Goal: Information Seeking & Learning: Learn about a topic

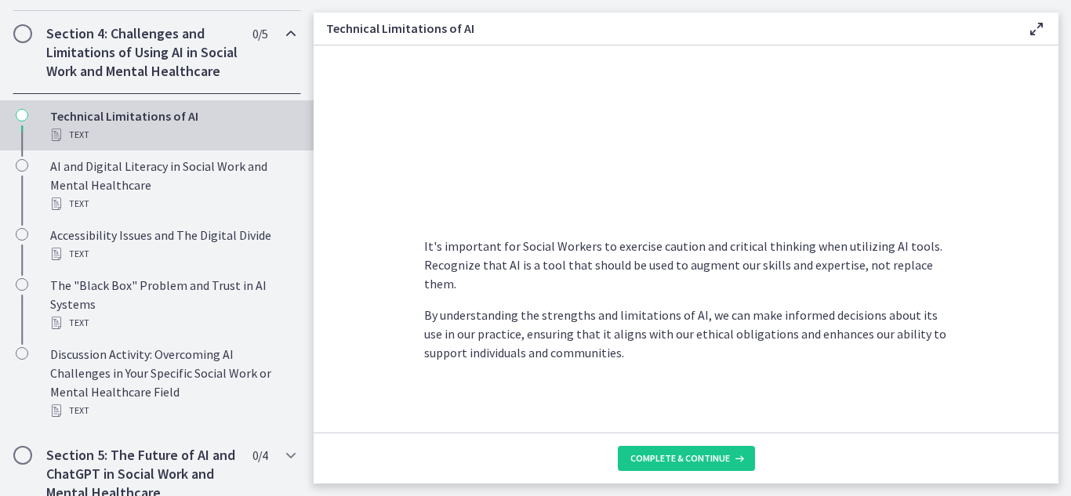
scroll to position [1198, 0]
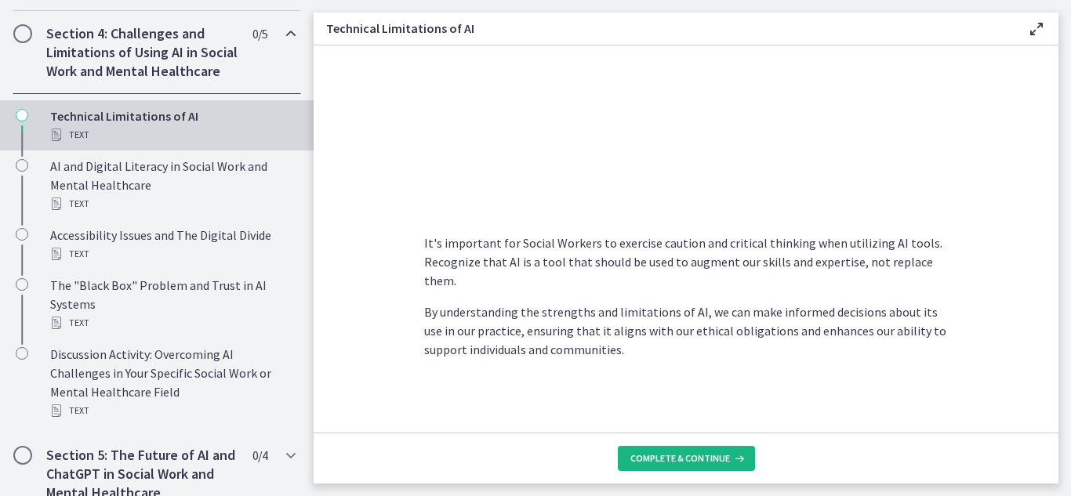
click at [679, 459] on span "Complete & continue" at bounding box center [680, 458] width 100 height 13
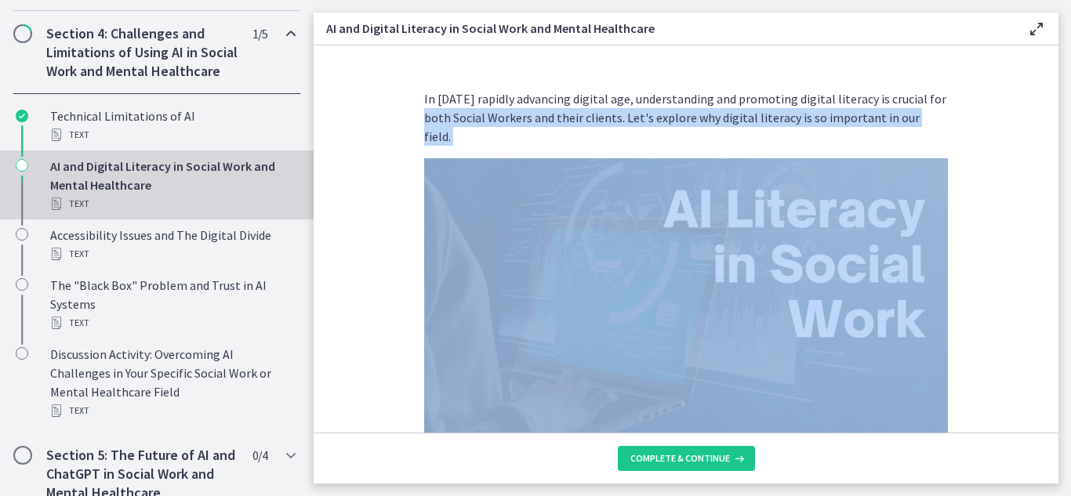
drag, startPoint x: 1046, startPoint y: 87, endPoint x: 1044, endPoint y: 233, distance: 145.9
click at [1044, 233] on section "In [DATE] rapidly advancing digital age, understanding and promoting digital li…" at bounding box center [686, 238] width 745 height 387
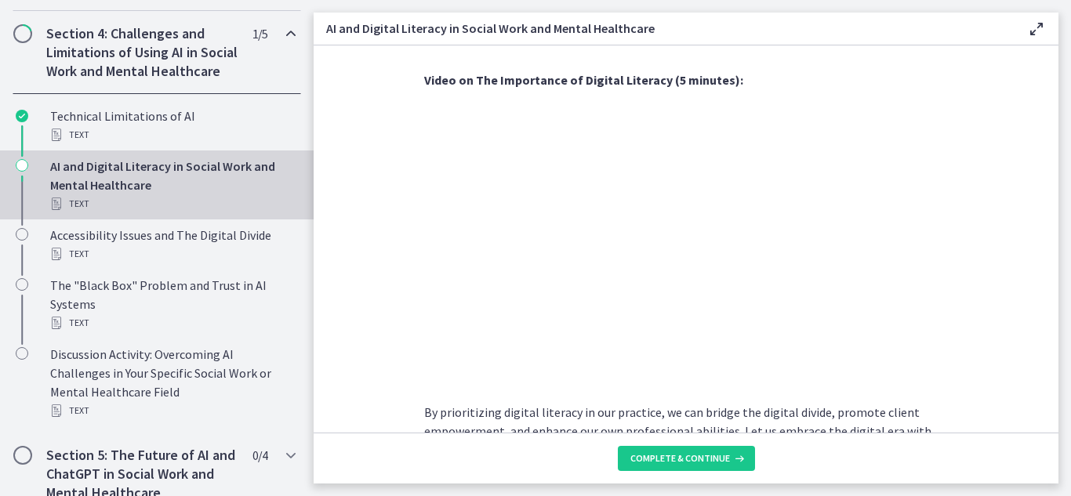
scroll to position [1411, 0]
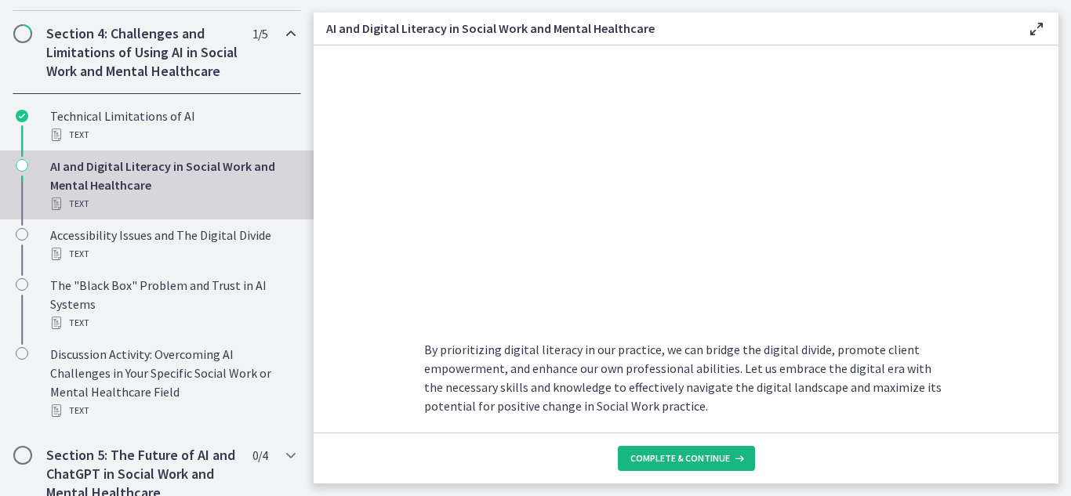
click at [683, 464] on span "Complete & continue" at bounding box center [680, 458] width 100 height 13
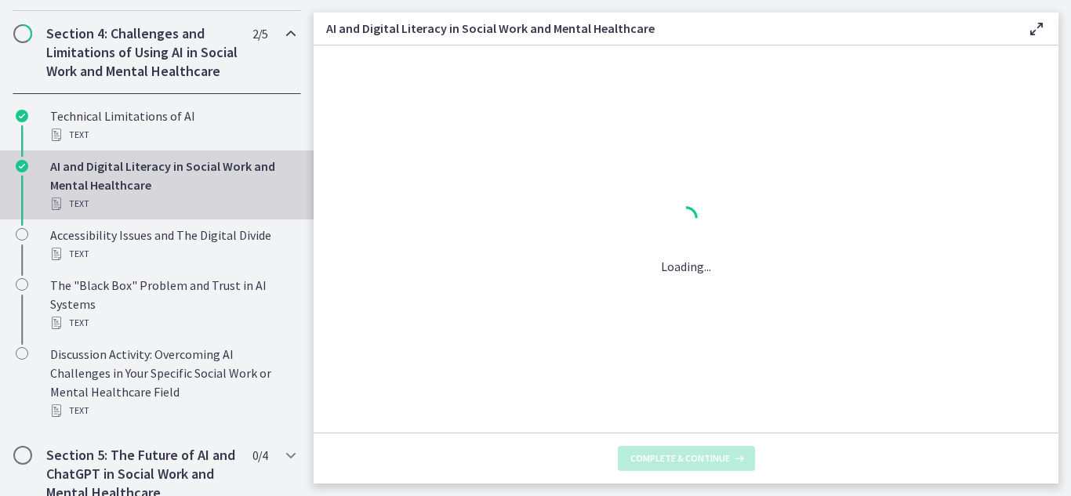
scroll to position [0, 0]
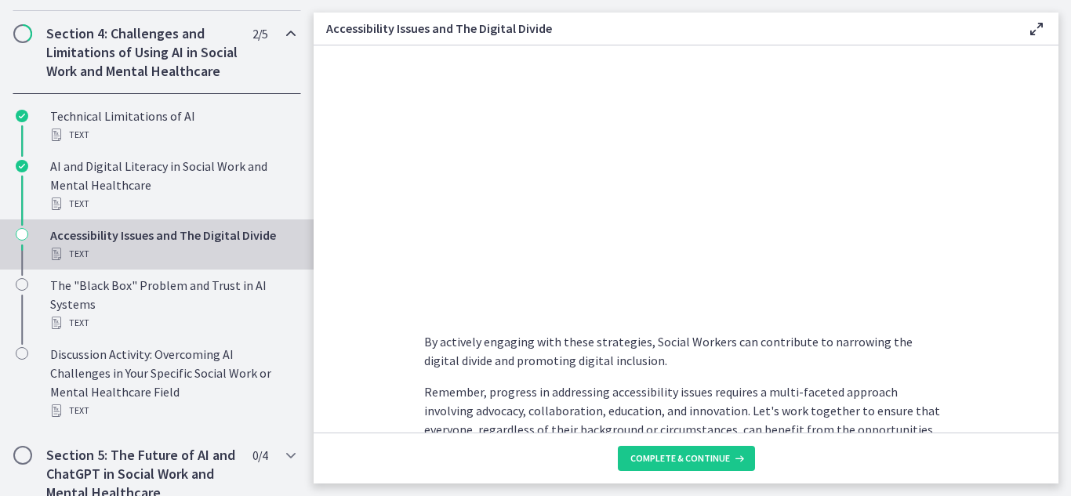
scroll to position [1418, 0]
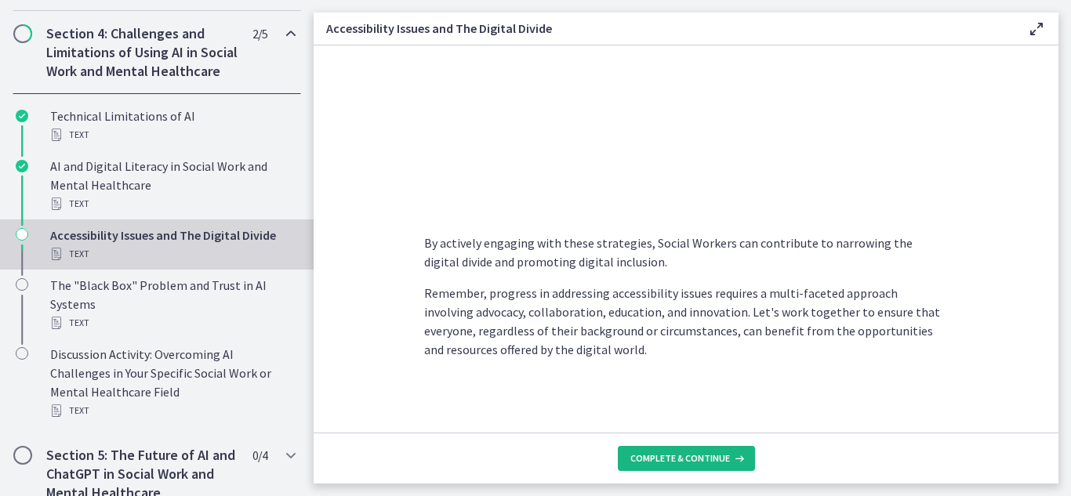
click at [658, 462] on span "Complete & continue" at bounding box center [680, 458] width 100 height 13
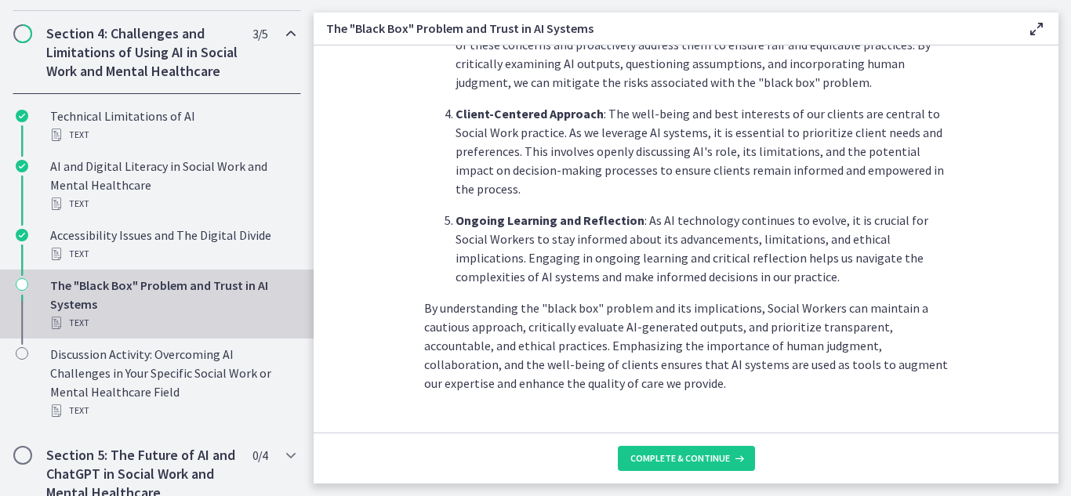
scroll to position [855, 0]
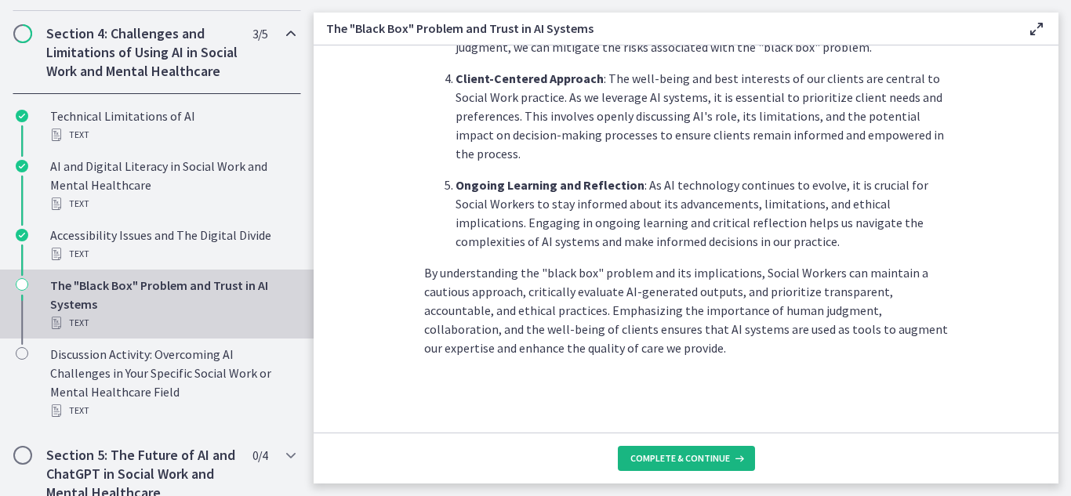
click at [701, 459] on span "Complete & continue" at bounding box center [680, 458] width 100 height 13
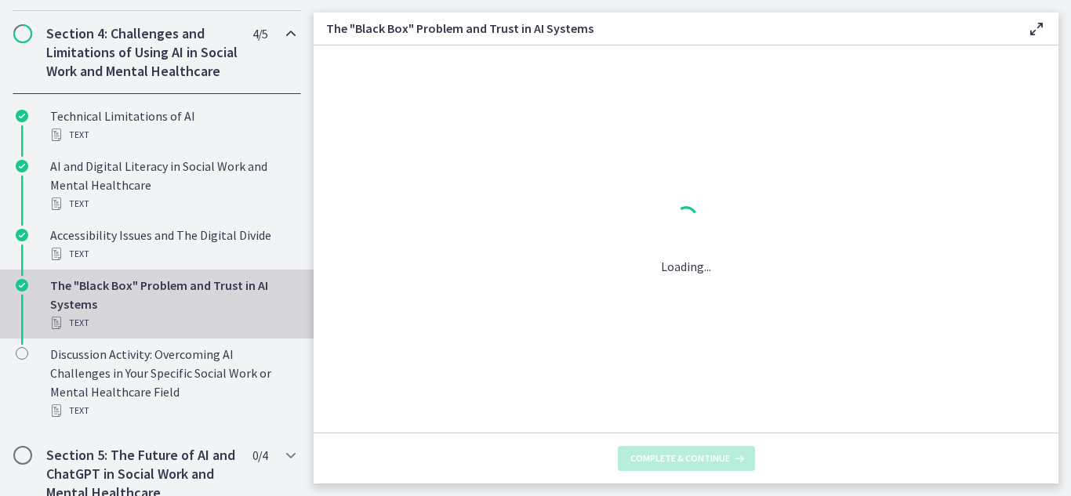
scroll to position [0, 0]
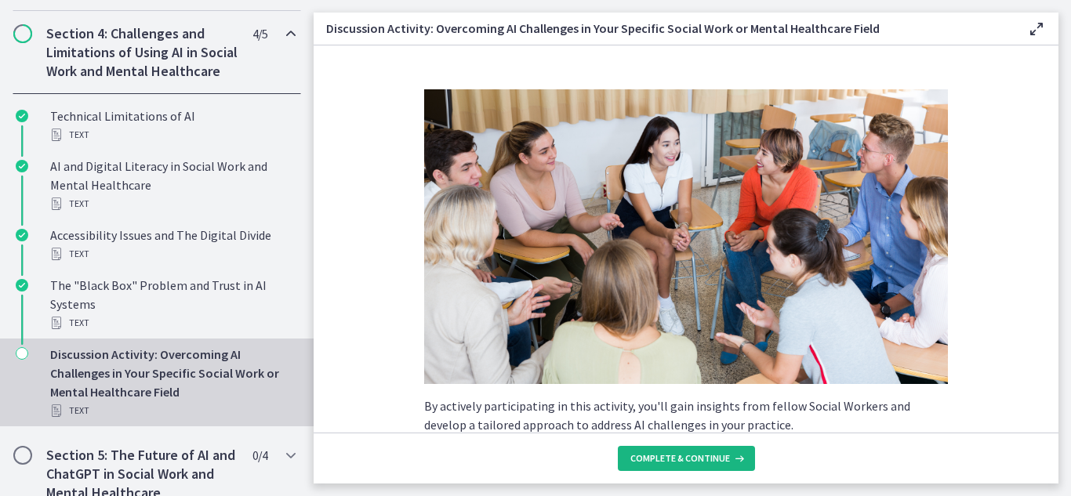
click at [701, 459] on span "Complete & continue" at bounding box center [680, 458] width 100 height 13
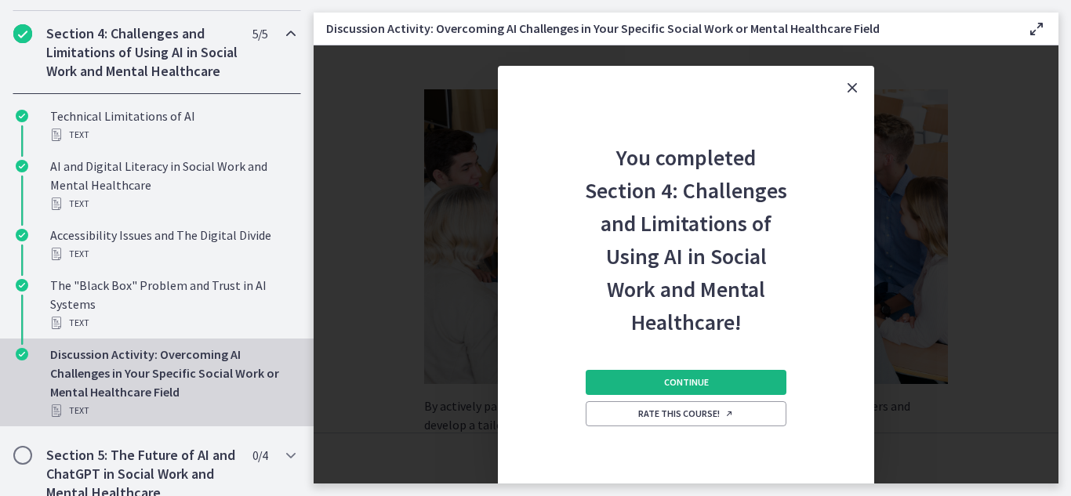
click at [719, 381] on button "Continue" at bounding box center [686, 382] width 201 height 25
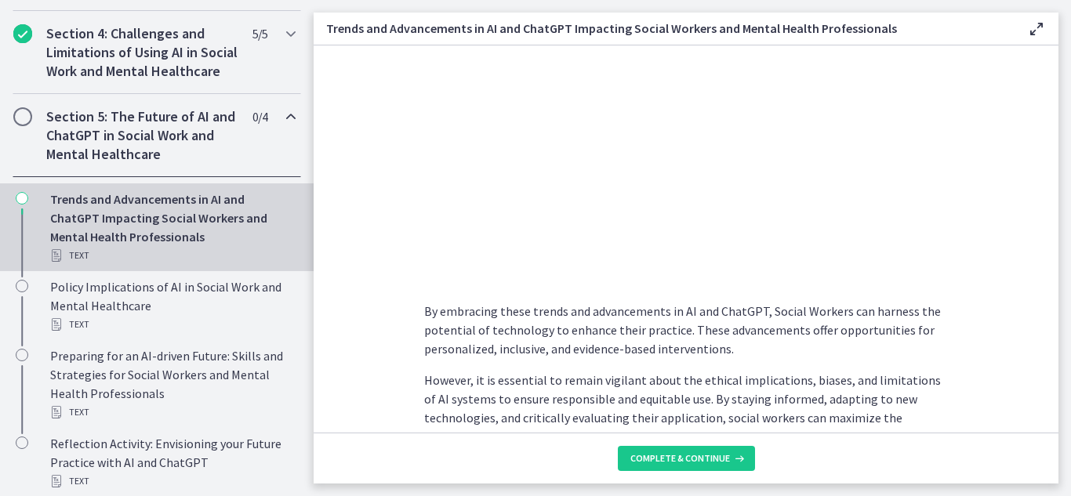
scroll to position [1349, 0]
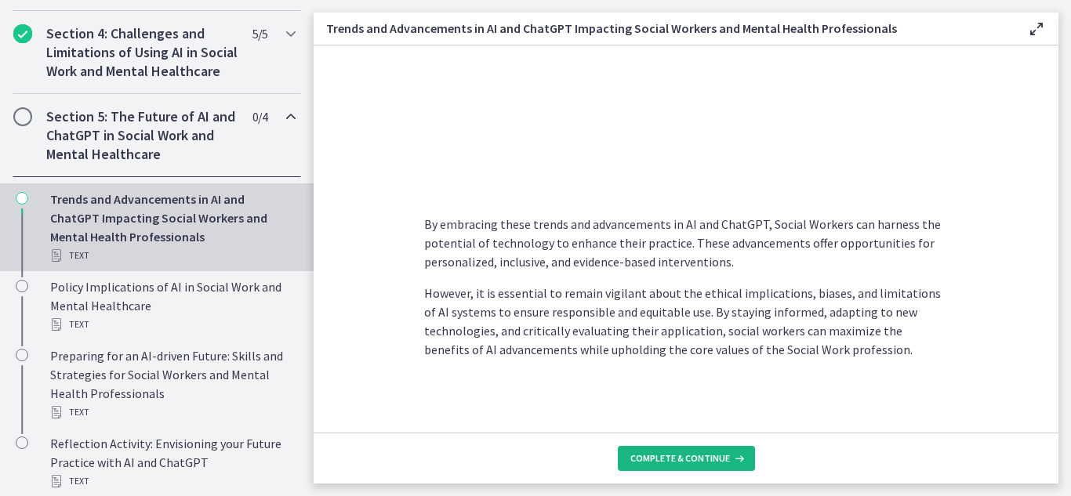
click at [659, 447] on button "Complete & continue" at bounding box center [686, 458] width 137 height 25
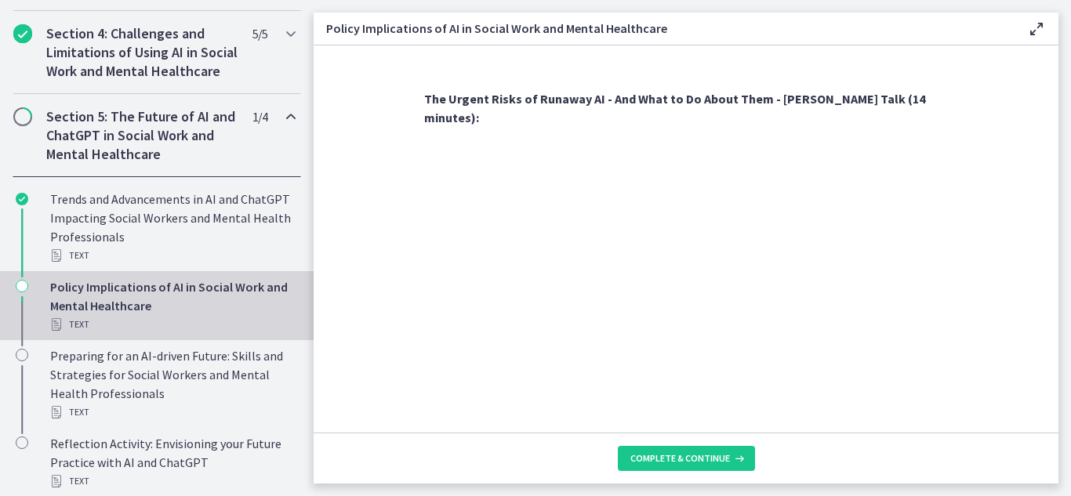
scroll to position [1468, 0]
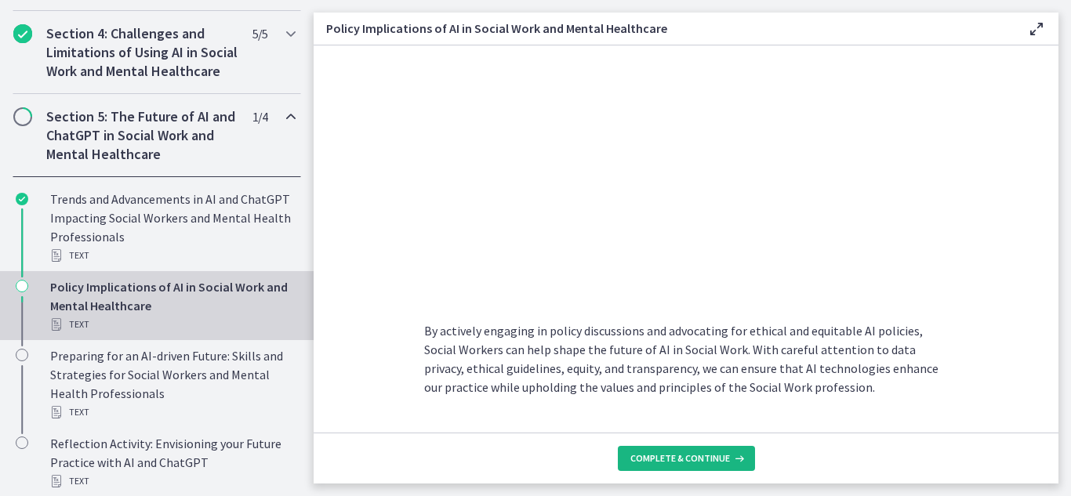
click at [684, 459] on span "Complete & continue" at bounding box center [680, 458] width 100 height 13
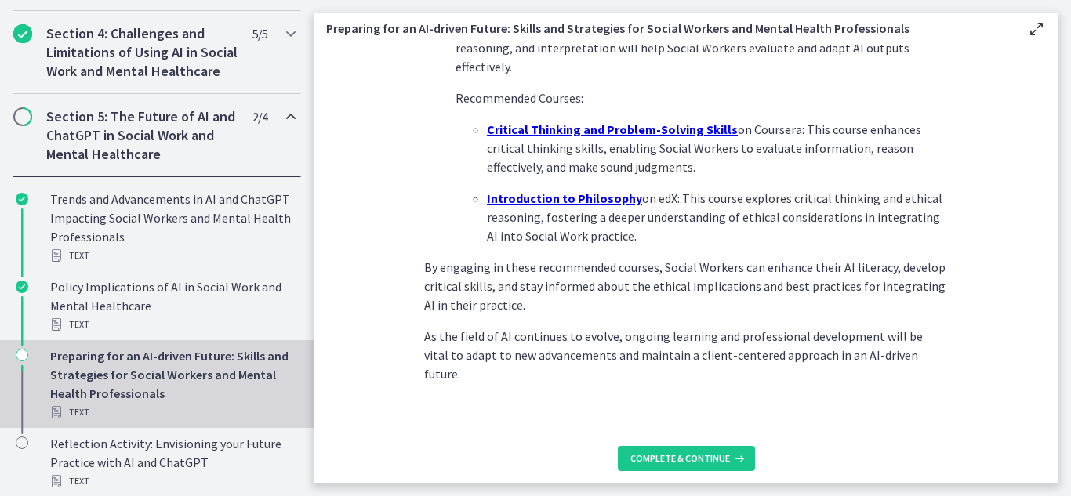
scroll to position [1193, 0]
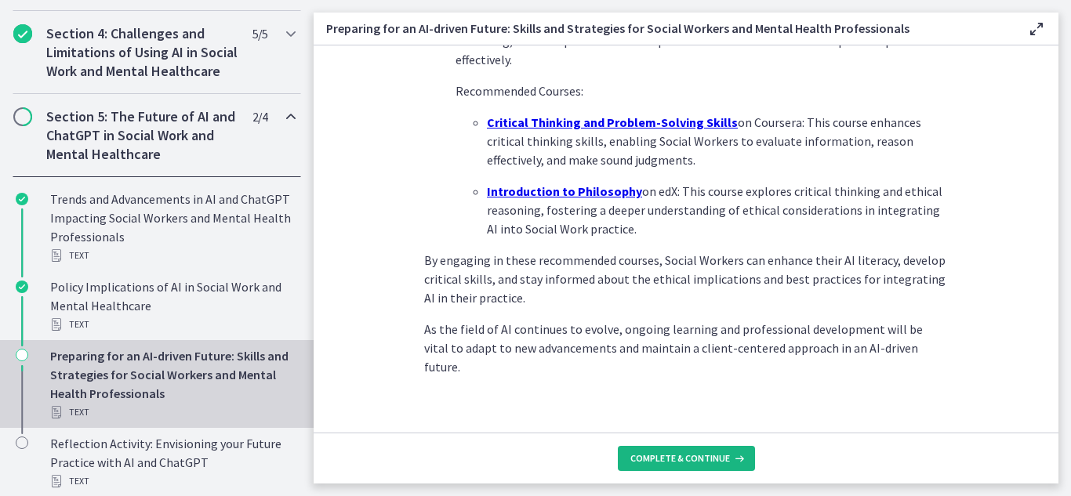
click at [670, 465] on button "Complete & continue" at bounding box center [686, 458] width 137 height 25
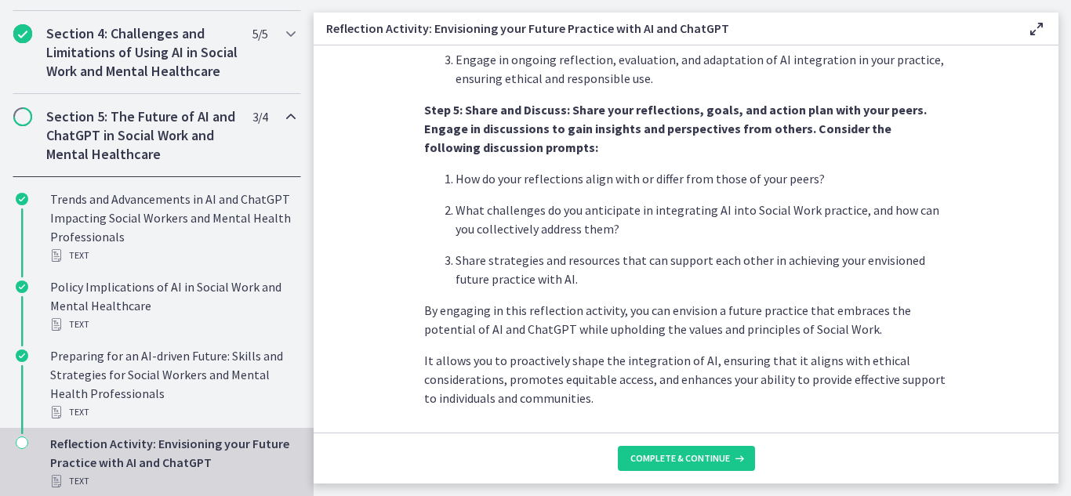
scroll to position [1407, 0]
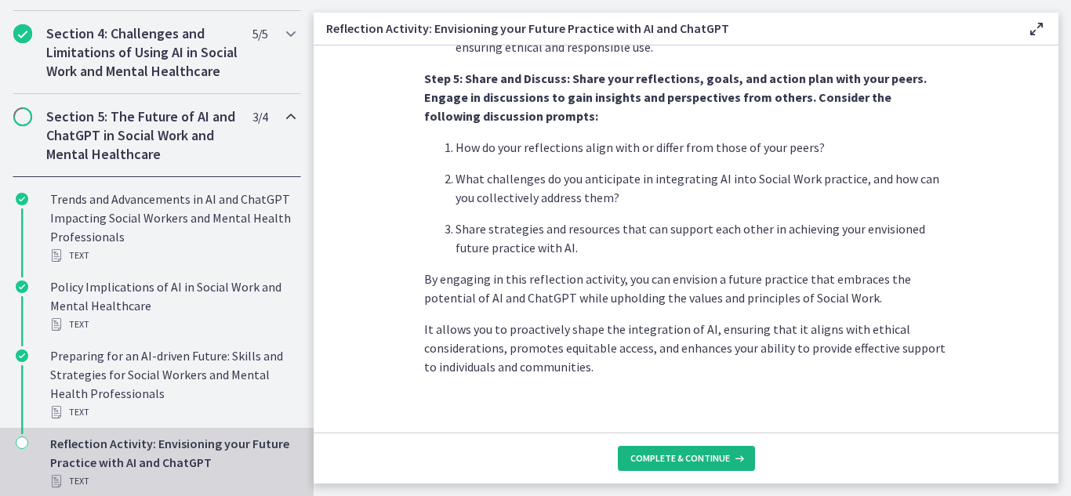
click at [656, 451] on button "Complete & continue" at bounding box center [686, 458] width 137 height 25
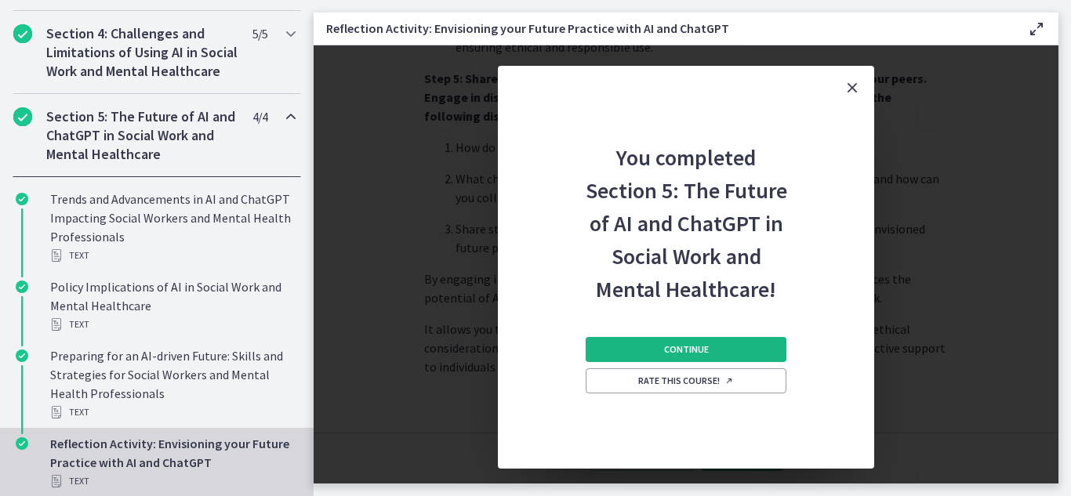
click at [681, 348] on span "Continue" at bounding box center [686, 349] width 45 height 13
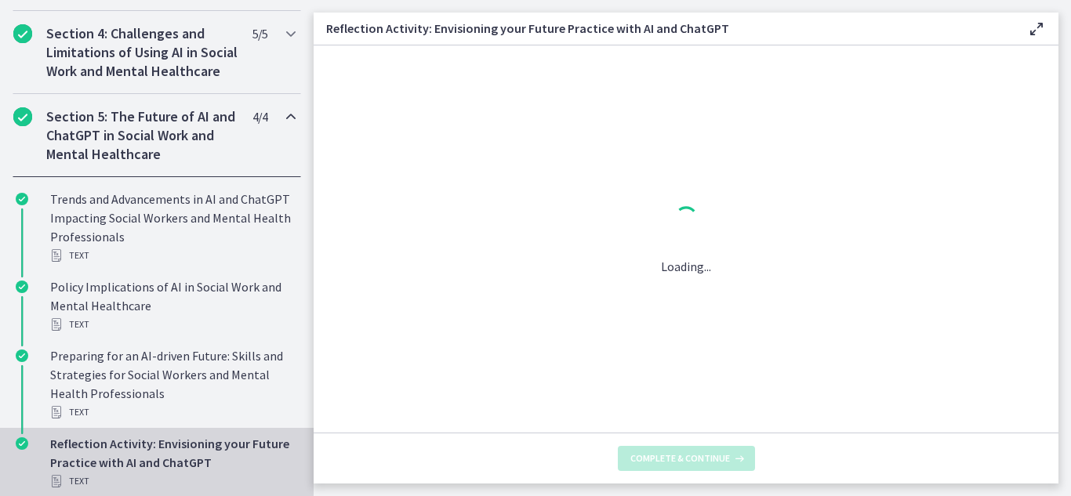
scroll to position [0, 0]
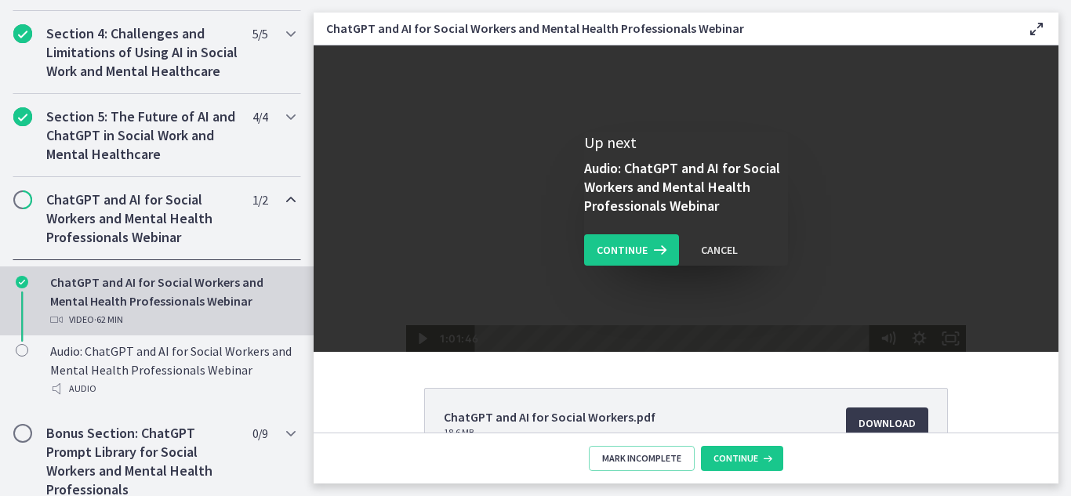
drag, startPoint x: 476, startPoint y: 340, endPoint x: 1384, endPoint y: 354, distance: 908.1
click at [1059, 309] on html "Click for sound @keyframes VOLUME_SMALL_WAVE_FLASH { 0% { opacity: 0; } 33% { o…" at bounding box center [686, 198] width 745 height 307
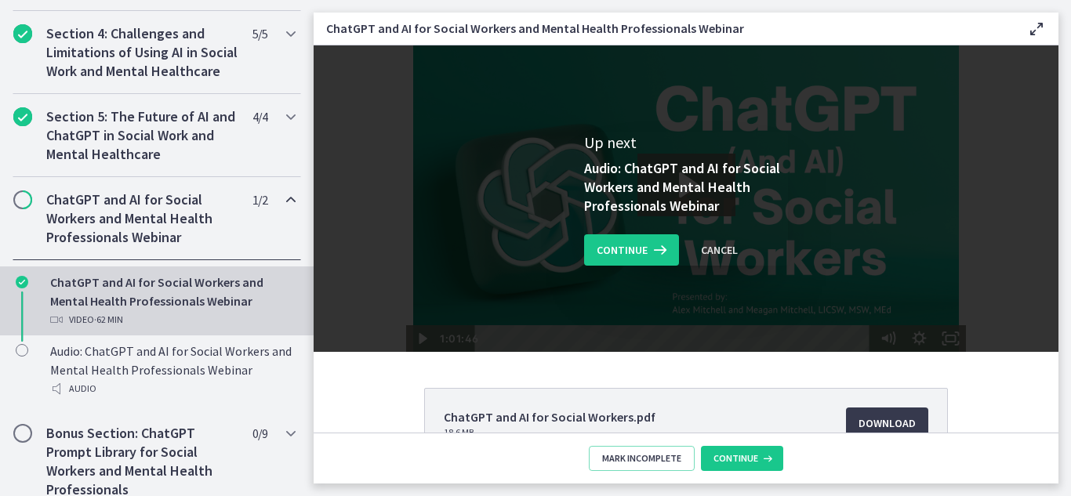
drag, startPoint x: 612, startPoint y: 255, endPoint x: 525, endPoint y: 365, distance: 140.7
drag, startPoint x: 525, startPoint y: 365, endPoint x: 726, endPoint y: 454, distance: 219.4
drag, startPoint x: 726, startPoint y: 454, endPoint x: 645, endPoint y: 456, distance: 80.8
click at [645, 456] on span "Mark Incomplete" at bounding box center [641, 458] width 79 height 13
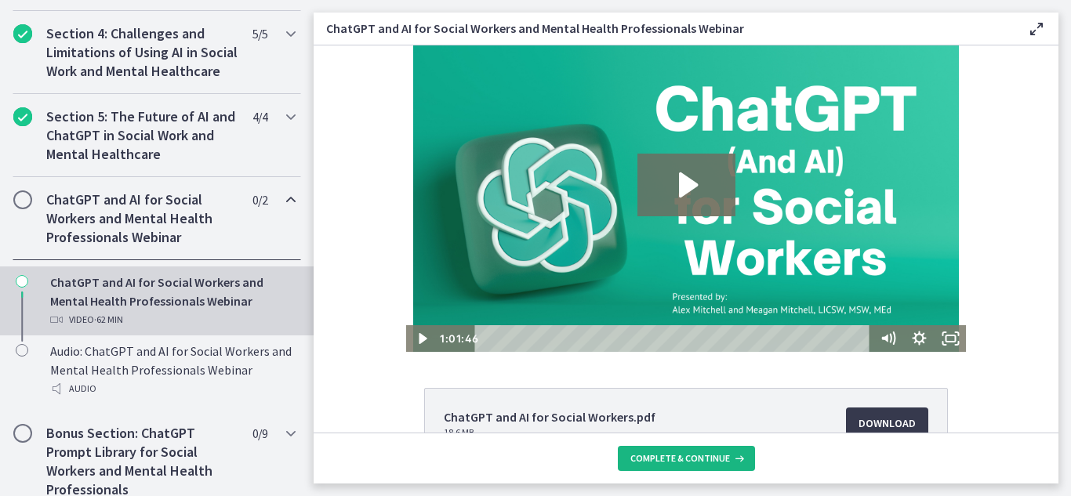
click at [666, 456] on span "Complete & continue" at bounding box center [680, 458] width 100 height 13
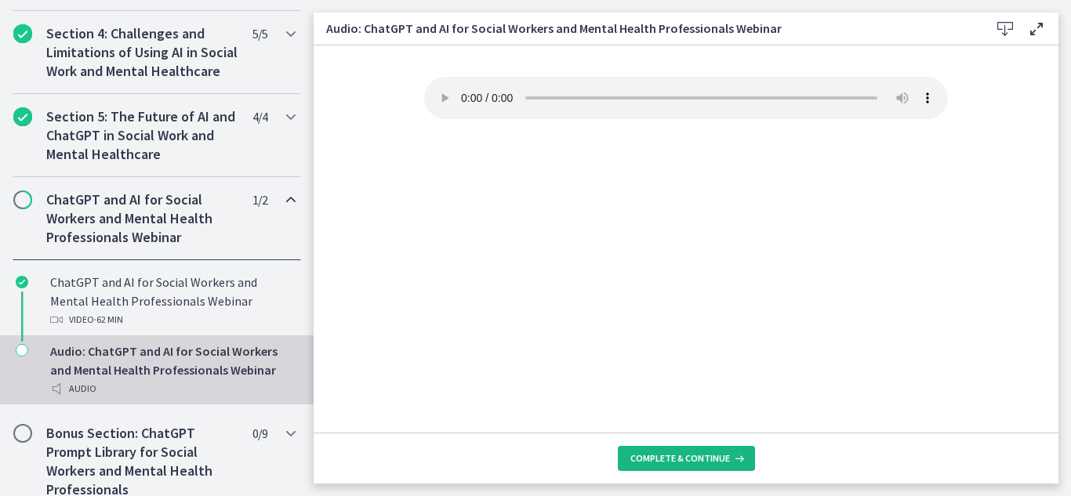
click at [666, 456] on span "Complete & continue" at bounding box center [680, 458] width 100 height 13
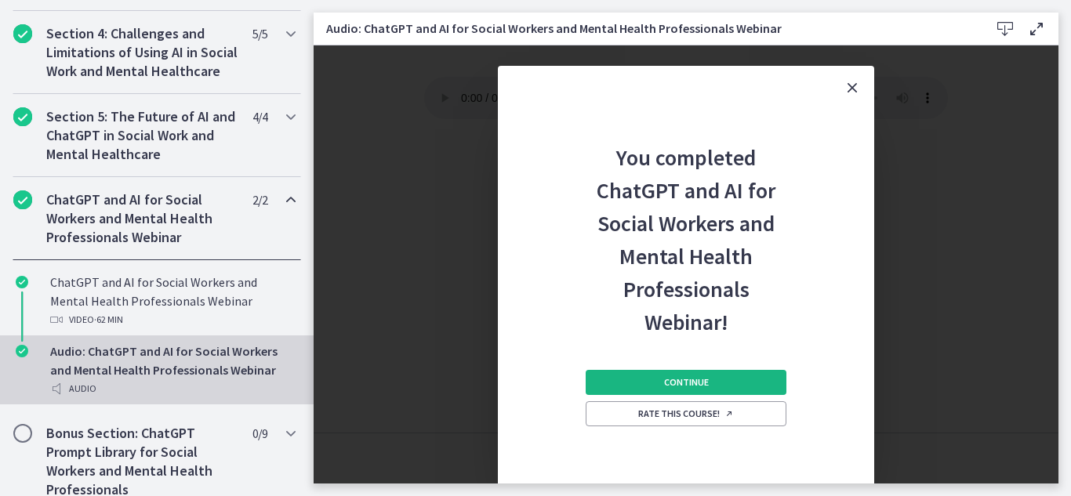
click at [681, 373] on button "Continue" at bounding box center [686, 382] width 201 height 25
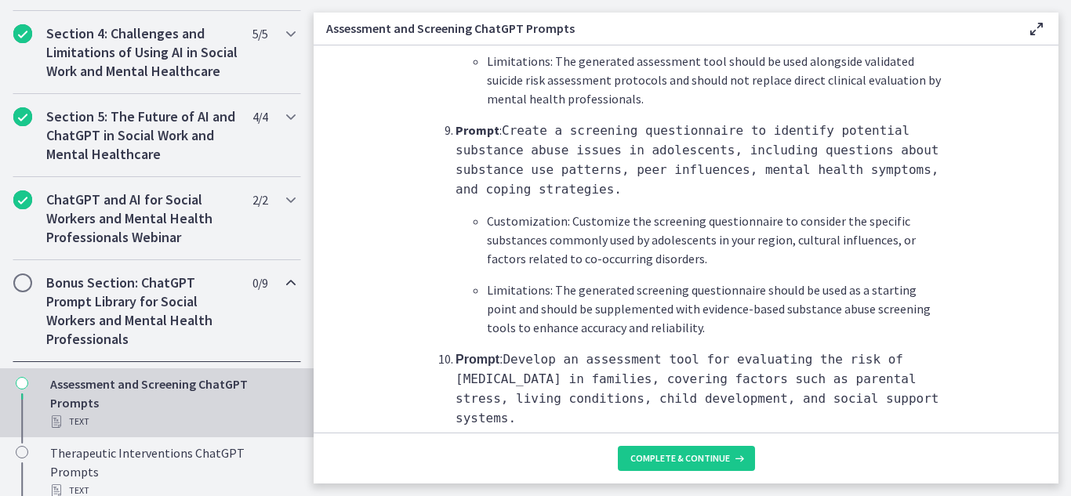
scroll to position [2450, 0]
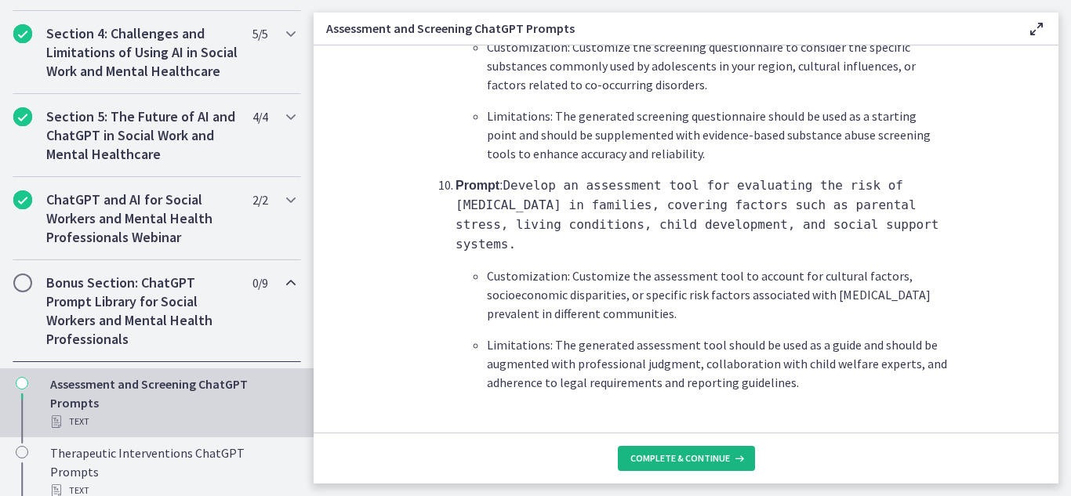
click at [710, 462] on span "Complete & continue" at bounding box center [680, 458] width 100 height 13
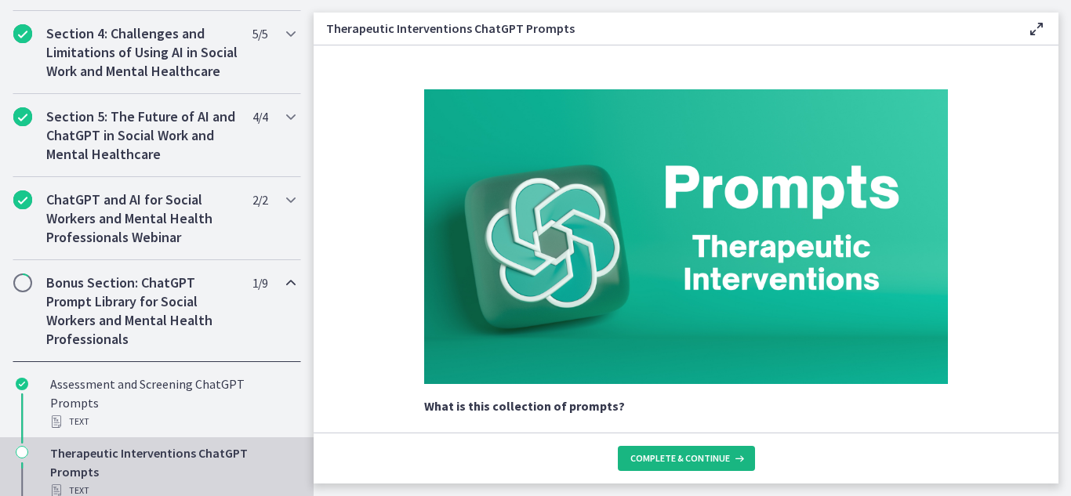
click at [734, 451] on button "Complete & continue" at bounding box center [686, 458] width 137 height 25
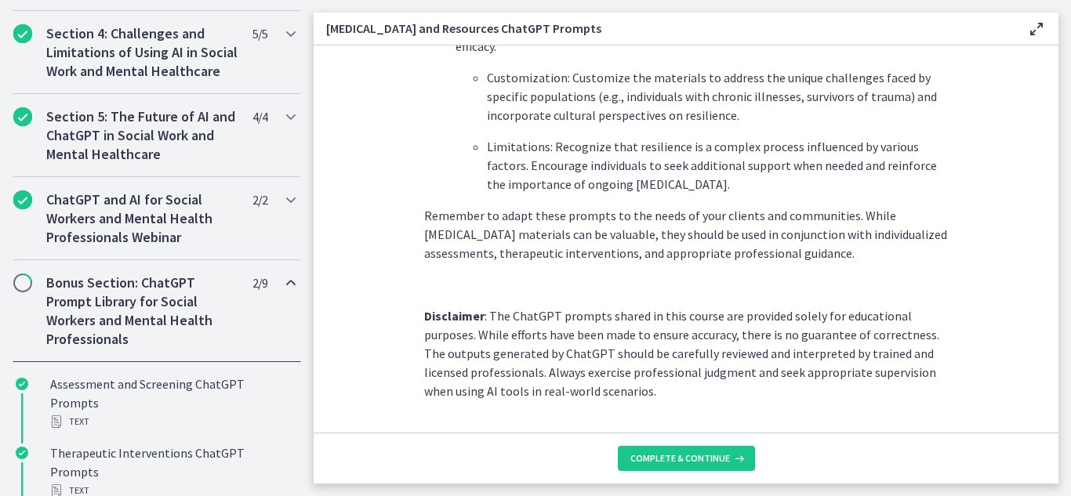
scroll to position [2247, 0]
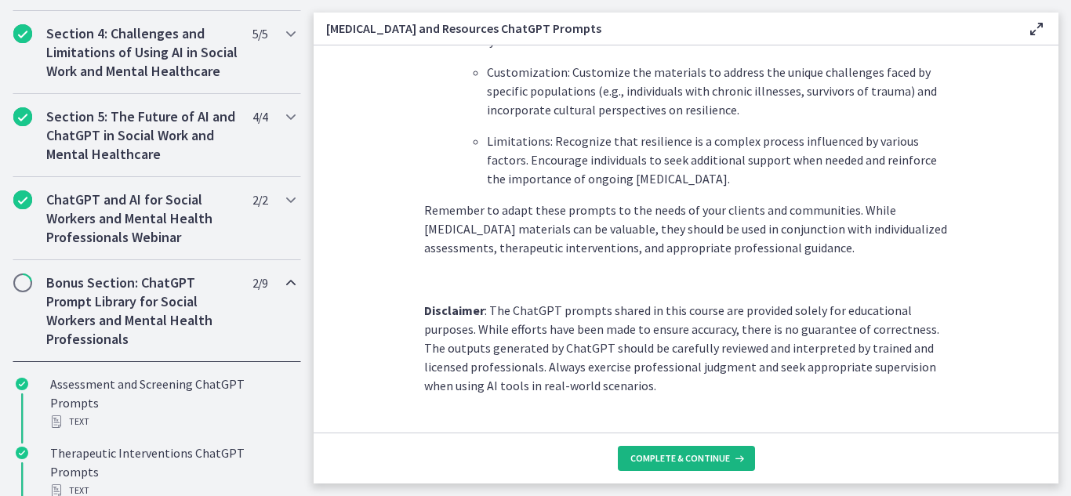
click at [718, 458] on span "Complete & continue" at bounding box center [680, 458] width 100 height 13
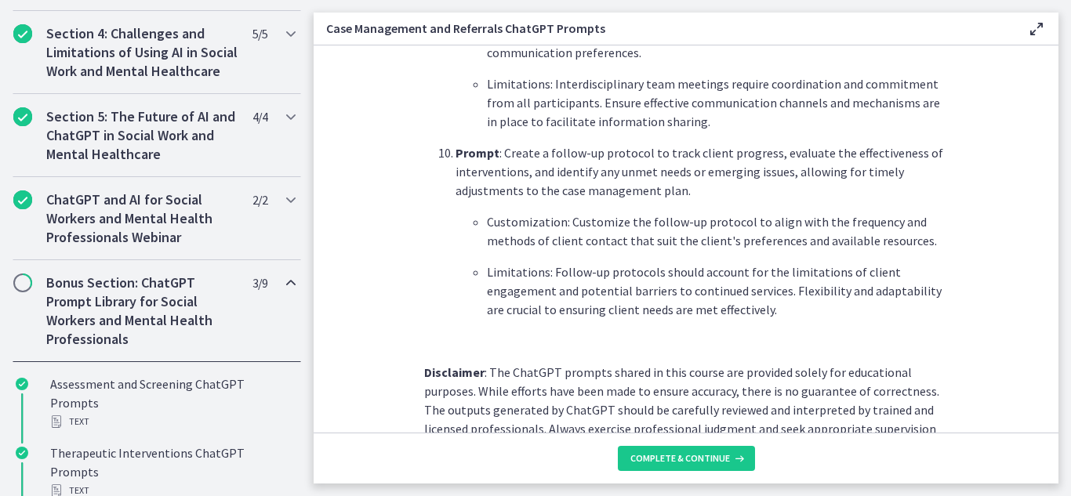
scroll to position [2197, 0]
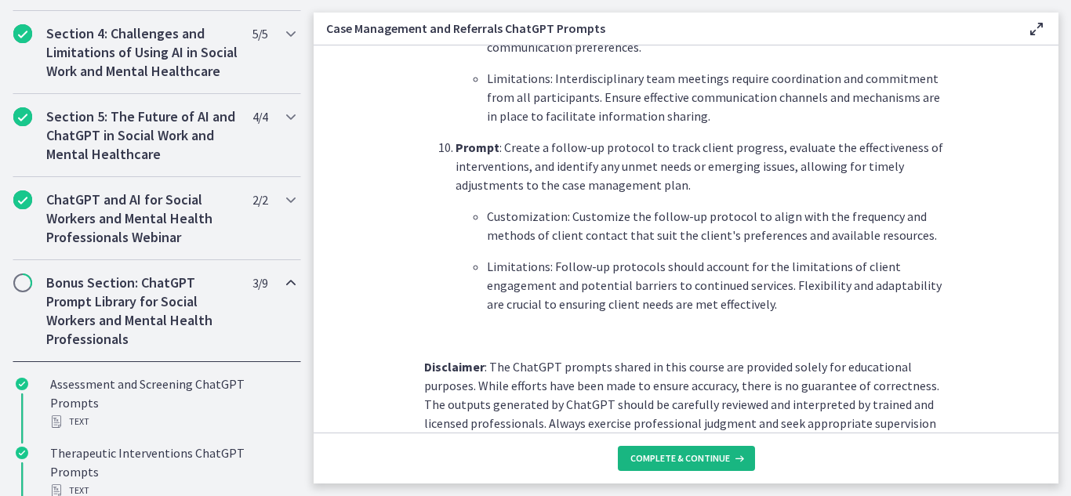
click at [656, 460] on span "Complete & continue" at bounding box center [680, 458] width 100 height 13
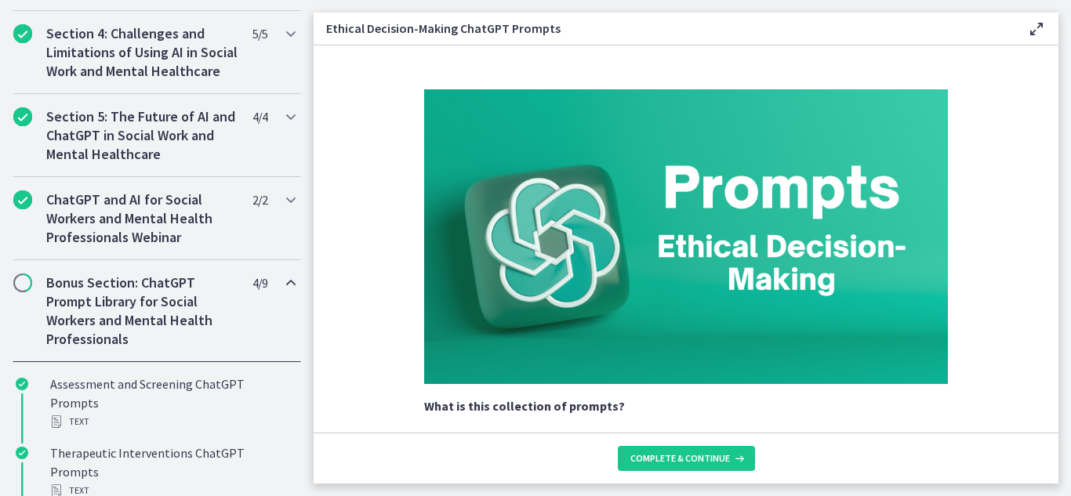
click at [110, 349] on h2 "Bonus Section: ChatGPT Prompt Library for Social Workers and Mental Health Prof…" at bounding box center [141, 311] width 191 height 75
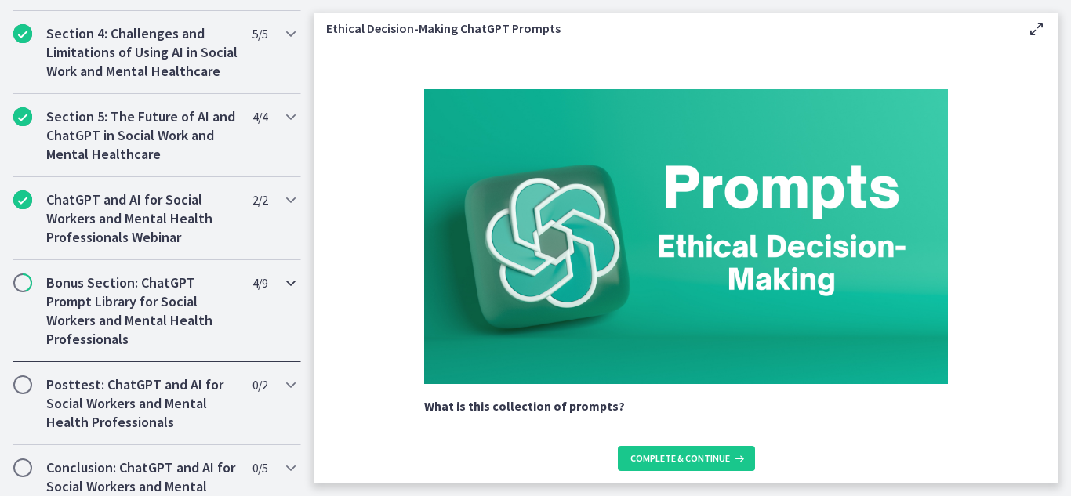
click at [96, 335] on h2 "Bonus Section: ChatGPT Prompt Library for Social Workers and Mental Health Prof…" at bounding box center [141, 311] width 191 height 75
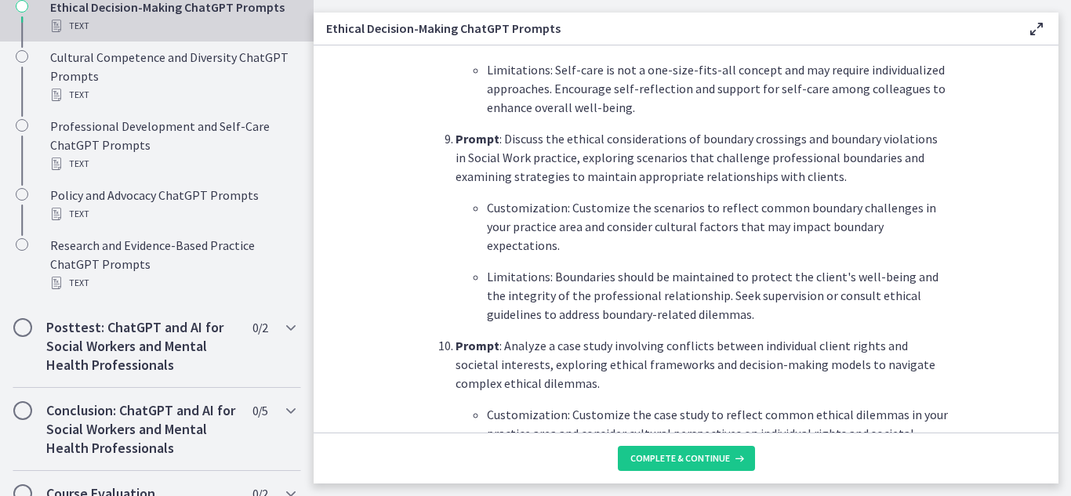
scroll to position [2248, 0]
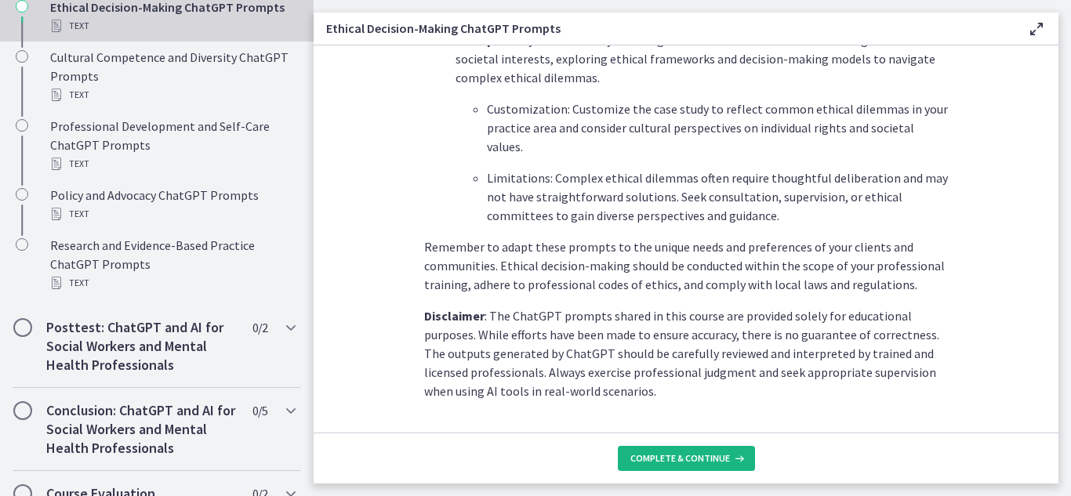
click at [656, 458] on span "Complete & continue" at bounding box center [680, 458] width 100 height 13
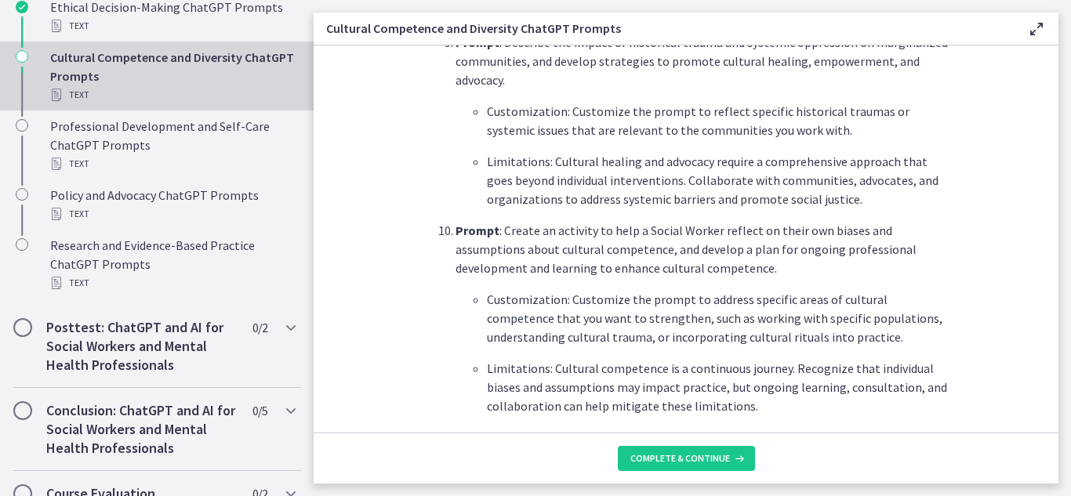
scroll to position [2348, 0]
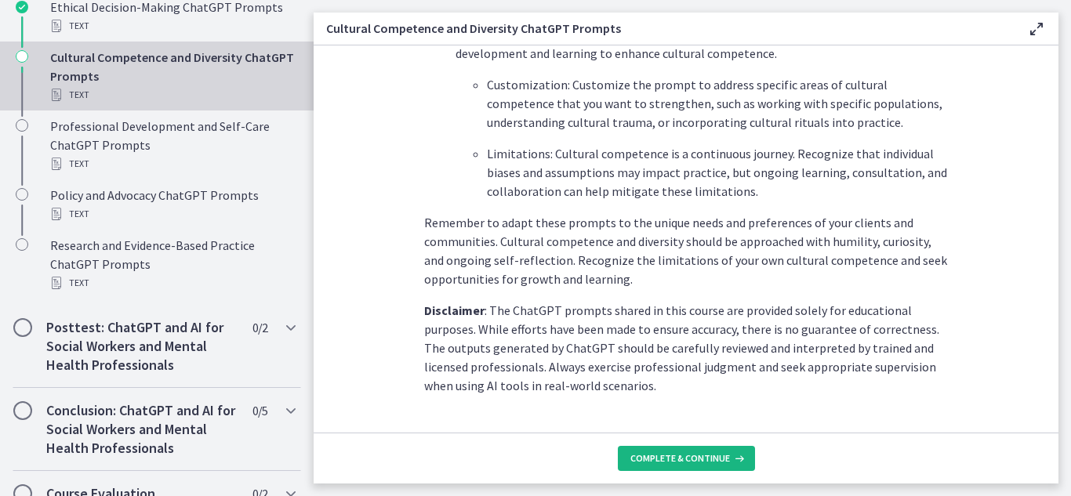
click at [701, 458] on span "Complete & continue" at bounding box center [680, 458] width 100 height 13
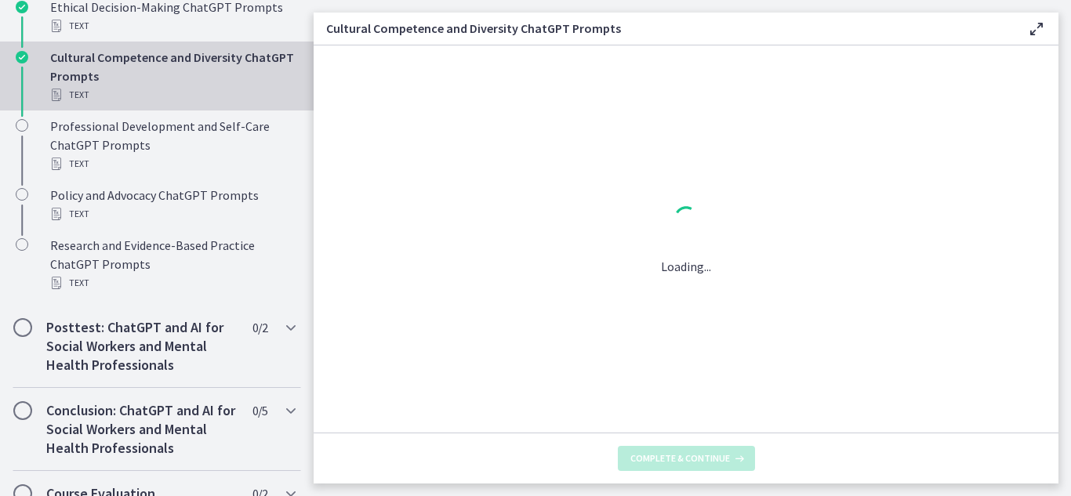
scroll to position [0, 0]
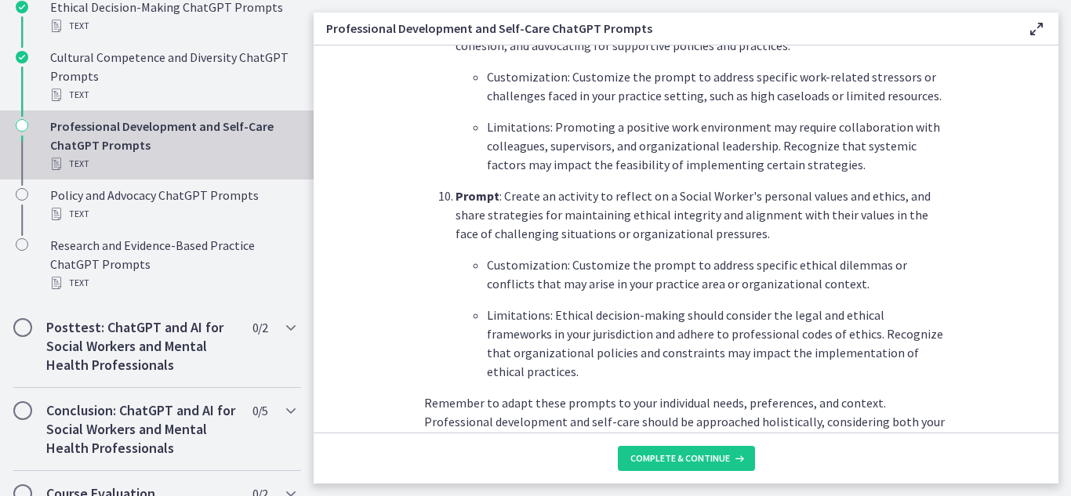
scroll to position [2385, 0]
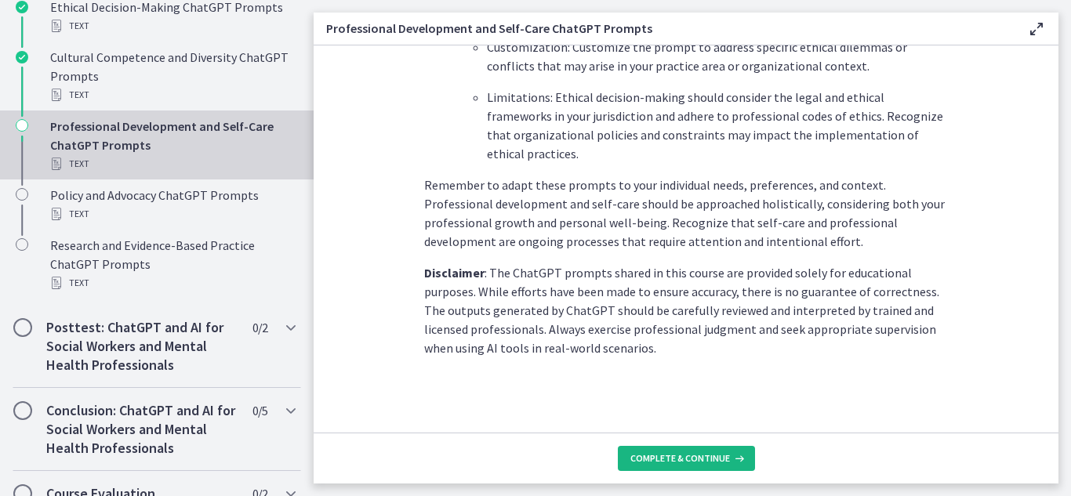
click at [700, 459] on span "Complete & continue" at bounding box center [680, 458] width 100 height 13
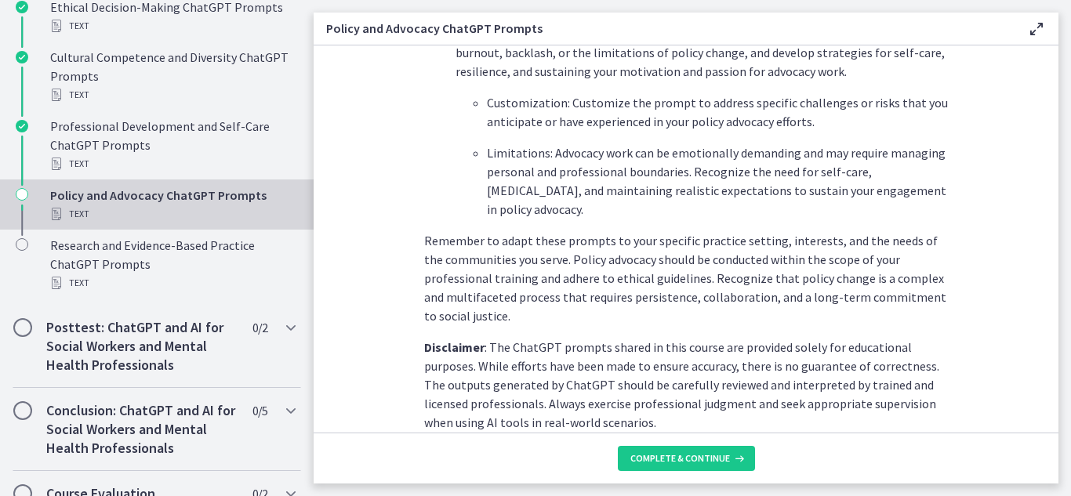
scroll to position [2385, 0]
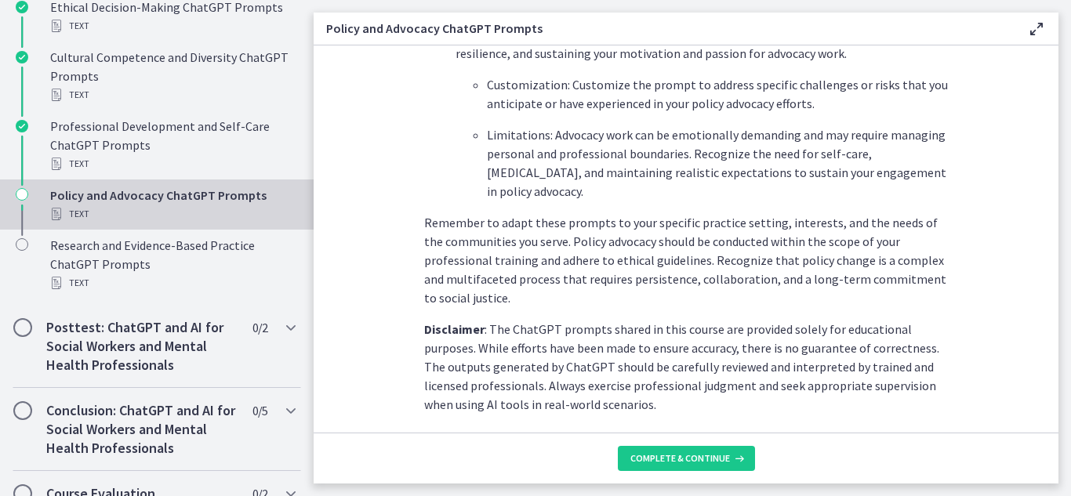
click at [668, 445] on footer "Complete & continue" at bounding box center [686, 458] width 745 height 51
click at [664, 459] on span "Complete & continue" at bounding box center [680, 458] width 100 height 13
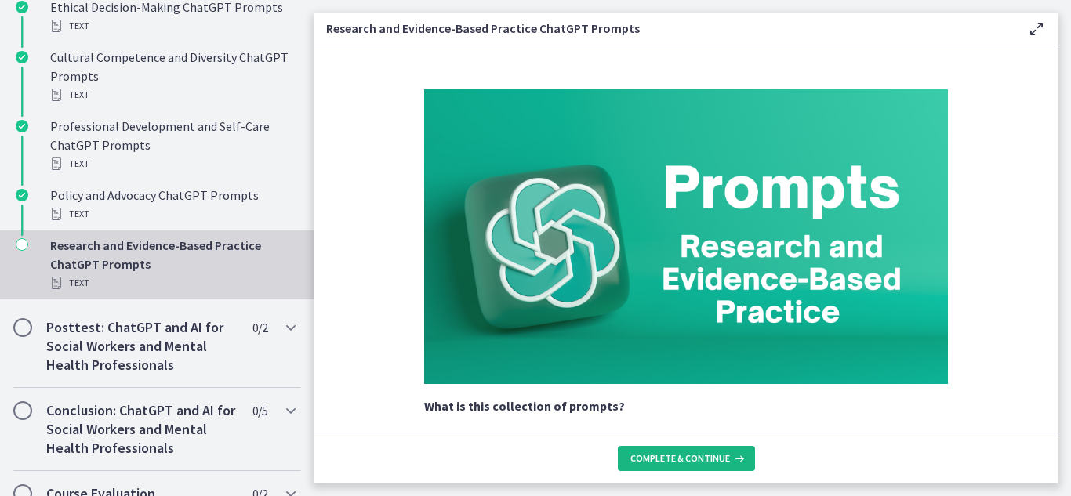
click at [685, 458] on span "Complete & continue" at bounding box center [680, 458] width 100 height 13
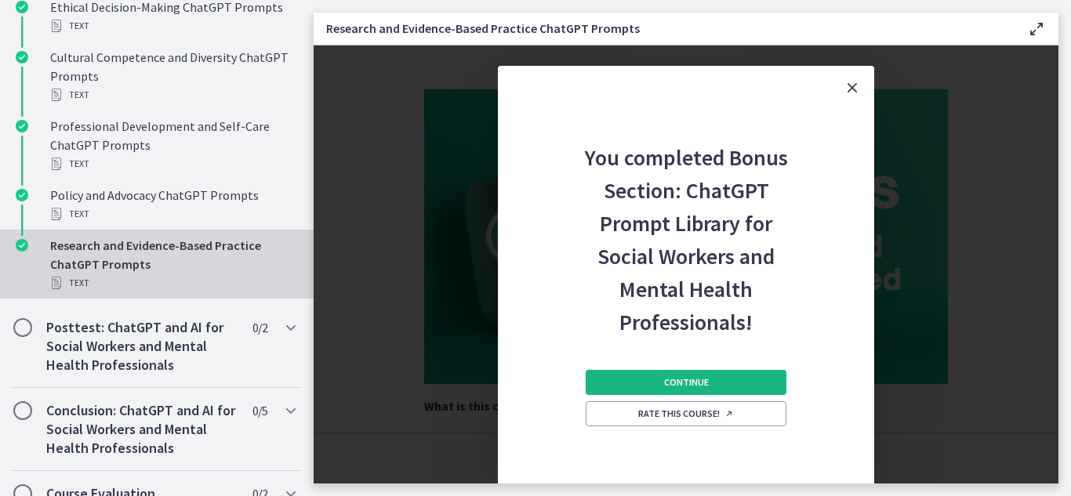
click at [717, 378] on button "Continue" at bounding box center [686, 382] width 201 height 25
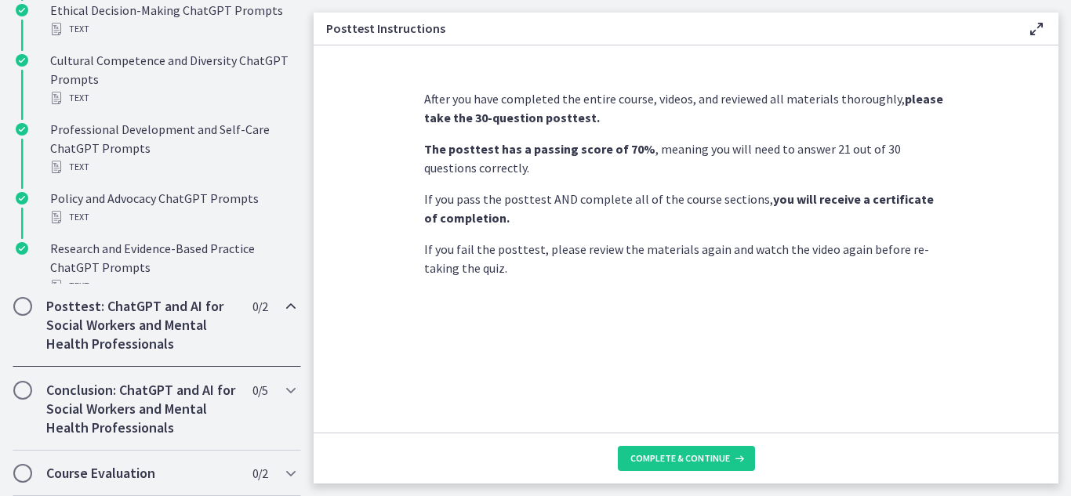
scroll to position [843, 0]
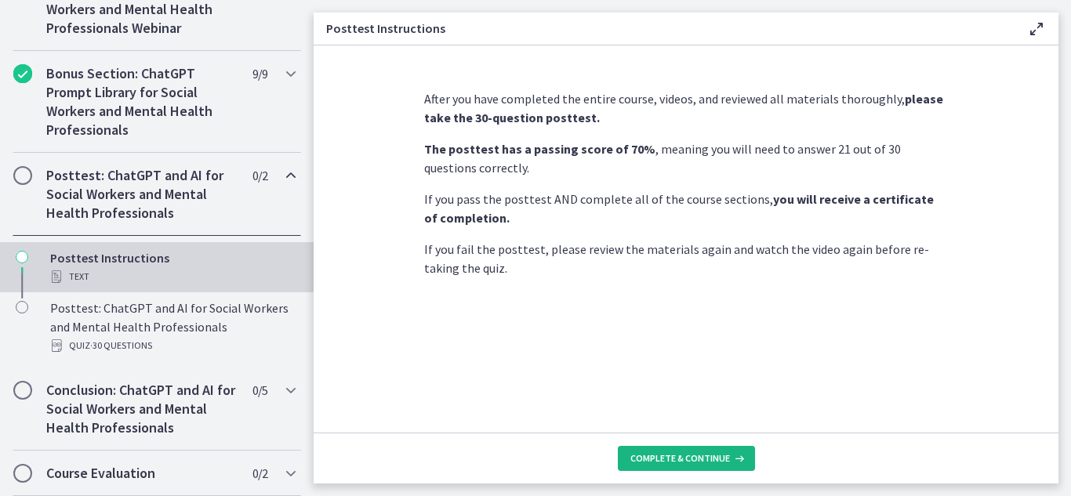
click at [696, 457] on span "Complete & continue" at bounding box center [680, 458] width 100 height 13
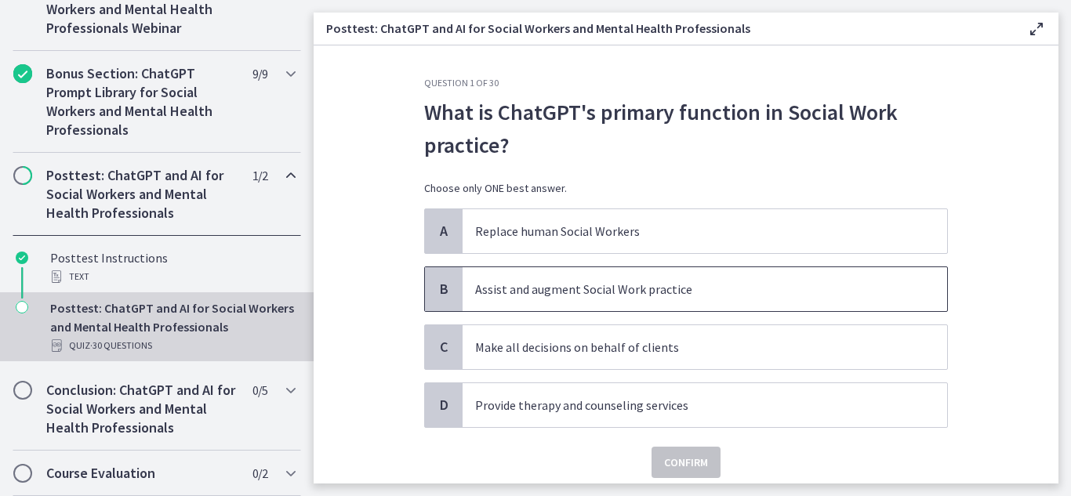
click at [696, 289] on p "Assist and augment Social Work practice" at bounding box center [689, 289] width 428 height 19
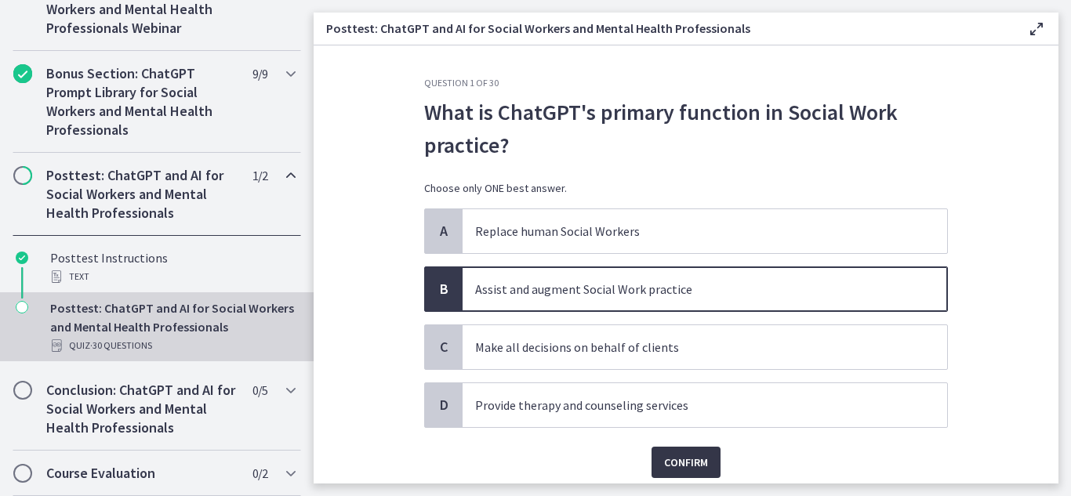
click at [698, 462] on span "Confirm" at bounding box center [686, 462] width 44 height 19
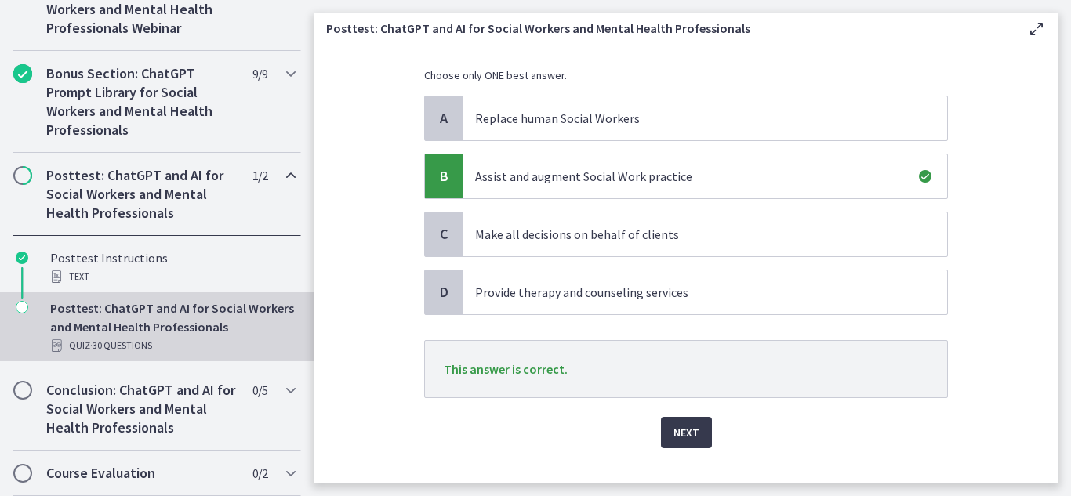
scroll to position [140, 0]
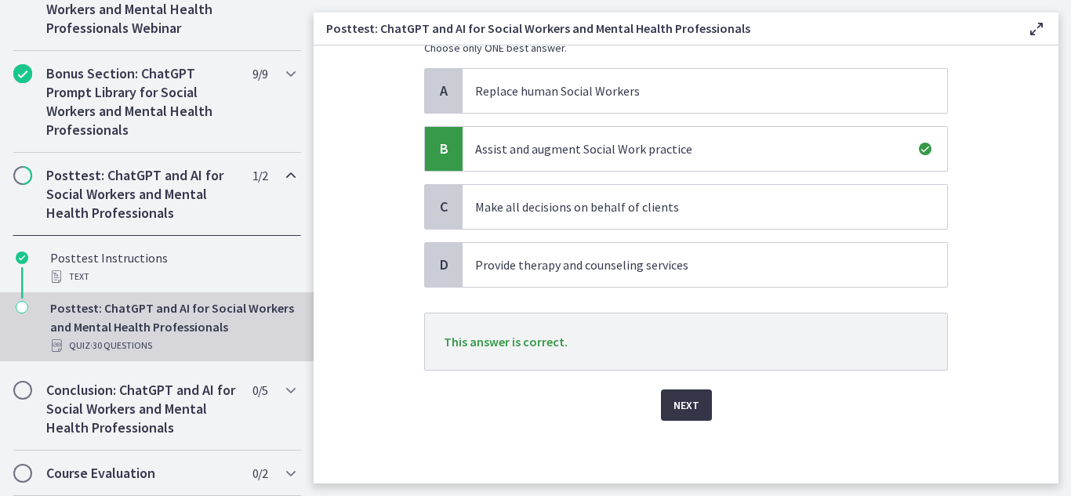
click at [673, 394] on button "Next" at bounding box center [686, 405] width 51 height 31
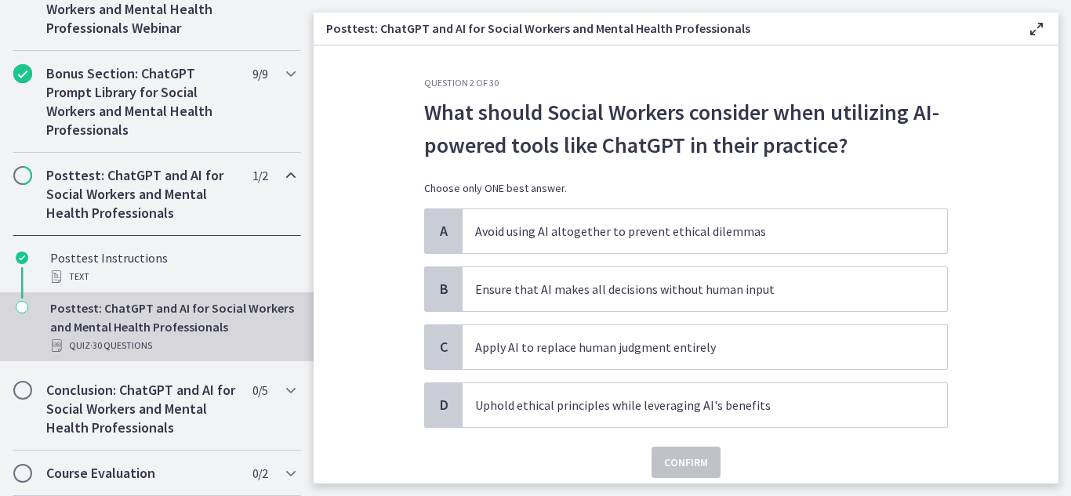
click at [673, 394] on span "Uphold ethical principles while leveraging AI's benefits" at bounding box center [705, 405] width 485 height 44
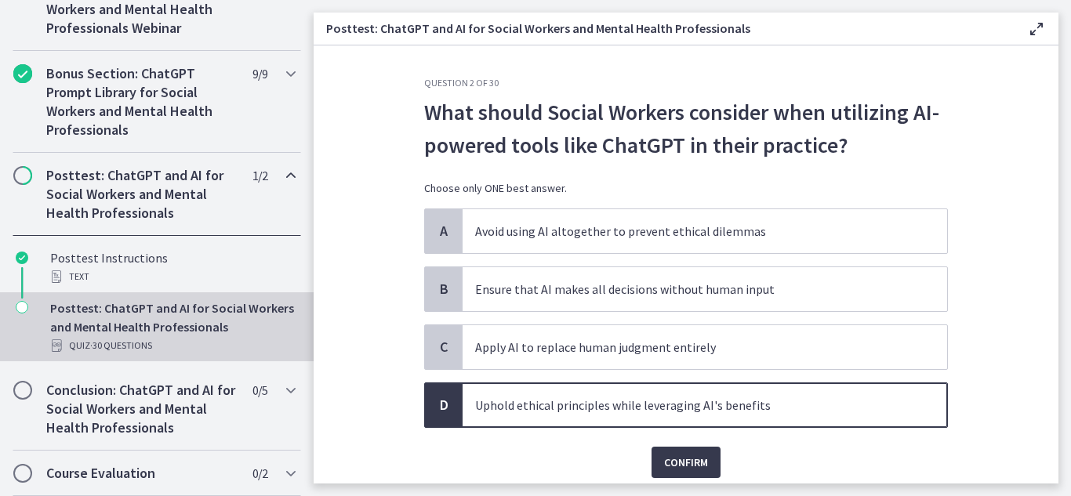
click at [440, 414] on span "D" at bounding box center [443, 405] width 19 height 19
click at [678, 453] on span "Confirm" at bounding box center [686, 462] width 44 height 19
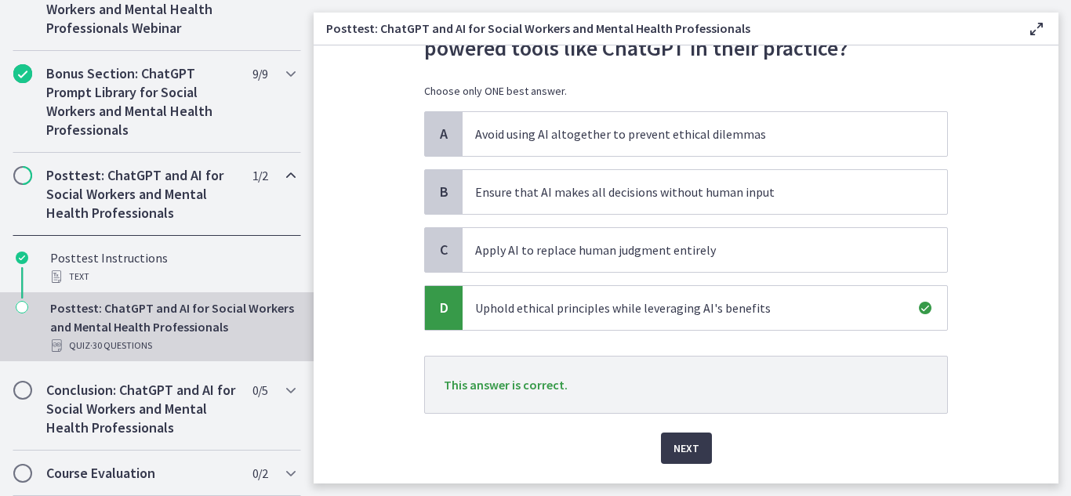
scroll to position [140, 0]
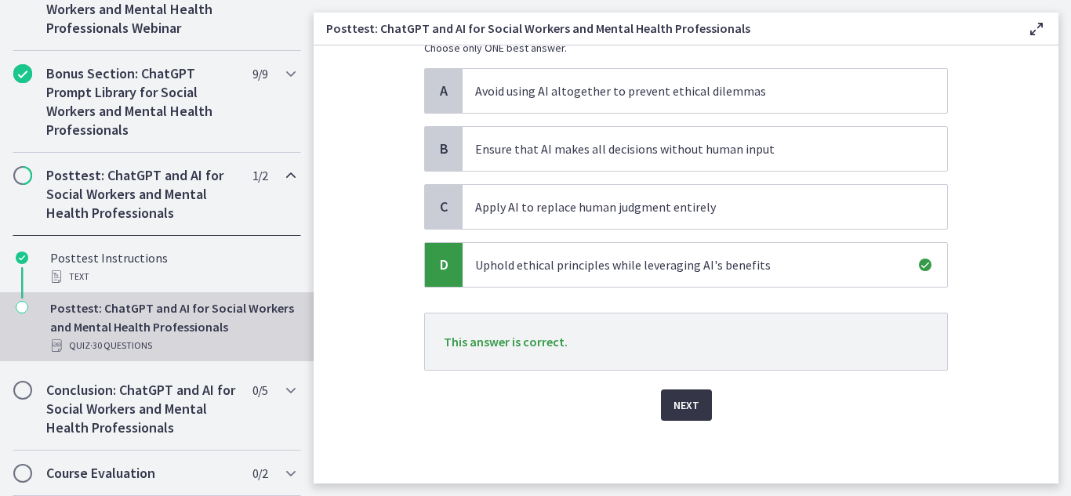
click at [674, 413] on span "Next" at bounding box center [687, 405] width 26 height 19
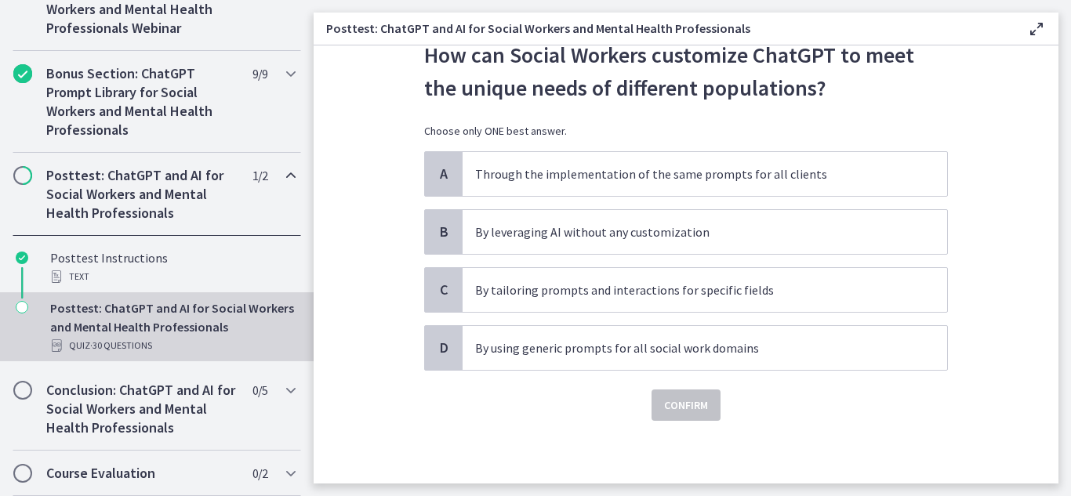
scroll to position [0, 0]
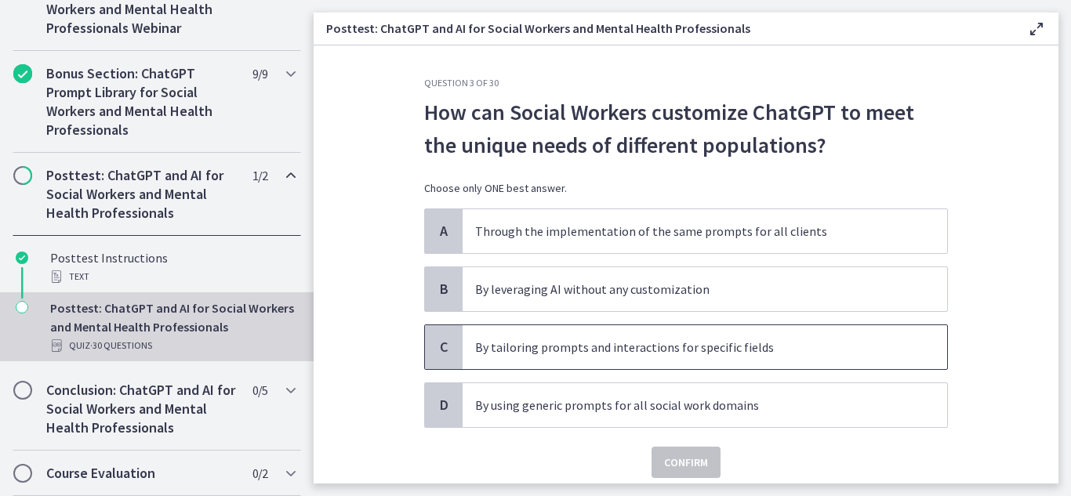
click at [576, 352] on p "By tailoring prompts and interactions for specific fields" at bounding box center [689, 347] width 428 height 19
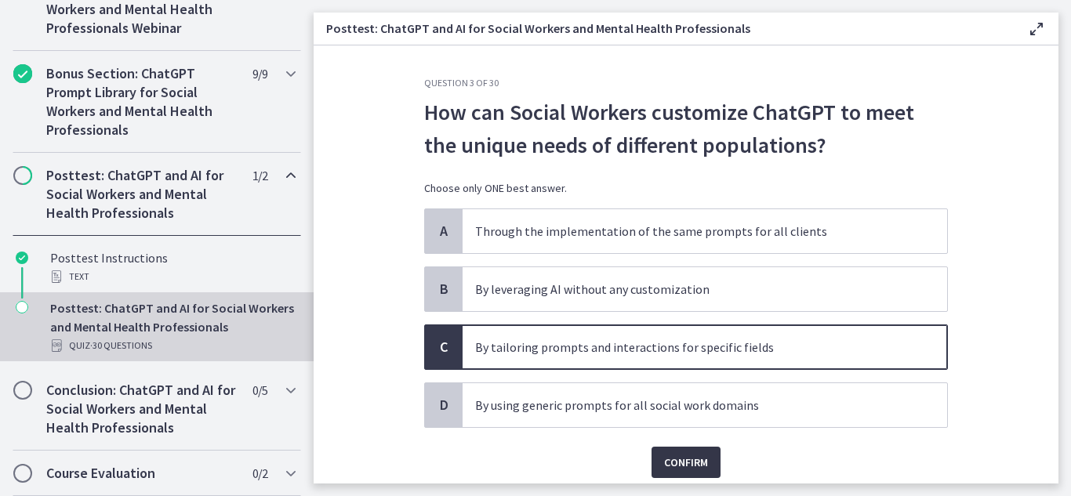
drag, startPoint x: 695, startPoint y: 477, endPoint x: 684, endPoint y: 458, distance: 21.8
click at [684, 458] on span "Confirm" at bounding box center [686, 462] width 44 height 19
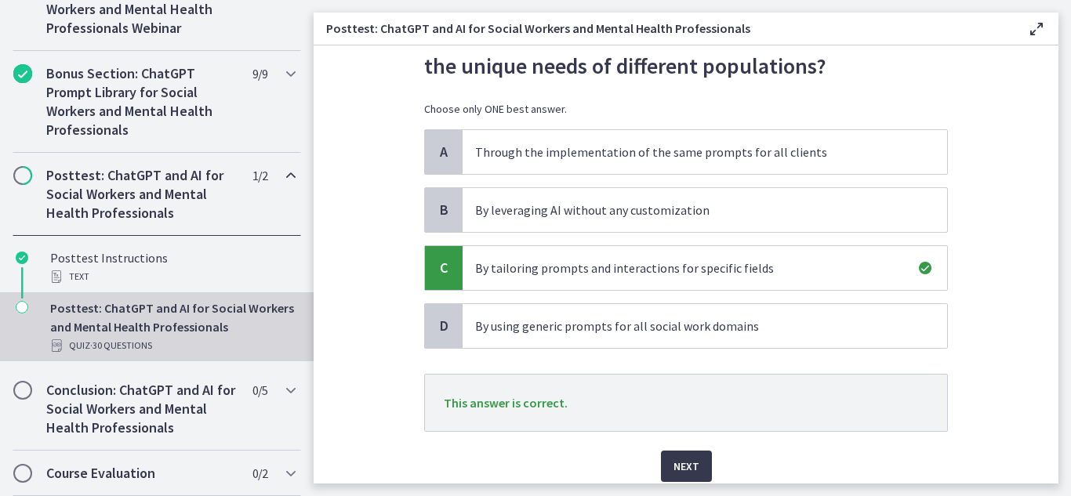
scroll to position [140, 0]
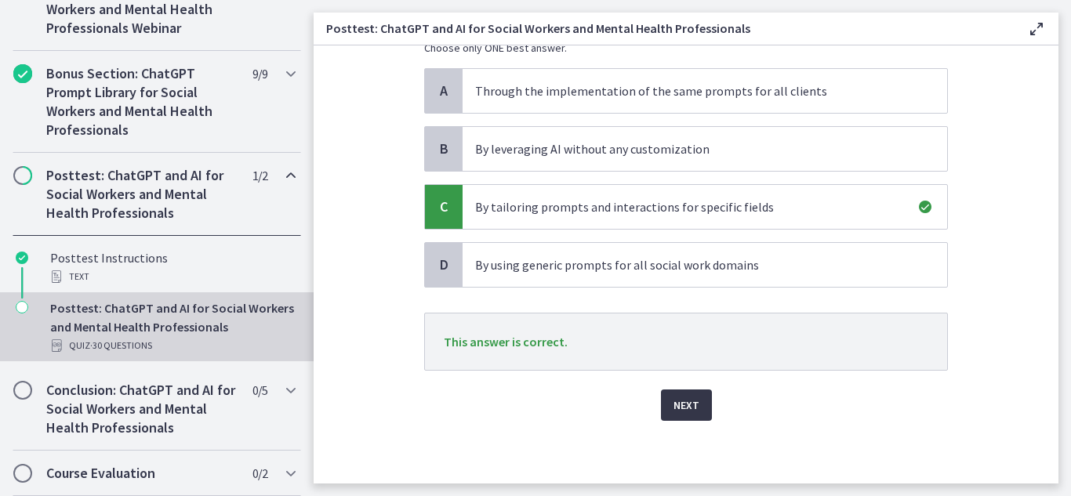
click at [684, 405] on span "Next" at bounding box center [687, 405] width 26 height 19
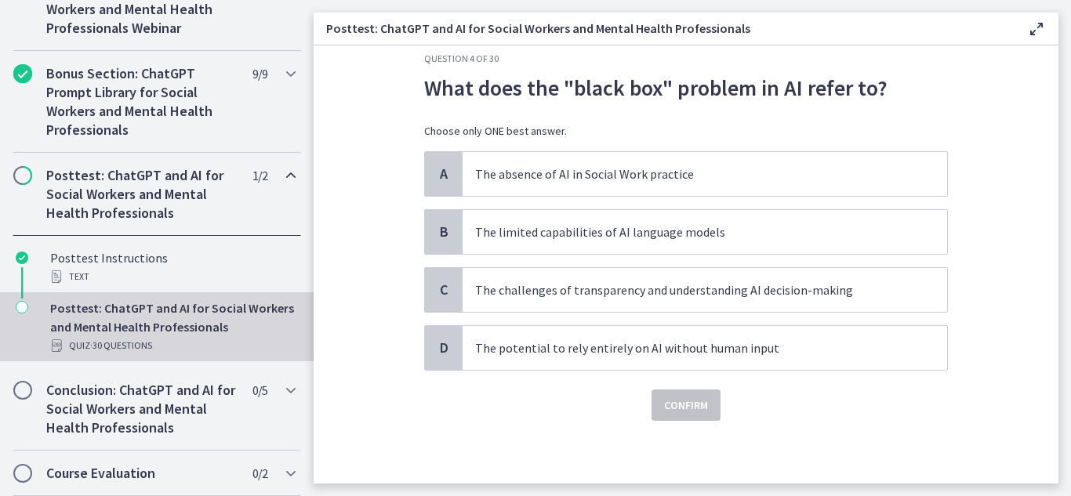
scroll to position [0, 0]
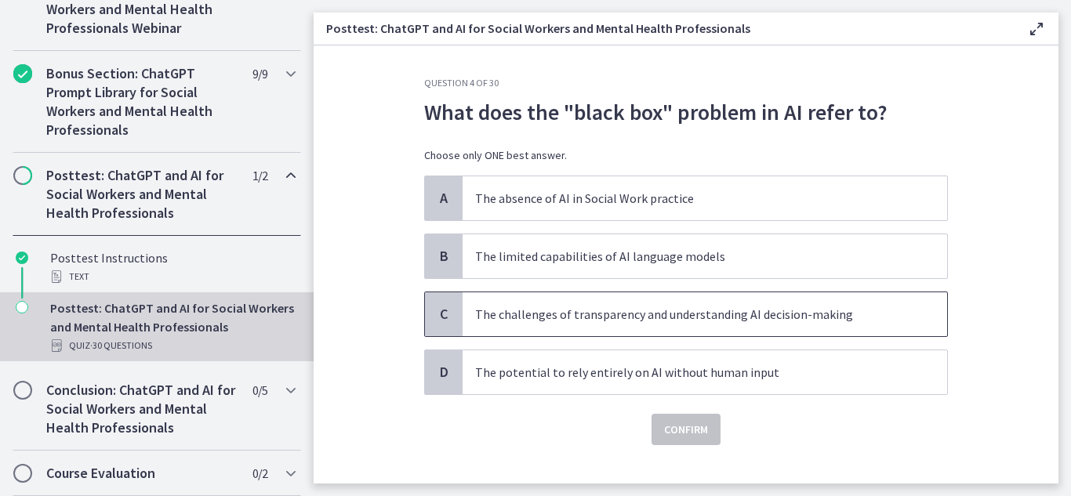
click at [751, 314] on p "The challenges of transparency and understanding AI decision-making" at bounding box center [689, 314] width 428 height 19
click at [675, 427] on span "Confirm" at bounding box center [686, 429] width 44 height 19
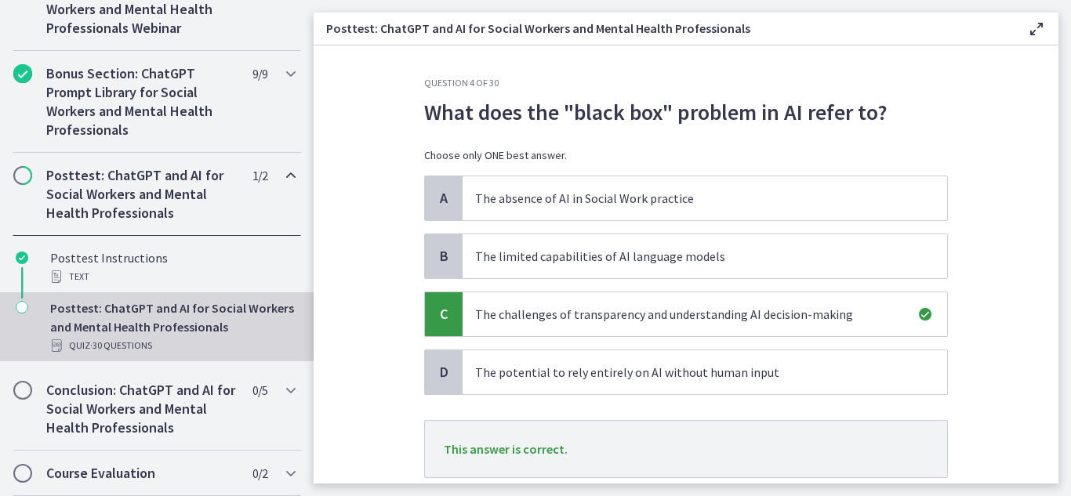
scroll to position [107, 0]
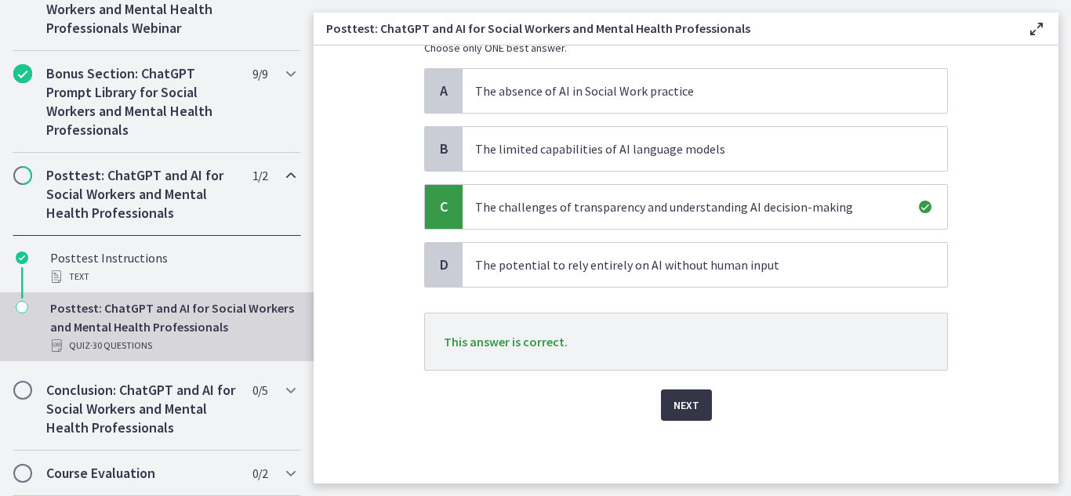
click at [674, 407] on span "Next" at bounding box center [687, 405] width 26 height 19
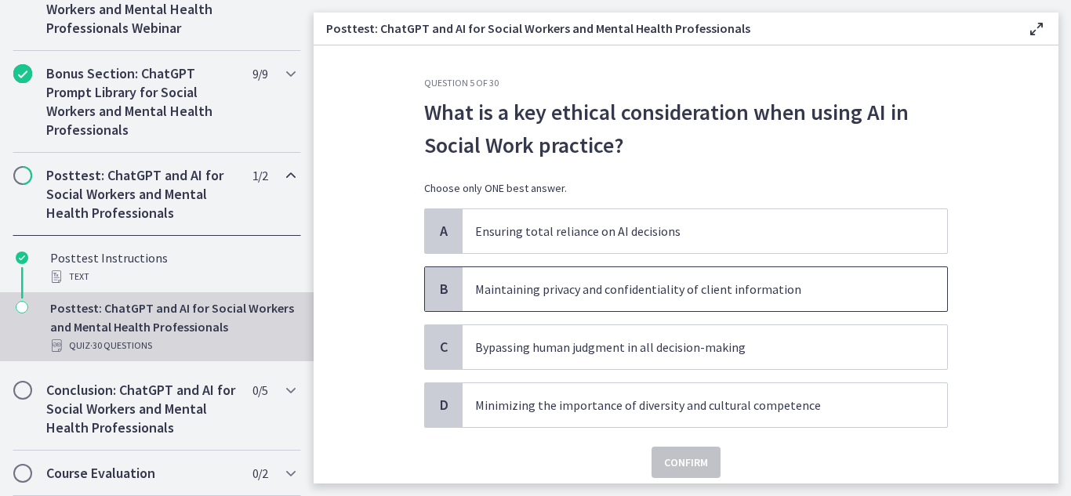
click at [434, 292] on span "B" at bounding box center [443, 289] width 19 height 19
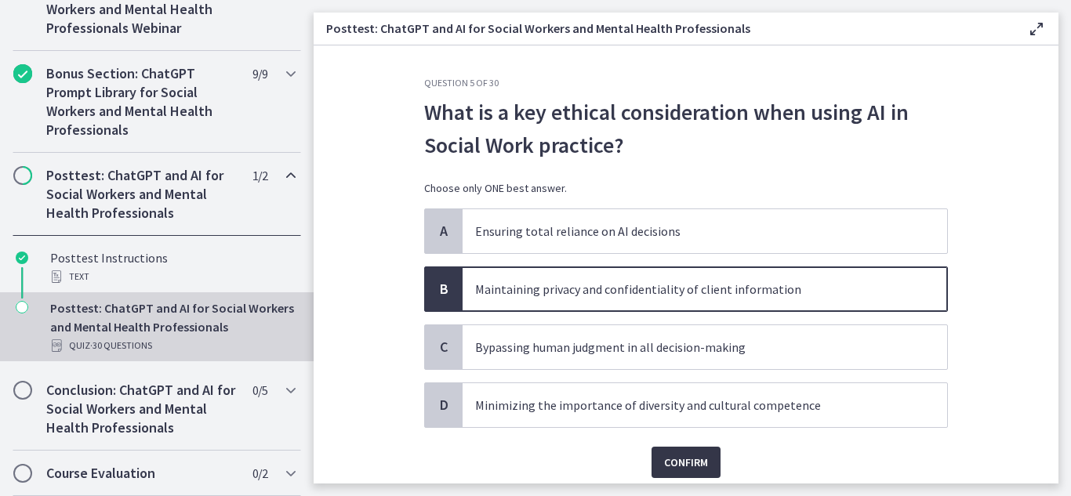
click at [684, 449] on button "Confirm" at bounding box center [686, 462] width 69 height 31
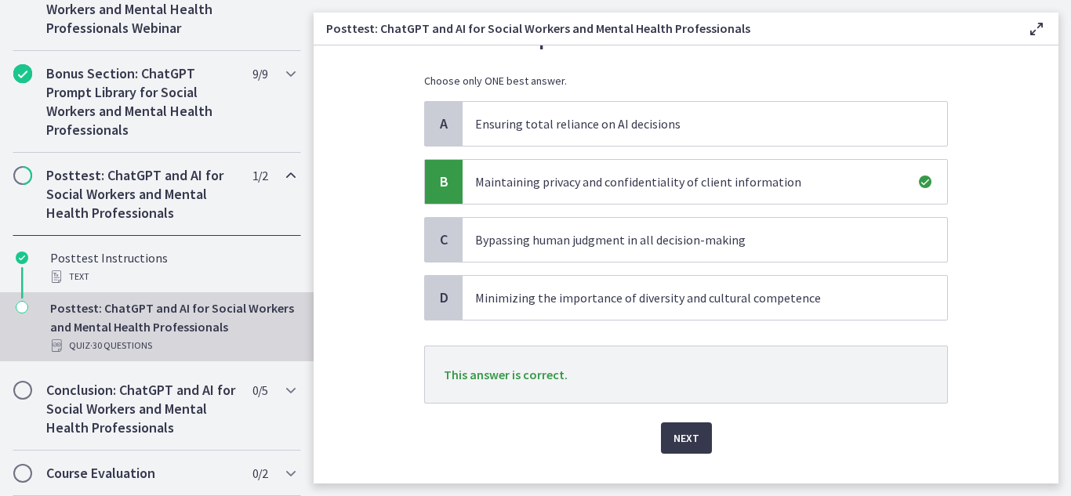
scroll to position [140, 0]
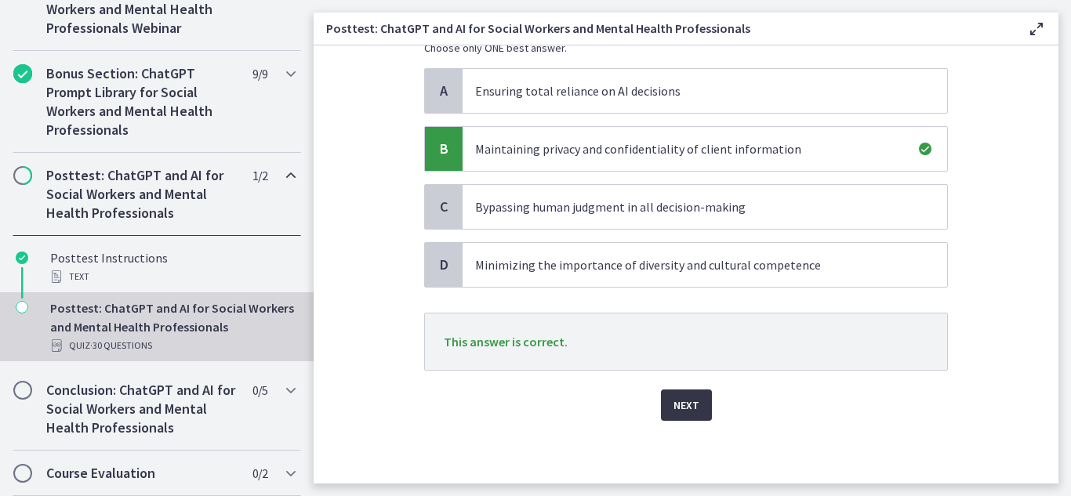
click at [685, 410] on span "Next" at bounding box center [687, 405] width 26 height 19
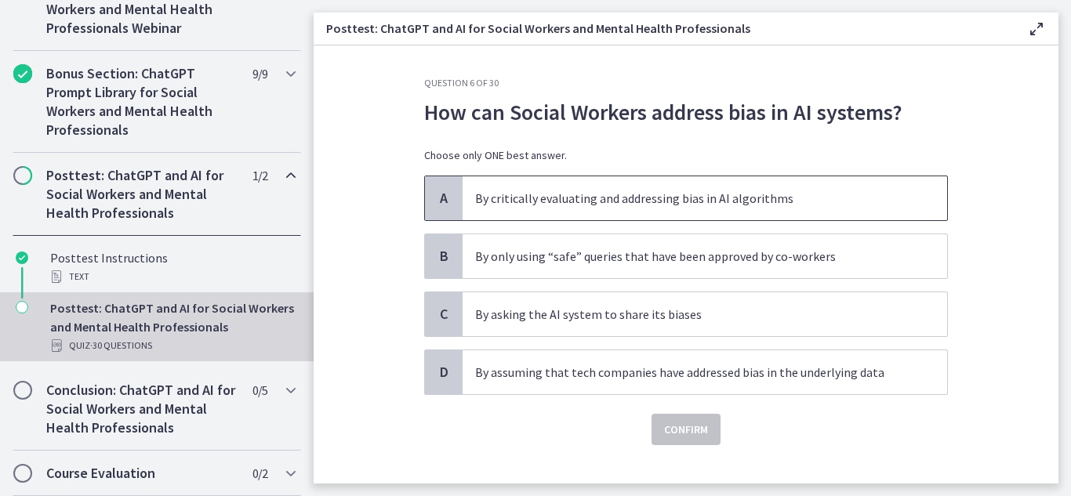
click at [427, 187] on div "A" at bounding box center [444, 198] width 38 height 44
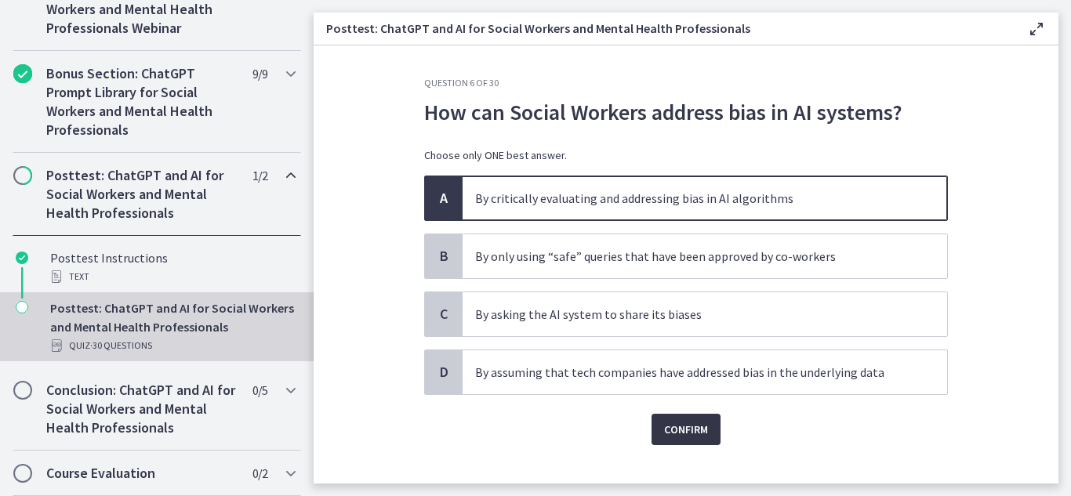
click at [687, 429] on span "Confirm" at bounding box center [686, 429] width 44 height 19
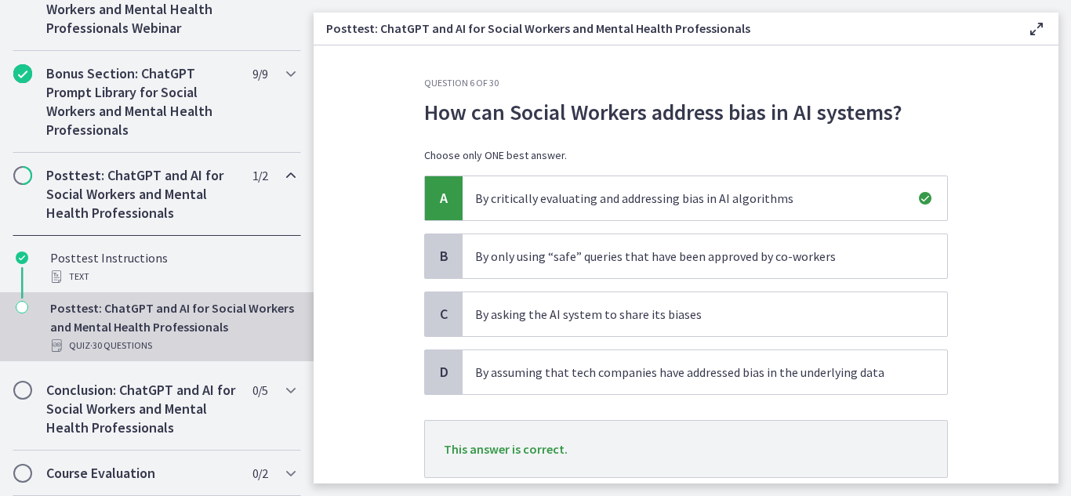
scroll to position [107, 0]
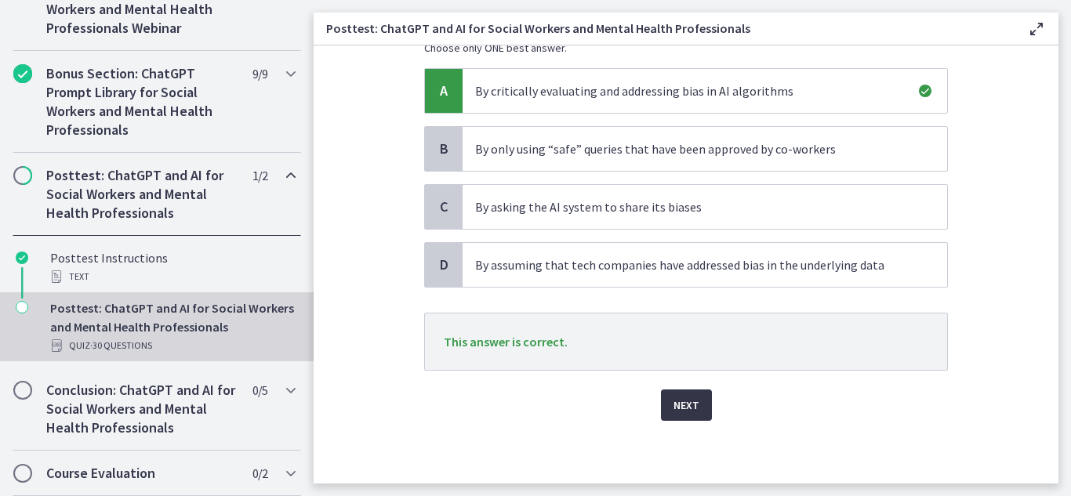
click at [681, 401] on span "Next" at bounding box center [687, 405] width 26 height 19
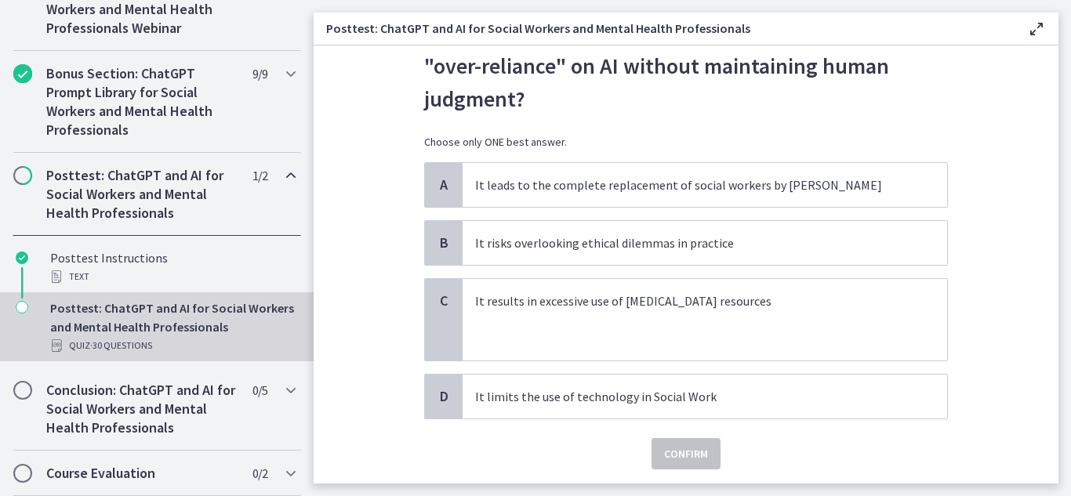
scroll to position [97, 0]
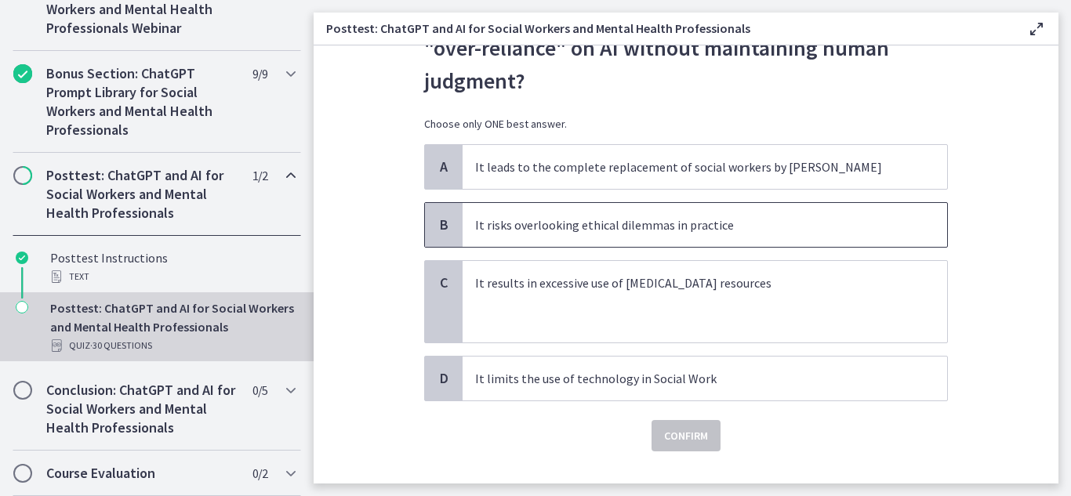
click at [434, 218] on span "B" at bounding box center [443, 225] width 19 height 19
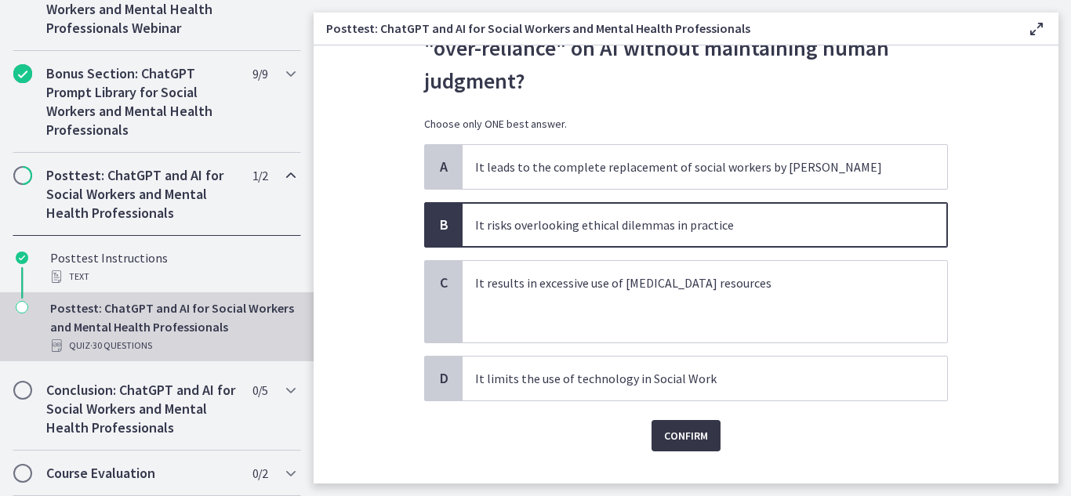
click at [671, 445] on button "Confirm" at bounding box center [686, 435] width 69 height 31
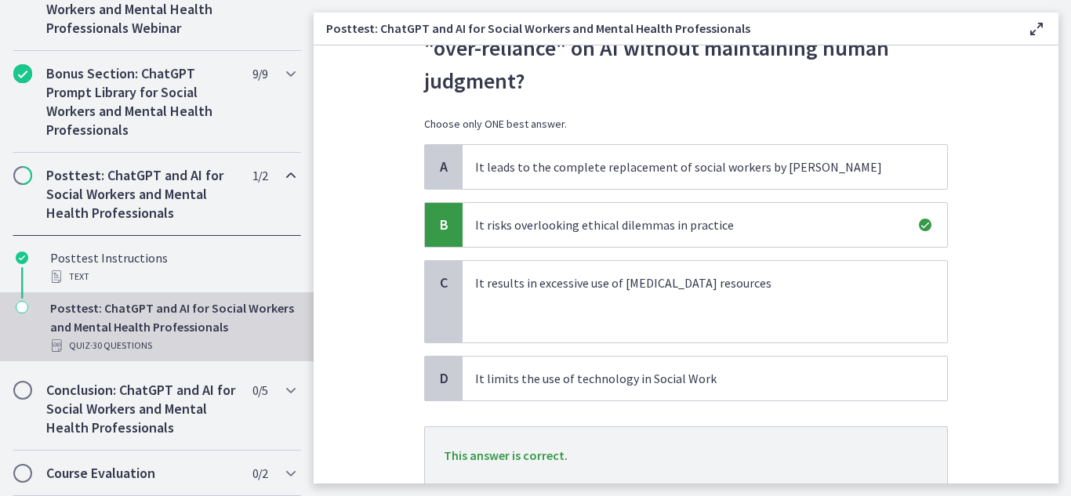
scroll to position [211, 0]
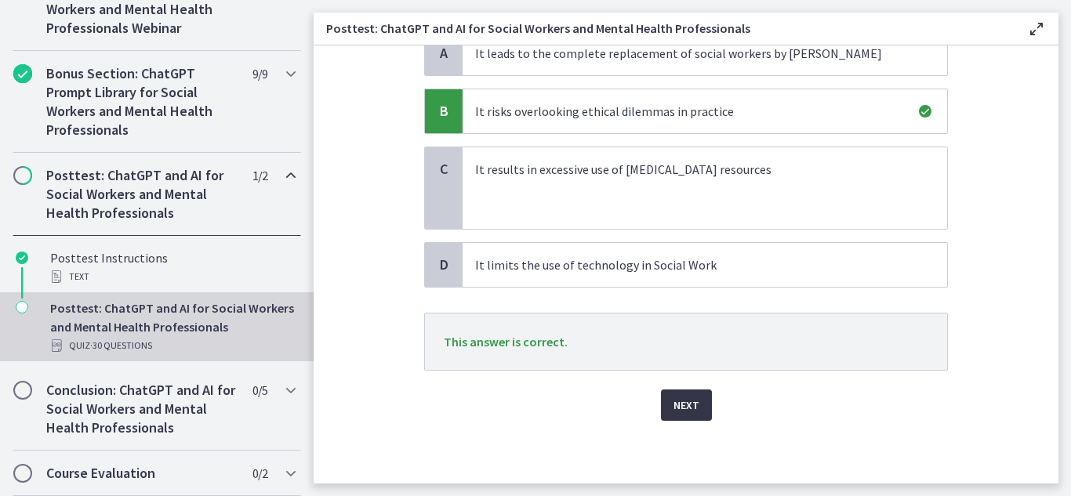
click at [674, 405] on span "Next" at bounding box center [687, 405] width 26 height 19
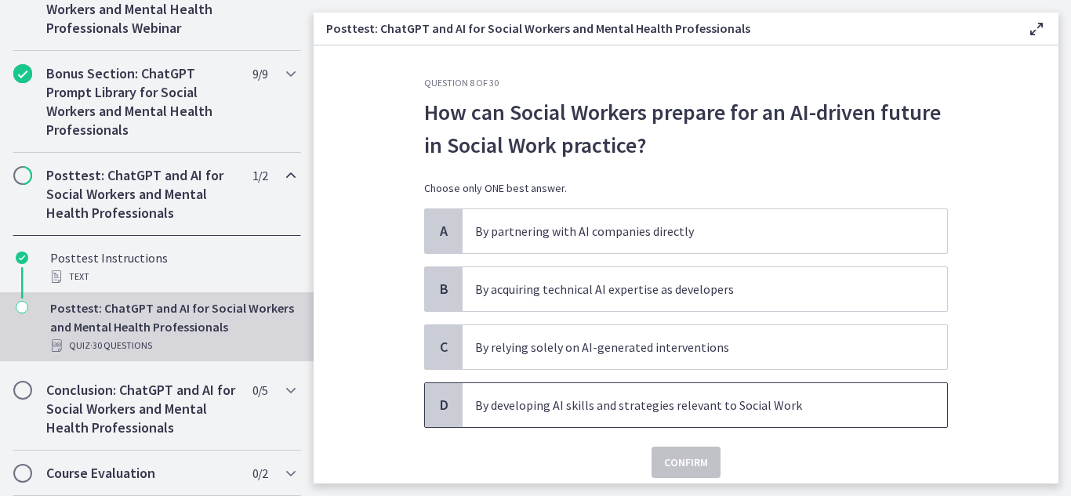
click at [443, 401] on span "D" at bounding box center [443, 405] width 19 height 19
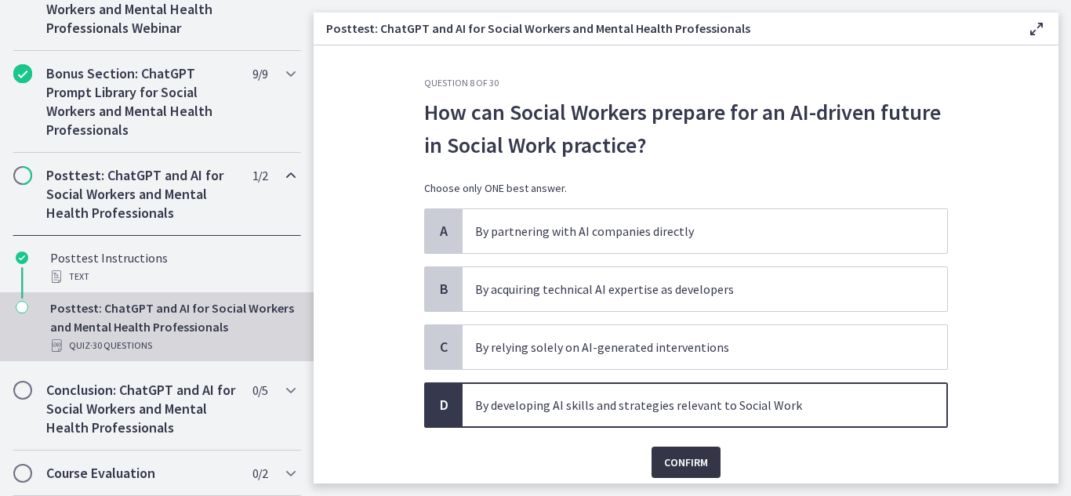
click at [696, 459] on span "Confirm" at bounding box center [686, 462] width 44 height 19
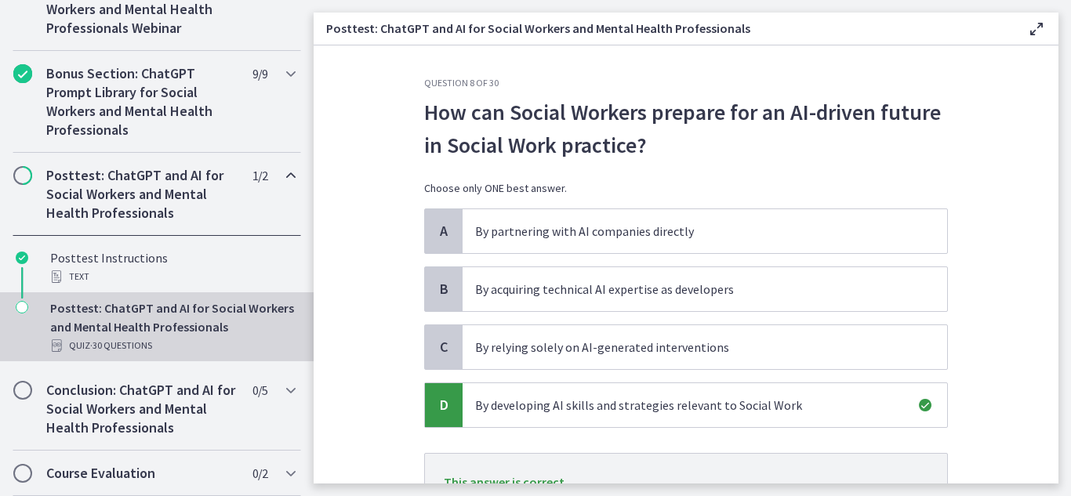
scroll to position [140, 0]
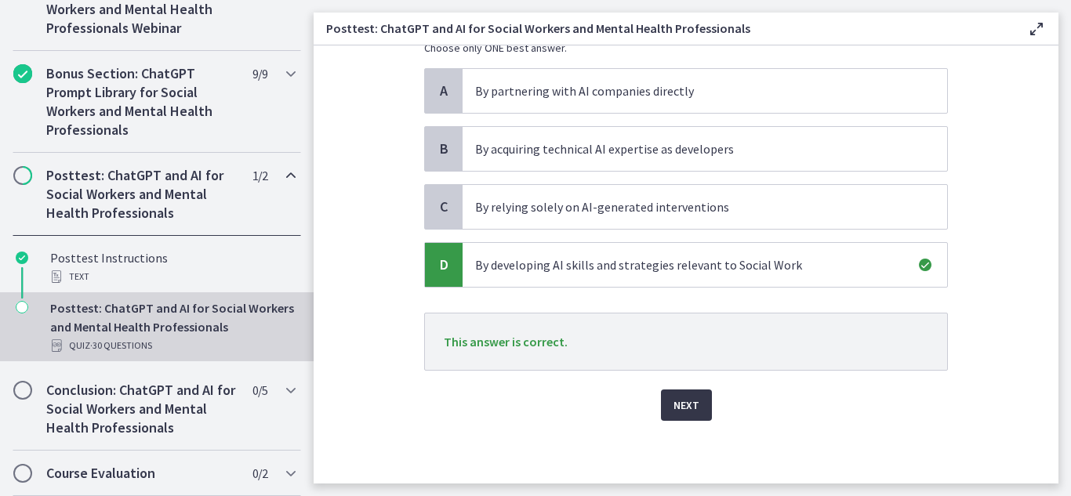
click at [666, 412] on button "Next" at bounding box center [686, 405] width 51 height 31
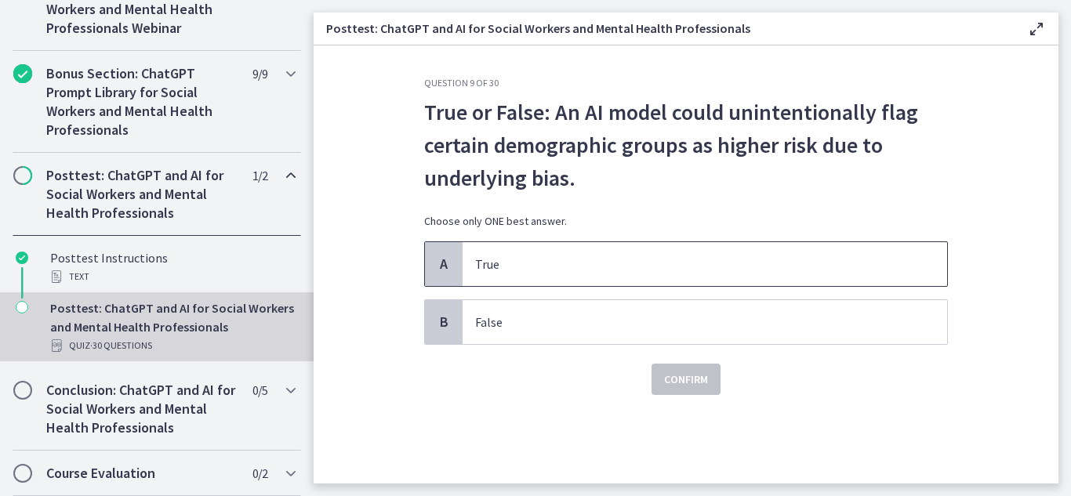
click at [433, 263] on div "A" at bounding box center [444, 264] width 38 height 44
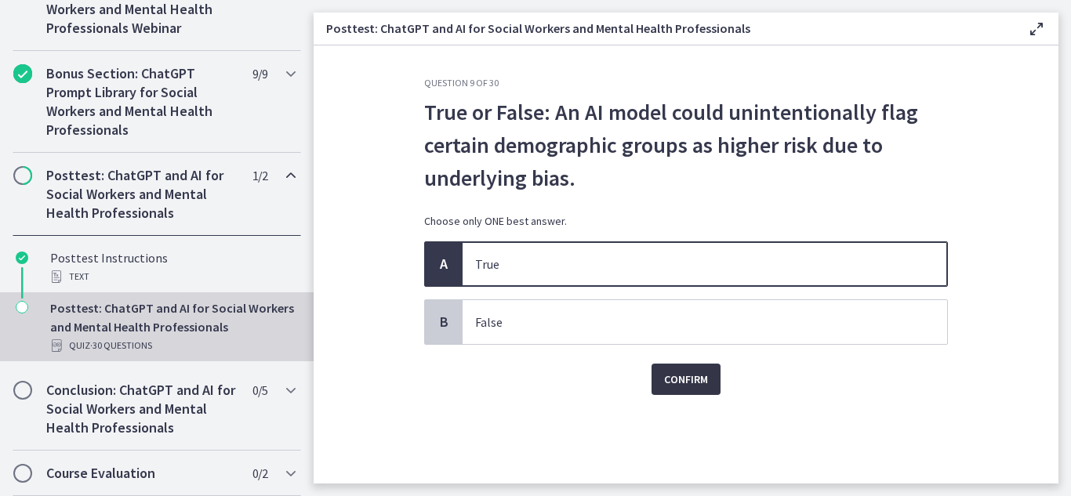
click at [693, 375] on span "Confirm" at bounding box center [686, 379] width 44 height 19
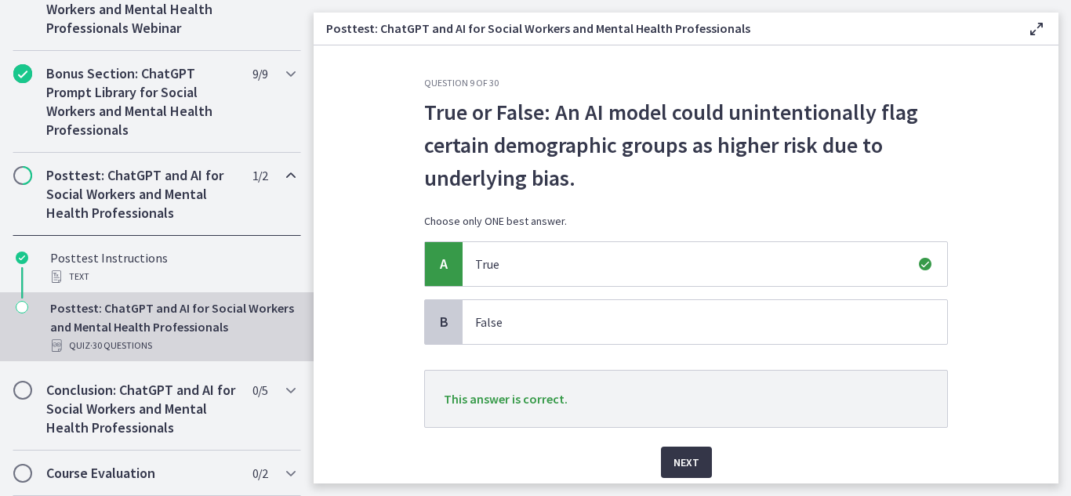
click at [674, 467] on span "Next" at bounding box center [687, 462] width 26 height 19
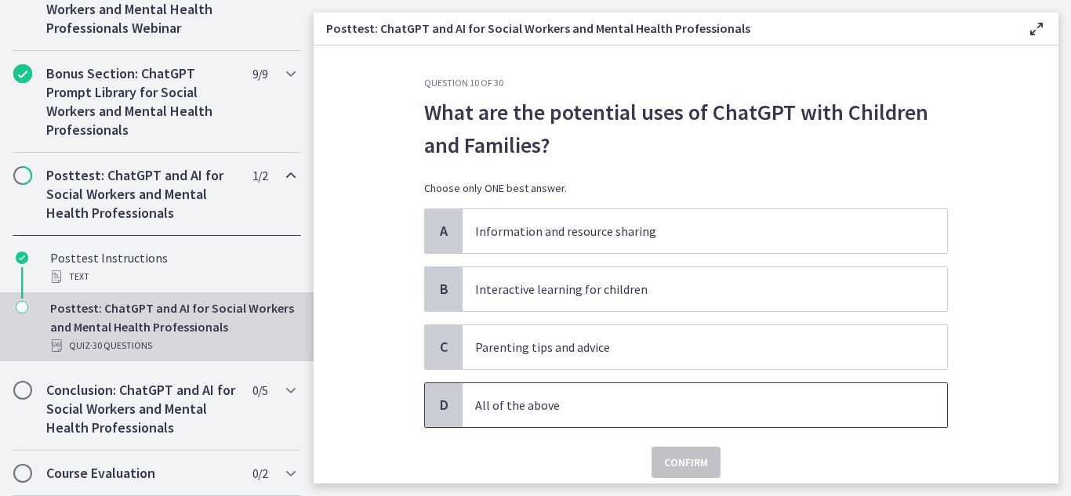
click at [445, 398] on span "D" at bounding box center [443, 405] width 19 height 19
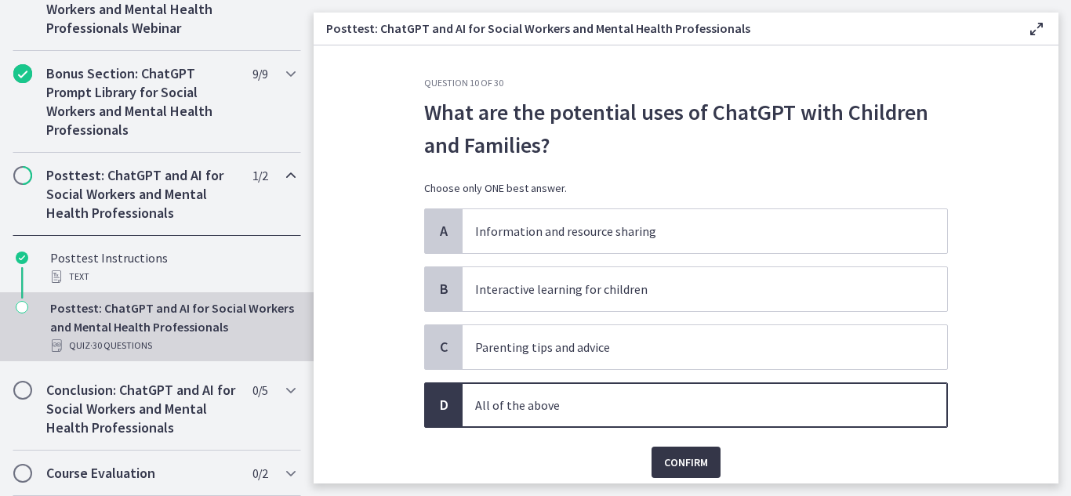
click at [677, 459] on span "Confirm" at bounding box center [686, 462] width 44 height 19
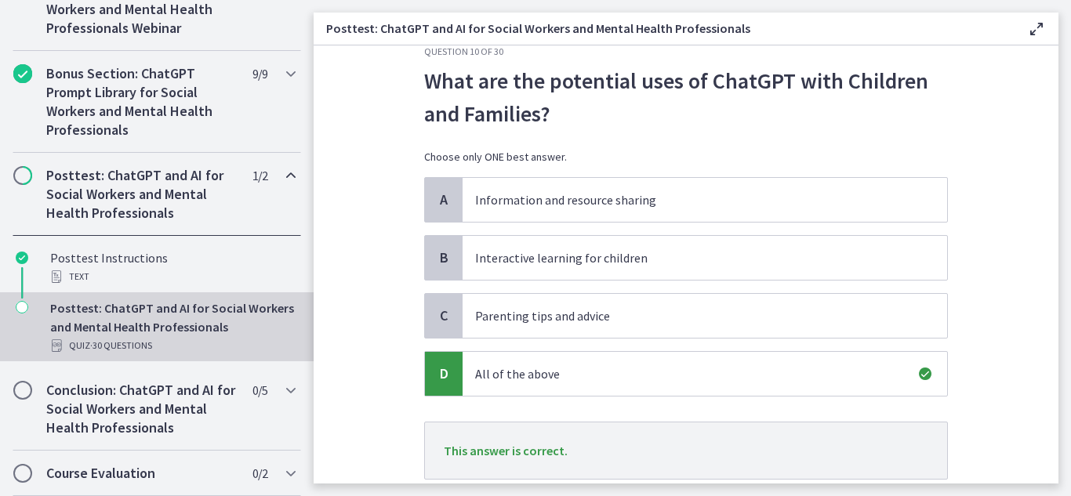
scroll to position [140, 0]
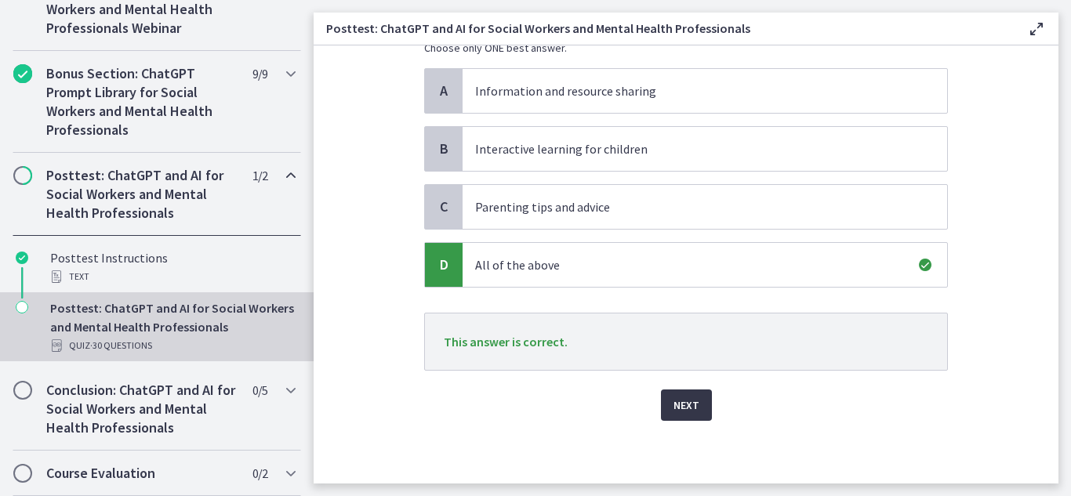
click at [681, 401] on span "Next" at bounding box center [687, 405] width 26 height 19
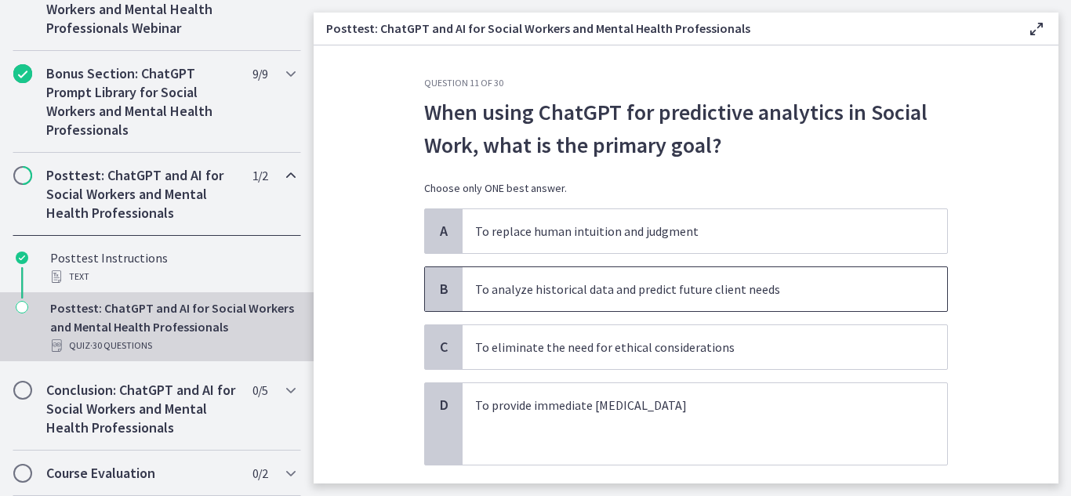
click at [454, 286] on div "B" at bounding box center [444, 289] width 38 height 44
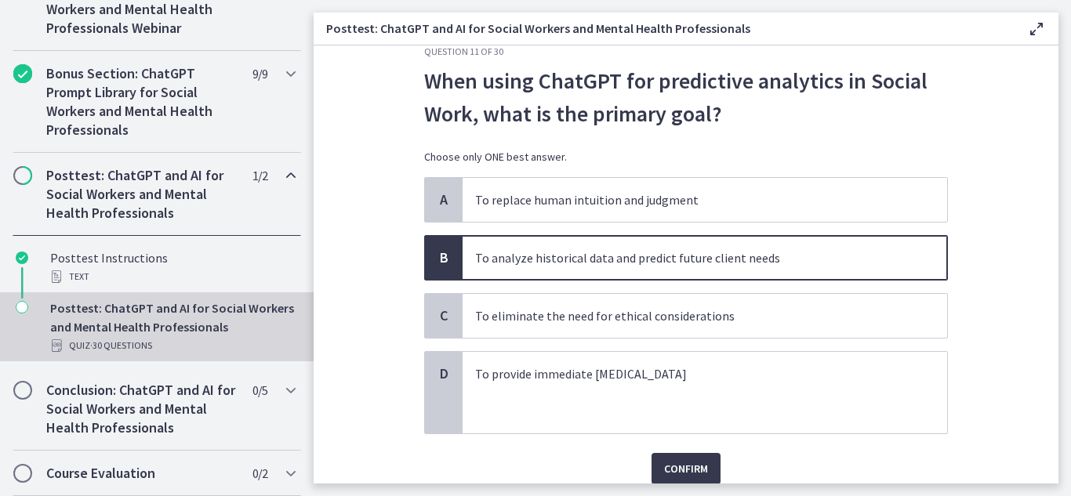
scroll to position [95, 0]
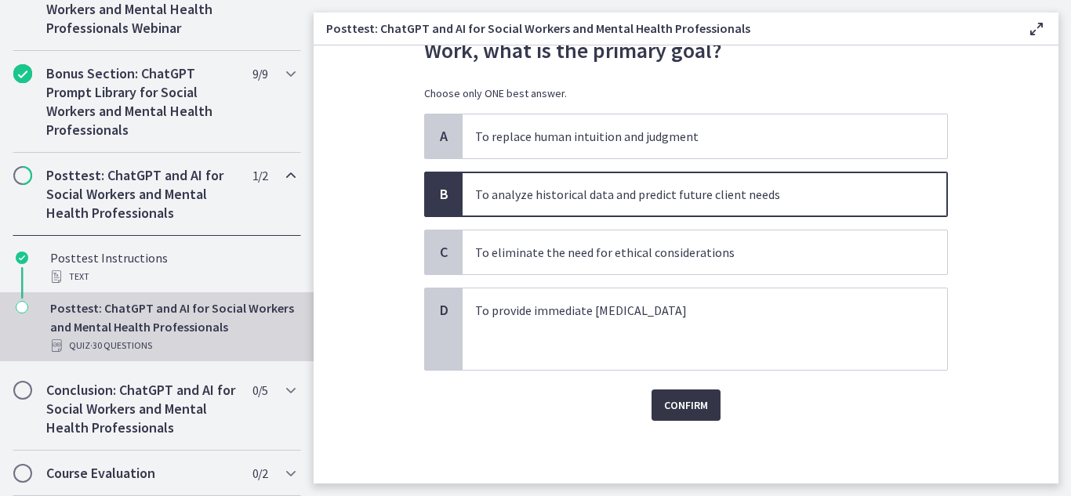
click at [689, 399] on span "Confirm" at bounding box center [686, 405] width 44 height 19
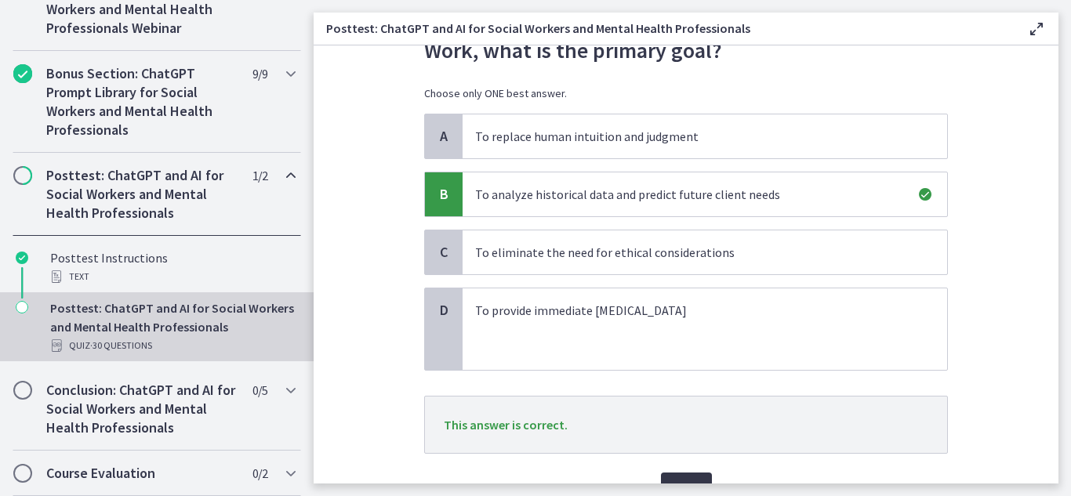
click at [682, 477] on button "Next" at bounding box center [686, 488] width 51 height 31
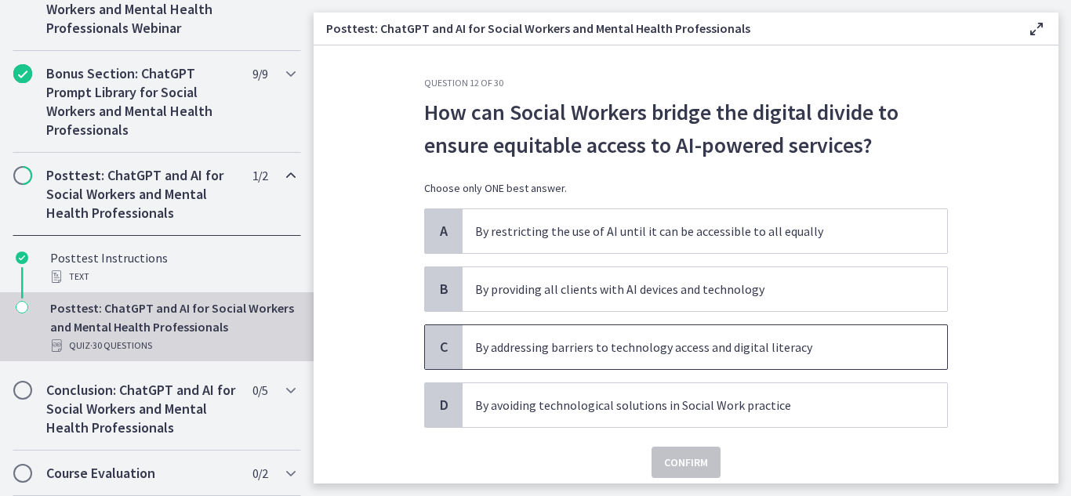
click at [441, 338] on span "C" at bounding box center [443, 347] width 19 height 19
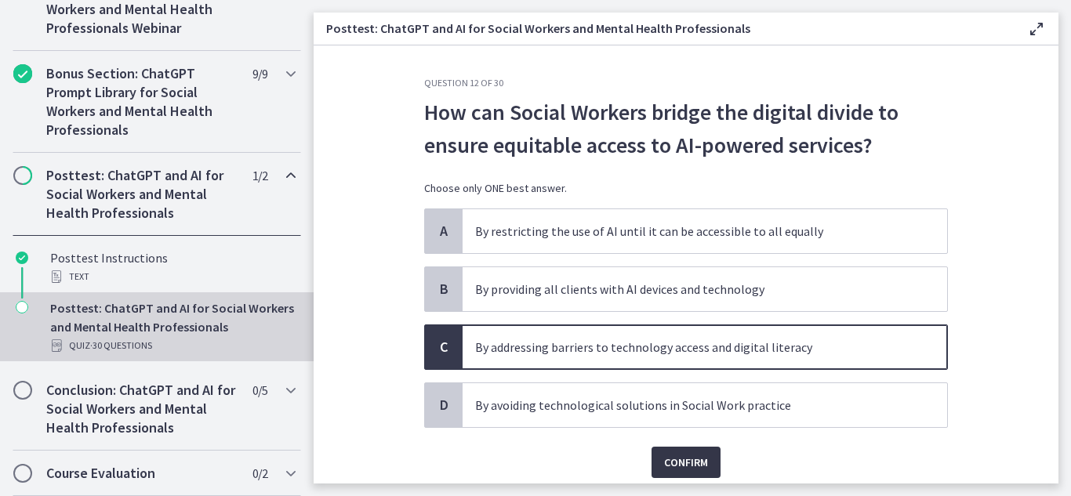
click at [673, 467] on span "Confirm" at bounding box center [686, 462] width 44 height 19
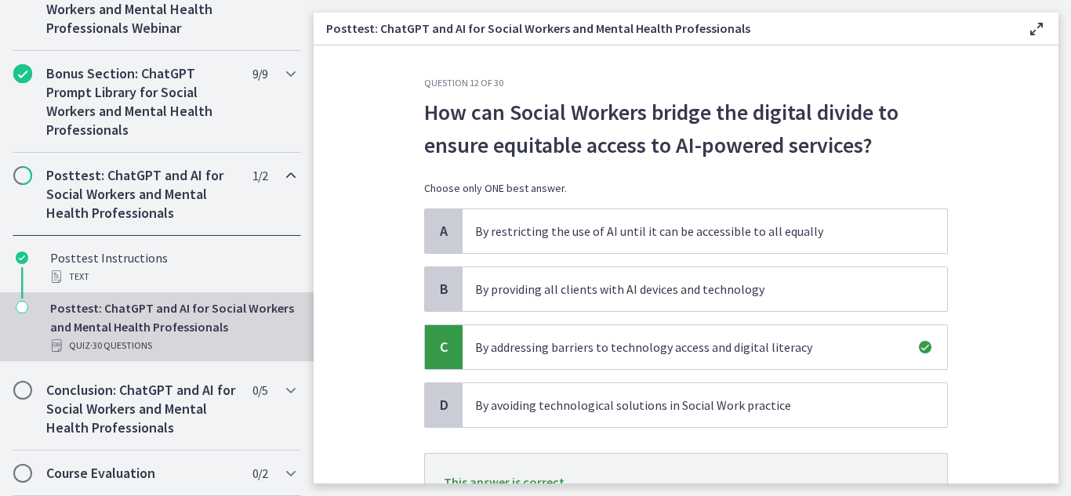
scroll to position [140, 0]
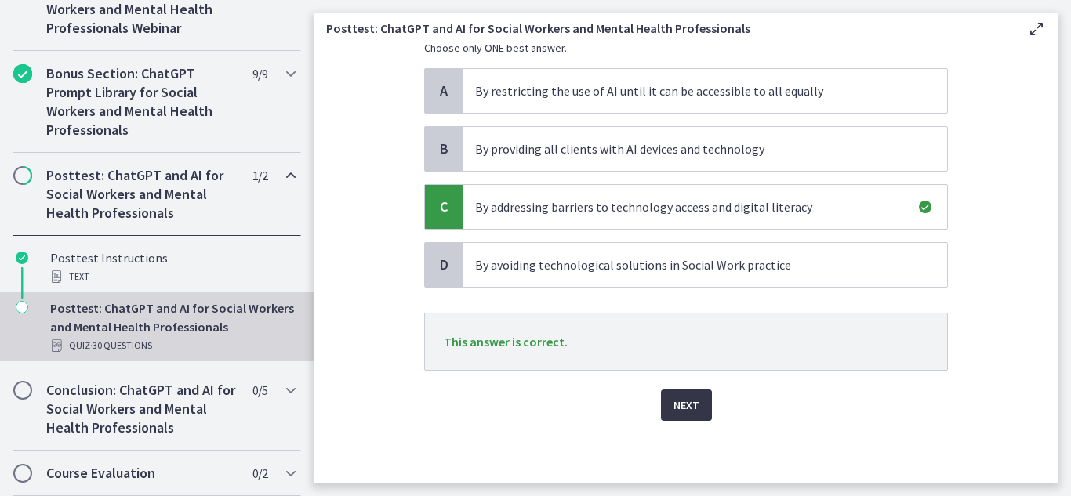
click at [679, 401] on span "Next" at bounding box center [687, 405] width 26 height 19
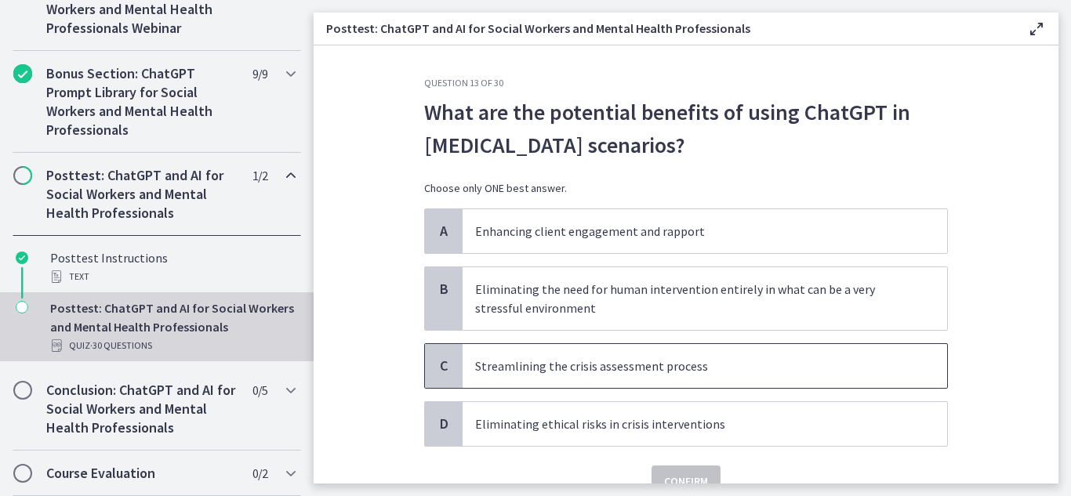
click at [446, 355] on div "C" at bounding box center [444, 366] width 38 height 44
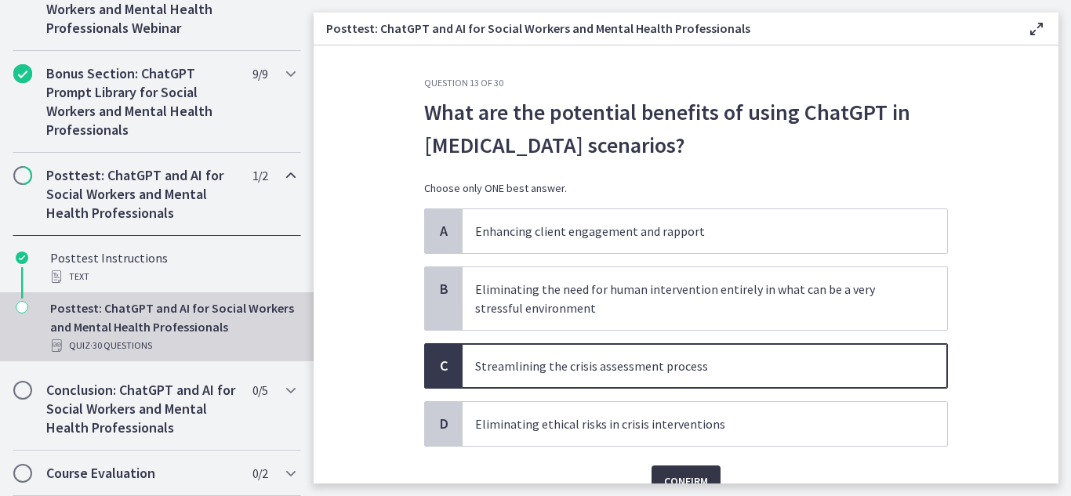
click at [701, 479] on span "Confirm" at bounding box center [686, 481] width 44 height 19
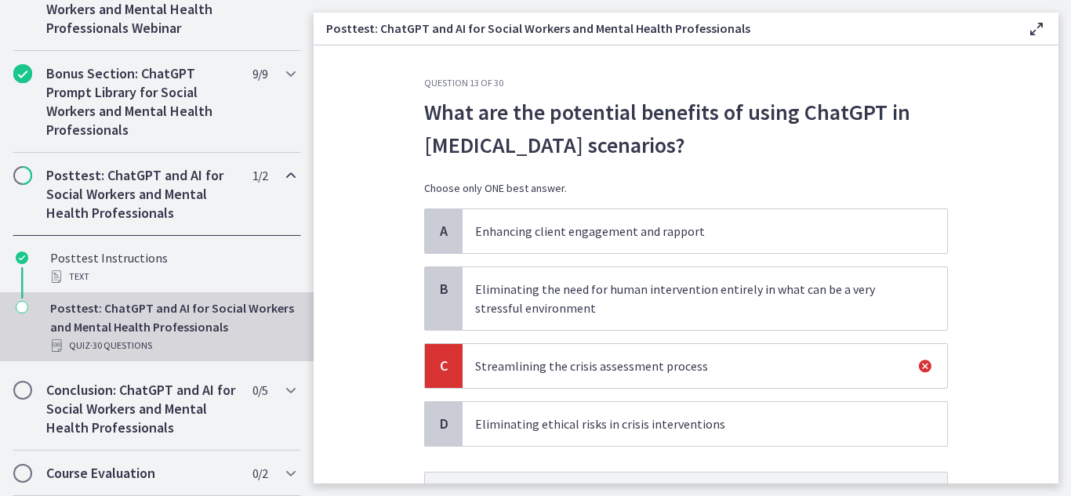
click at [441, 227] on span "A" at bounding box center [443, 231] width 19 height 19
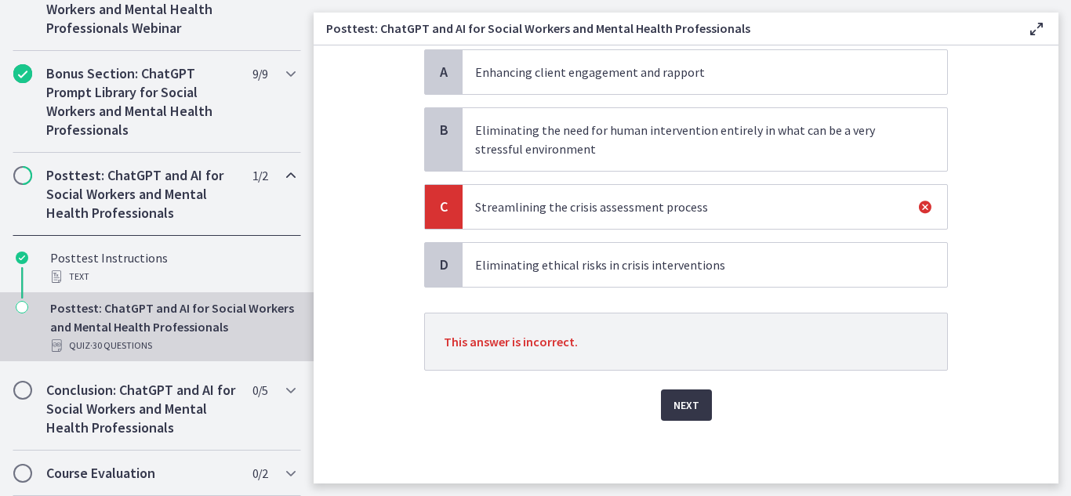
click at [674, 397] on span "Next" at bounding box center [687, 405] width 26 height 19
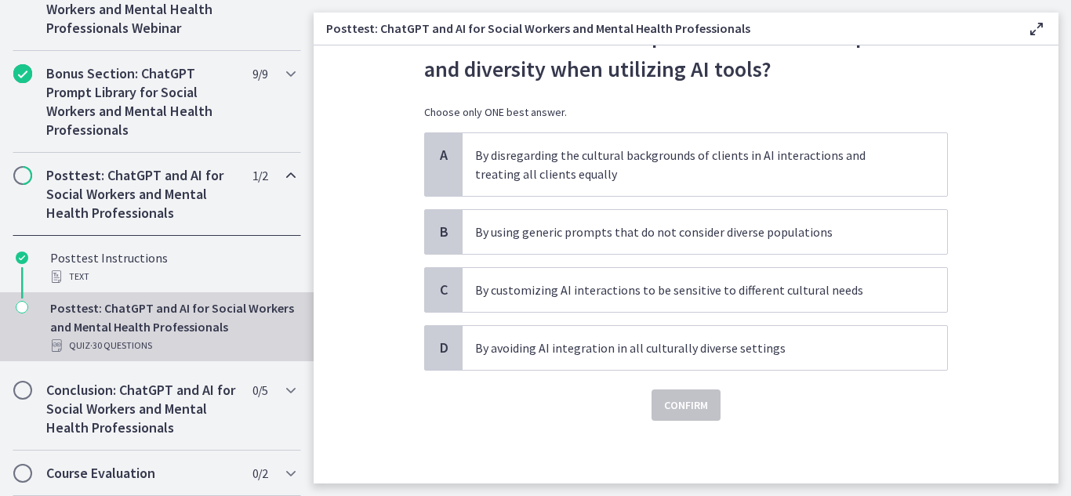
scroll to position [0, 0]
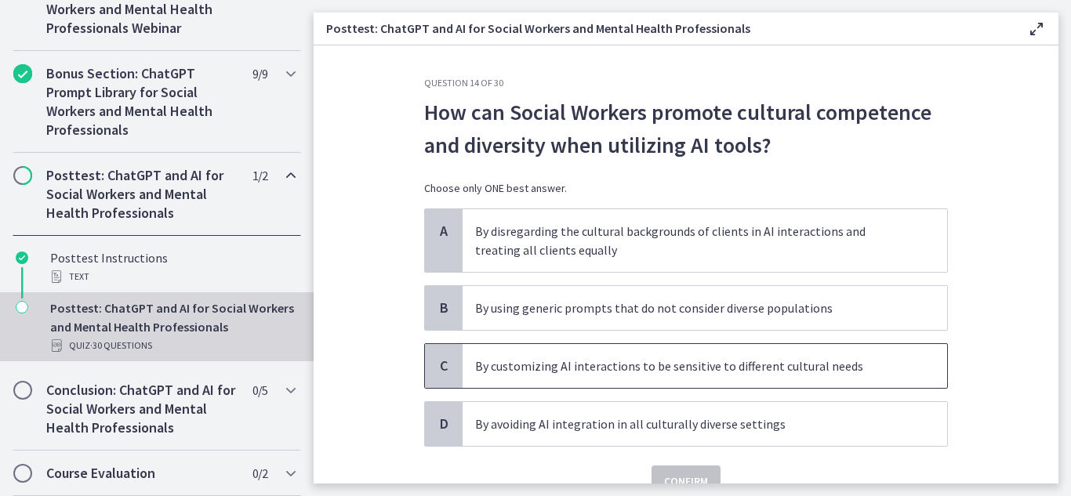
click at [440, 359] on span "C" at bounding box center [443, 366] width 19 height 19
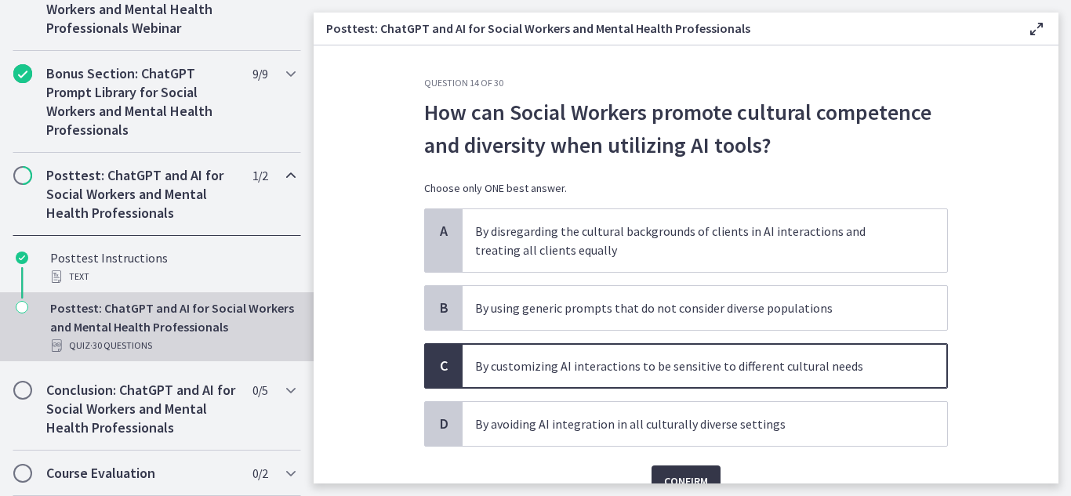
click at [674, 477] on span "Confirm" at bounding box center [686, 481] width 44 height 19
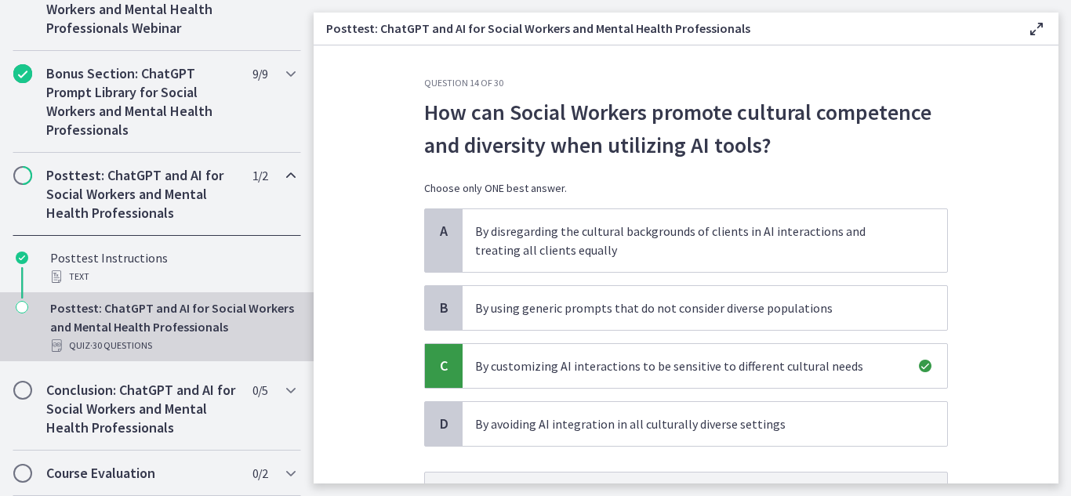
scroll to position [159, 0]
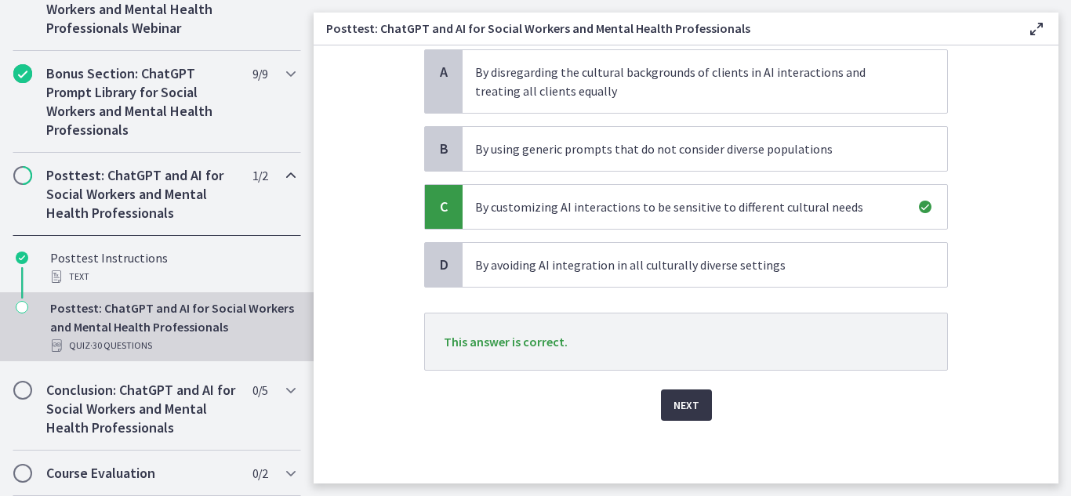
click at [674, 405] on span "Next" at bounding box center [687, 405] width 26 height 19
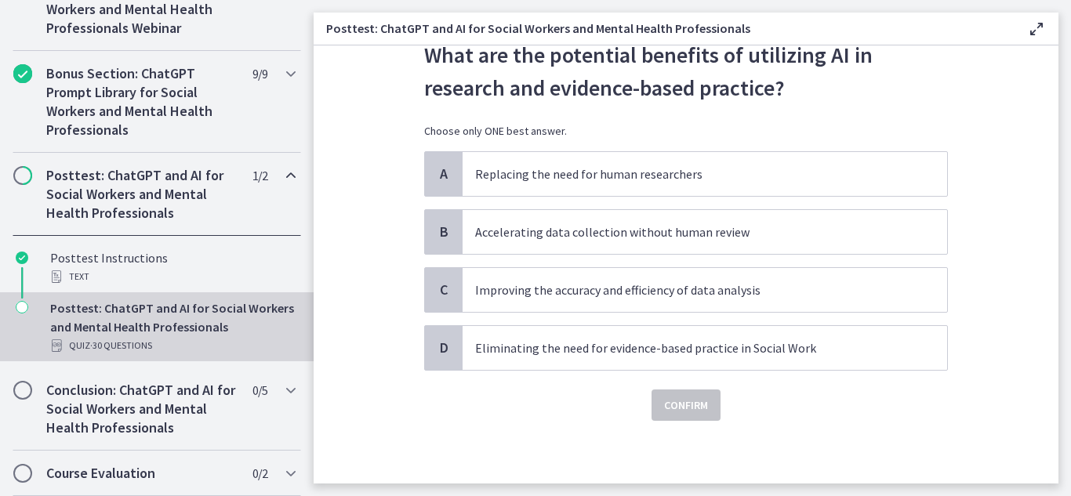
scroll to position [0, 0]
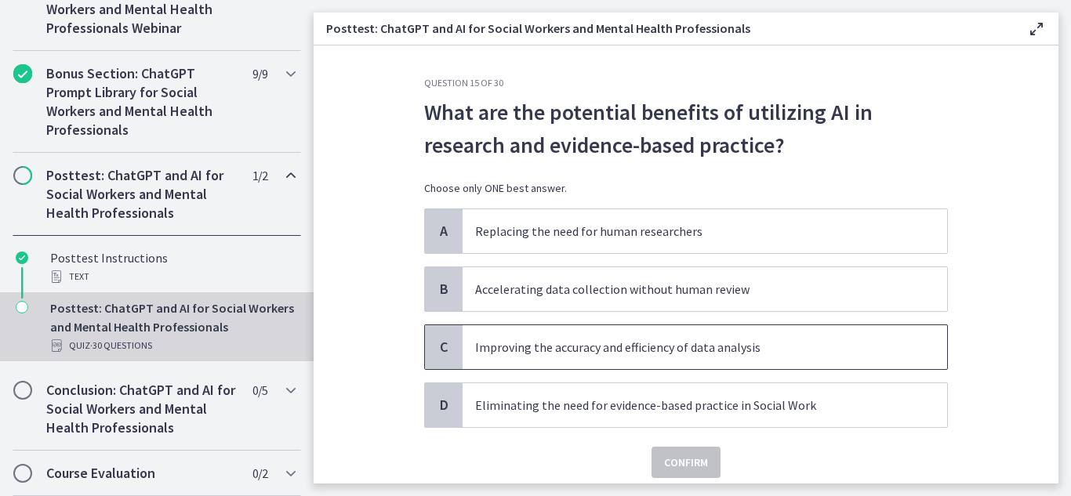
click at [652, 353] on p "Improving the accuracy and efficiency of data analysis" at bounding box center [689, 347] width 428 height 19
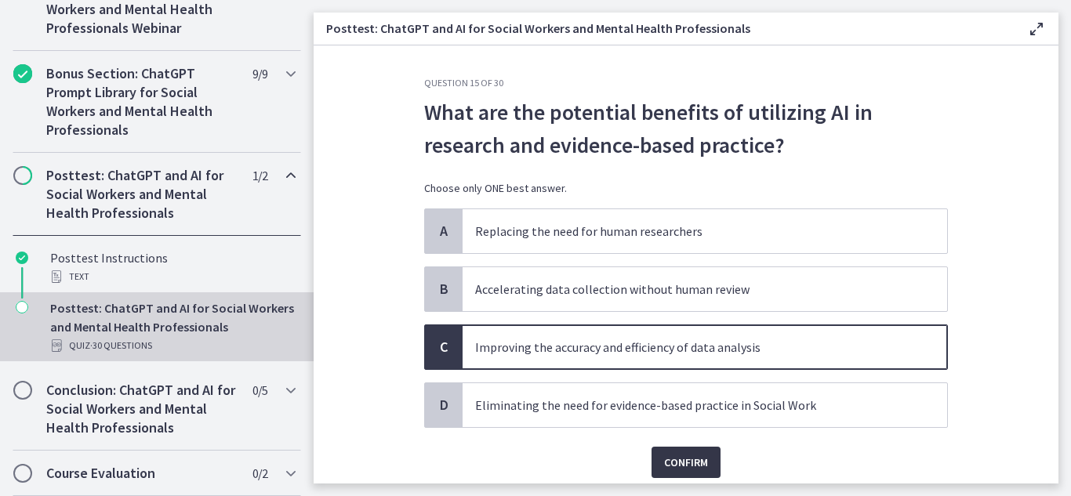
click at [692, 457] on span "Confirm" at bounding box center [686, 462] width 44 height 19
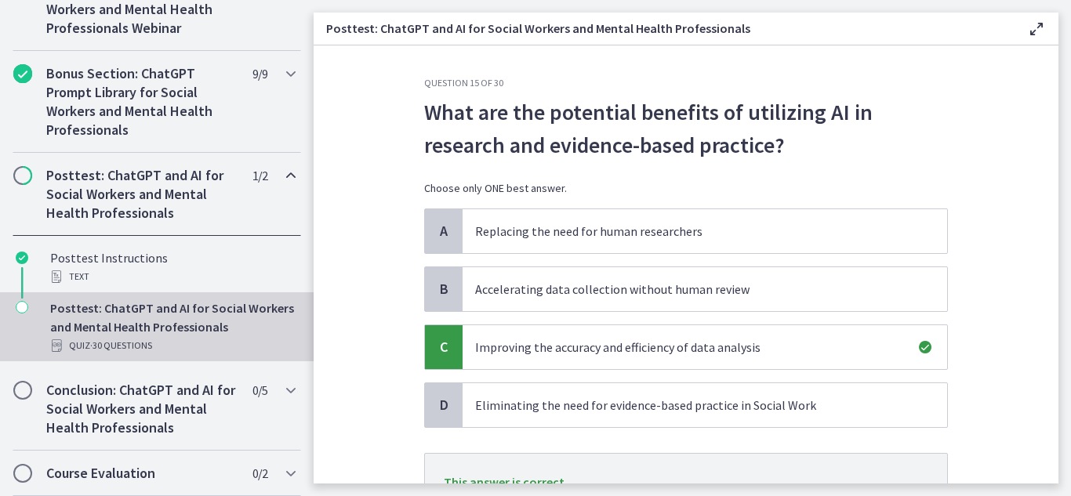
scroll to position [140, 0]
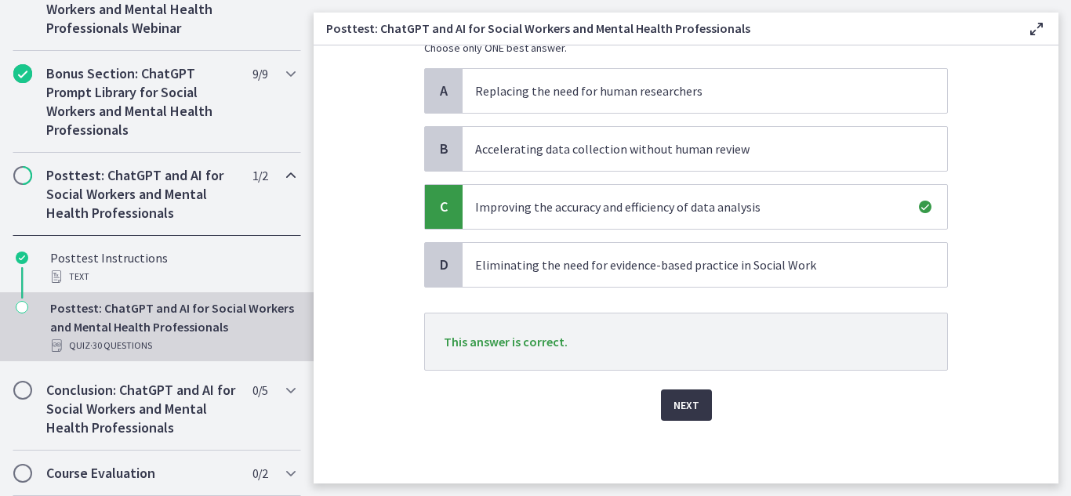
click at [698, 402] on button "Next" at bounding box center [686, 405] width 51 height 31
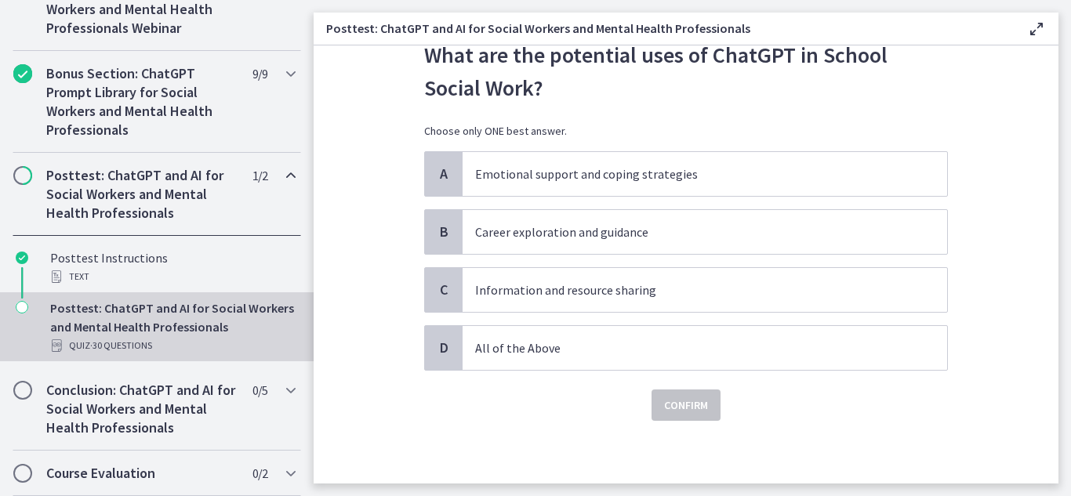
scroll to position [0, 0]
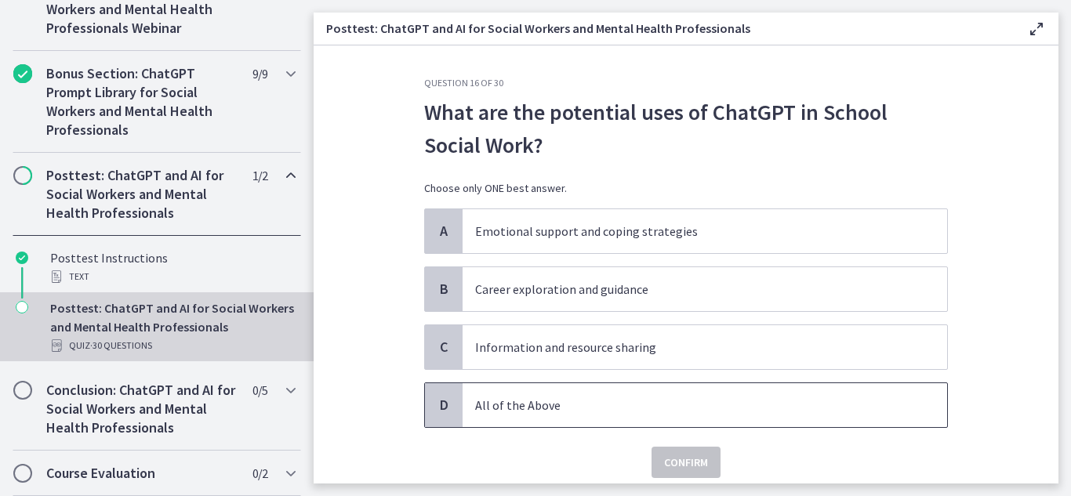
click at [451, 405] on div "D" at bounding box center [444, 405] width 38 height 44
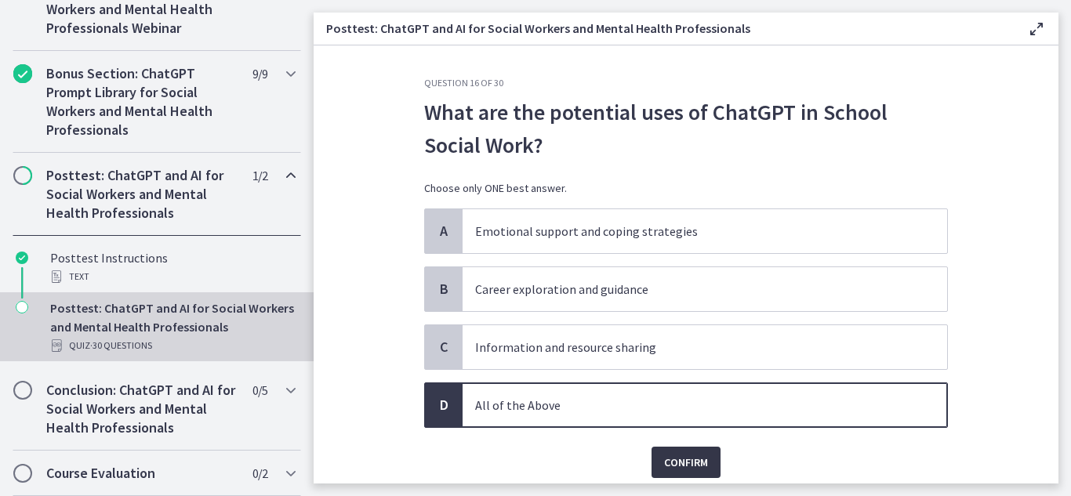
click at [686, 473] on button "Confirm" at bounding box center [686, 462] width 69 height 31
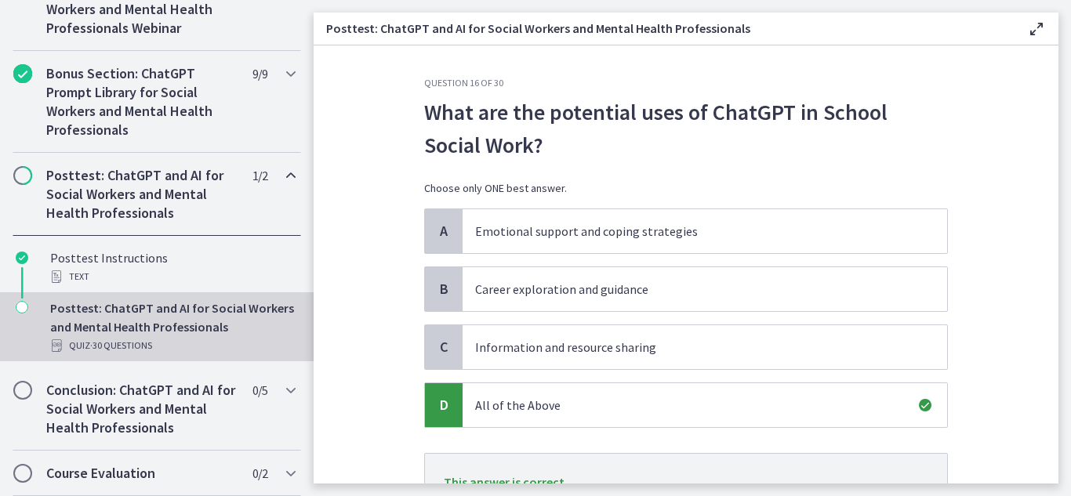
scroll to position [140, 0]
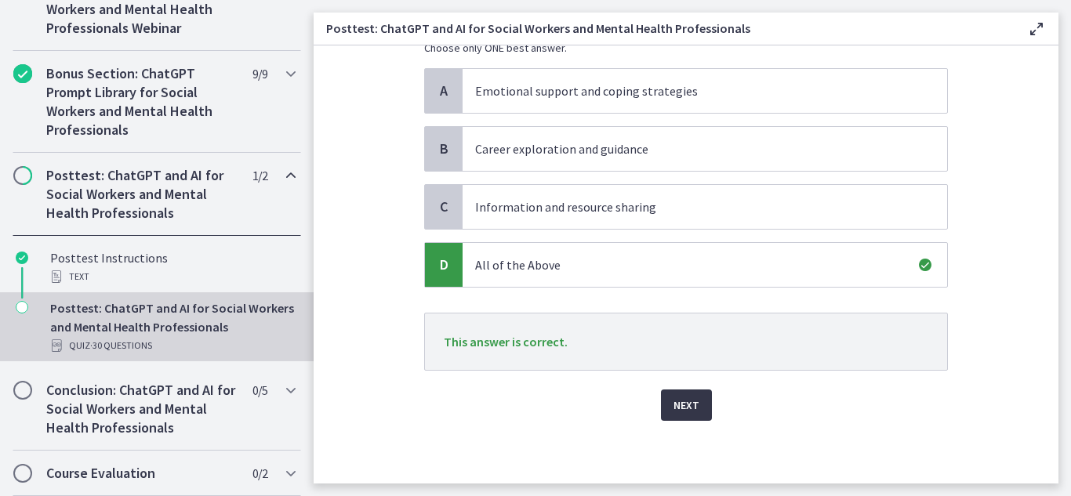
click at [678, 413] on span "Next" at bounding box center [687, 405] width 26 height 19
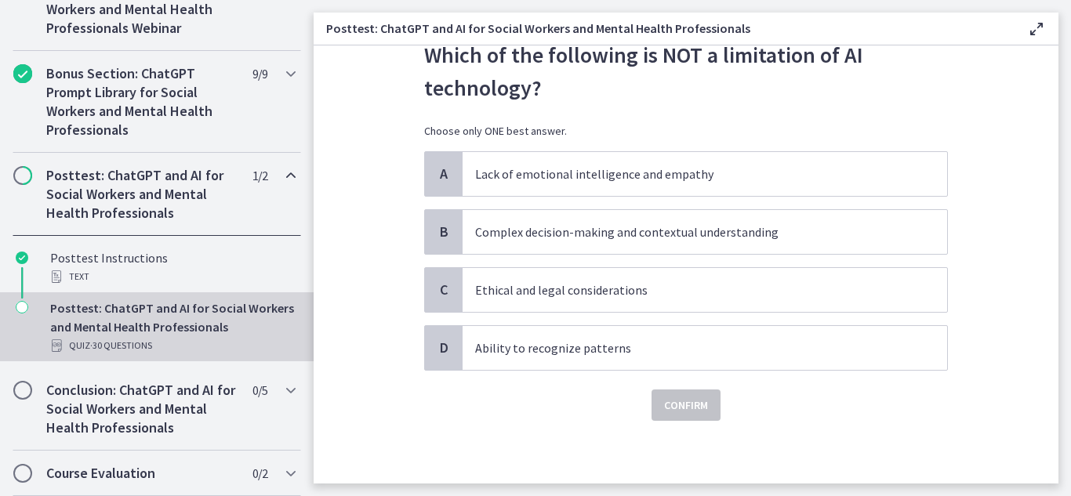
scroll to position [0, 0]
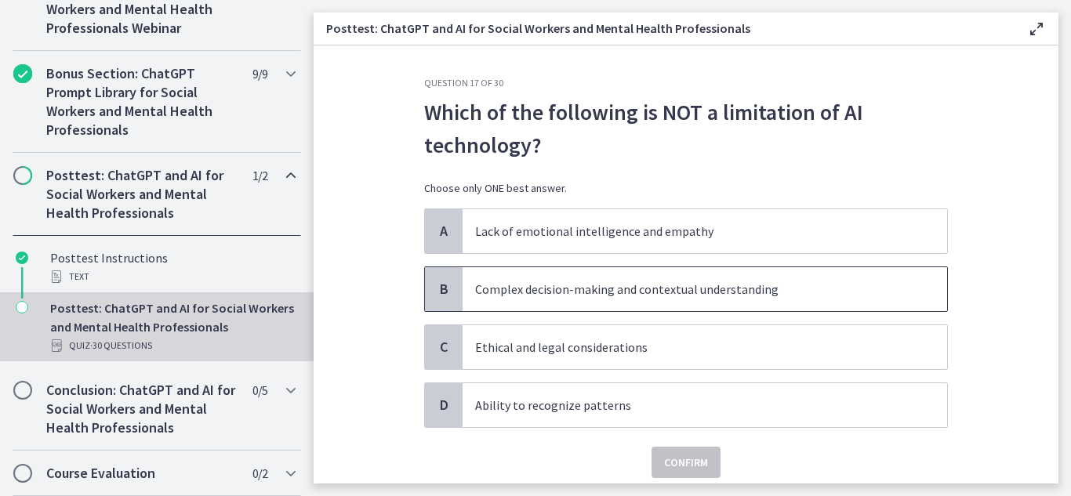
click at [434, 292] on span "B" at bounding box center [443, 289] width 19 height 19
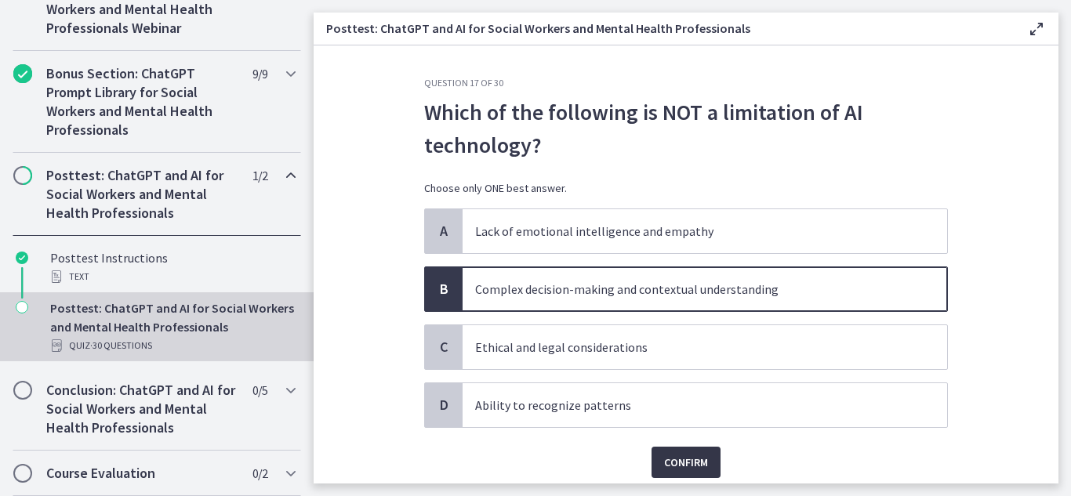
click at [681, 471] on span "Confirm" at bounding box center [686, 462] width 44 height 19
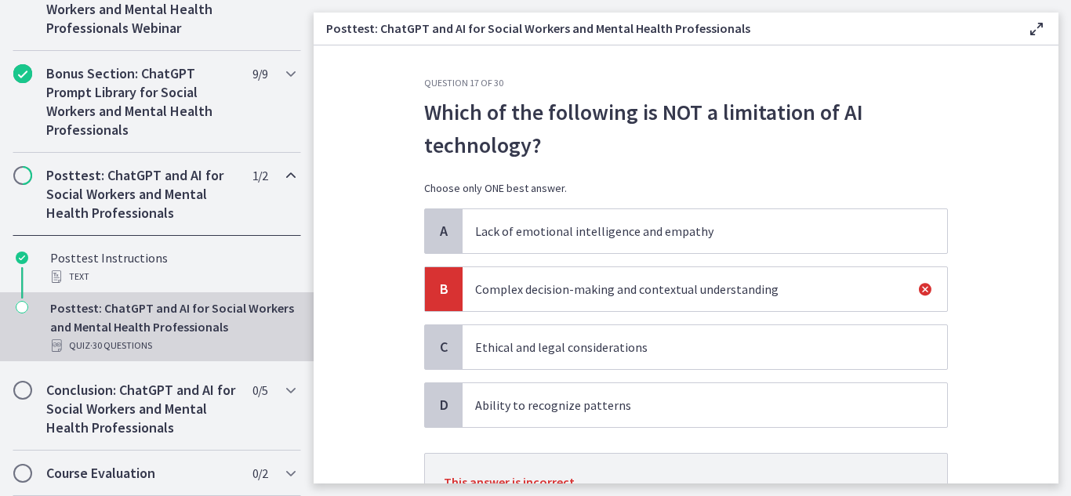
scroll to position [140, 0]
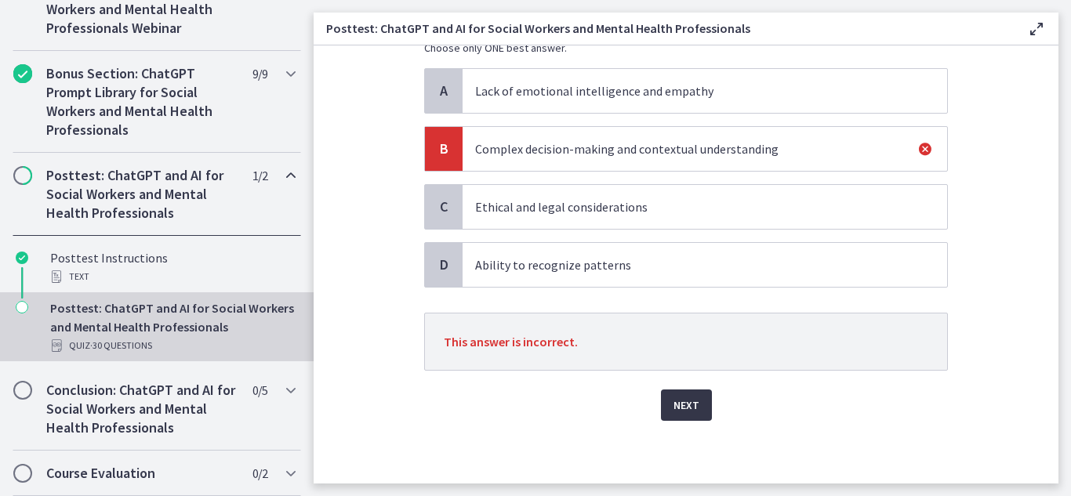
click at [682, 397] on span "Next" at bounding box center [687, 405] width 26 height 19
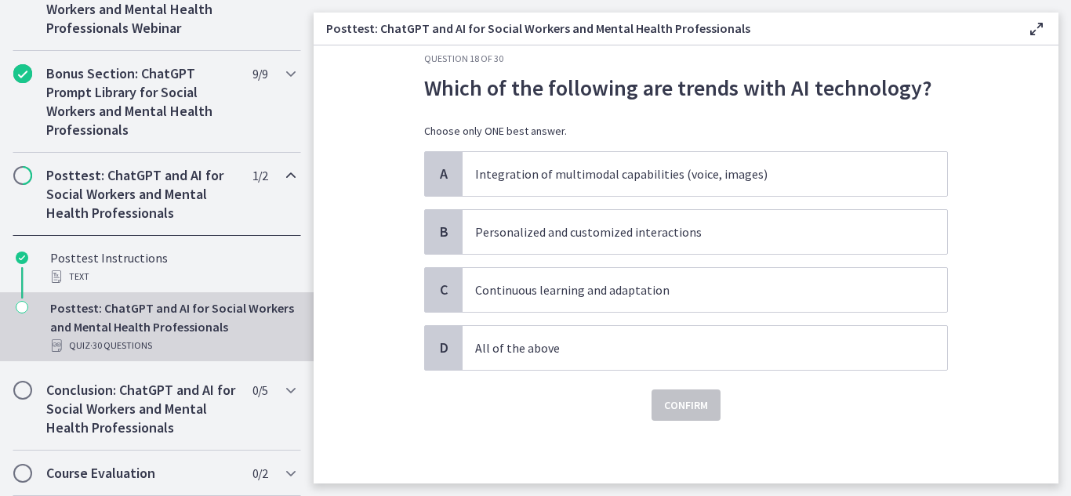
scroll to position [0, 0]
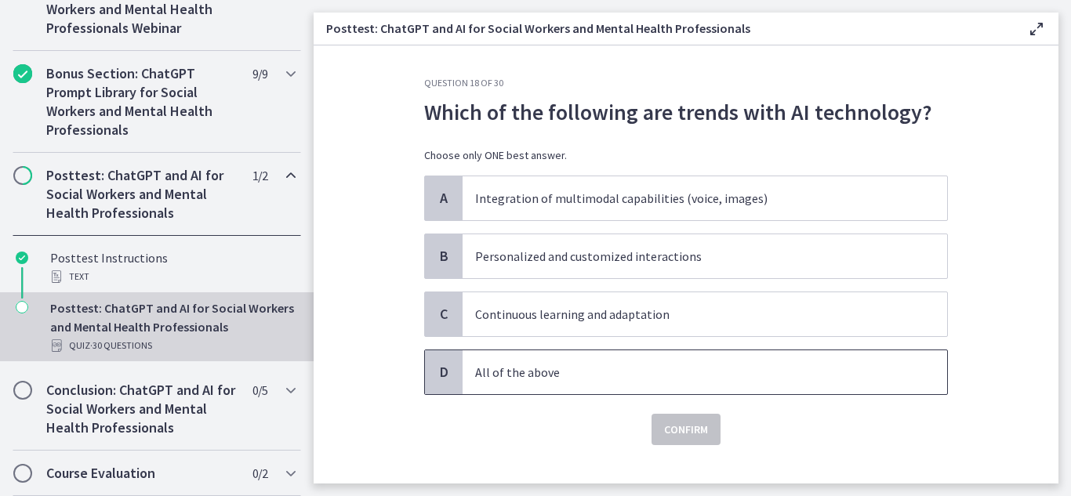
click at [441, 377] on span "D" at bounding box center [443, 372] width 19 height 19
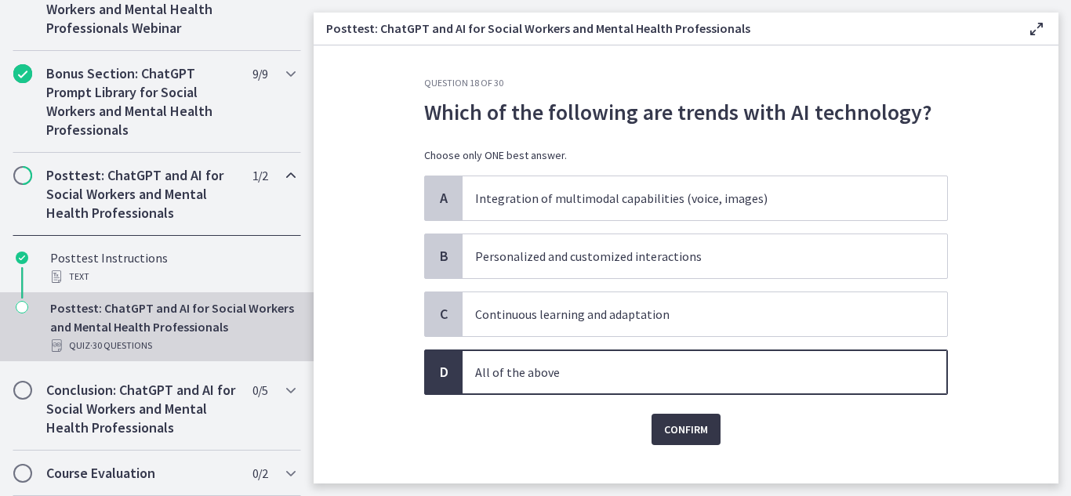
click at [681, 423] on span "Confirm" at bounding box center [686, 429] width 44 height 19
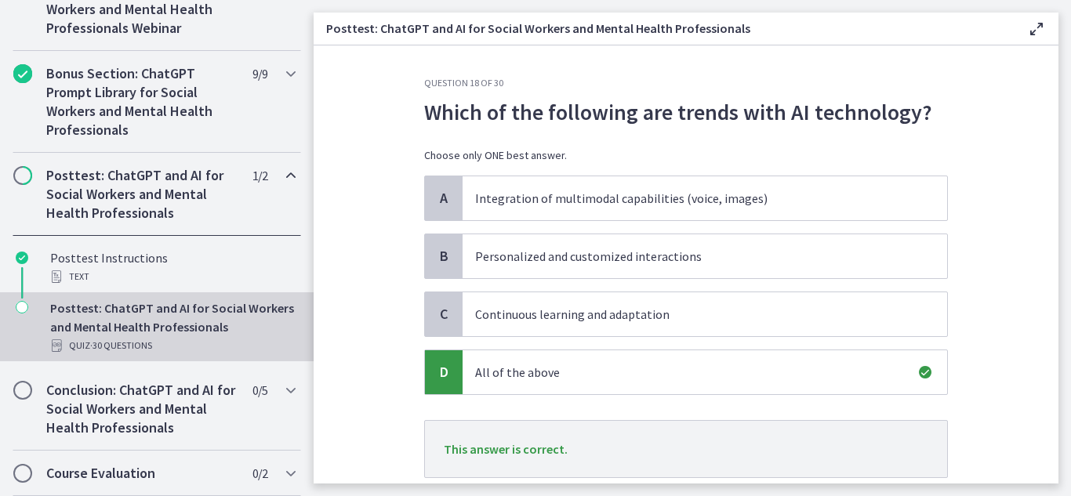
scroll to position [107, 0]
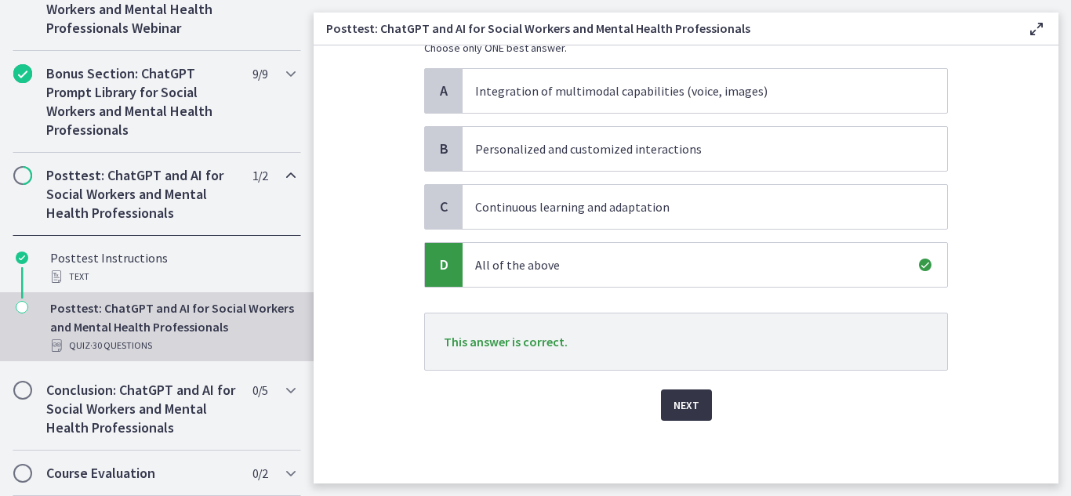
click at [685, 409] on span "Next" at bounding box center [687, 405] width 26 height 19
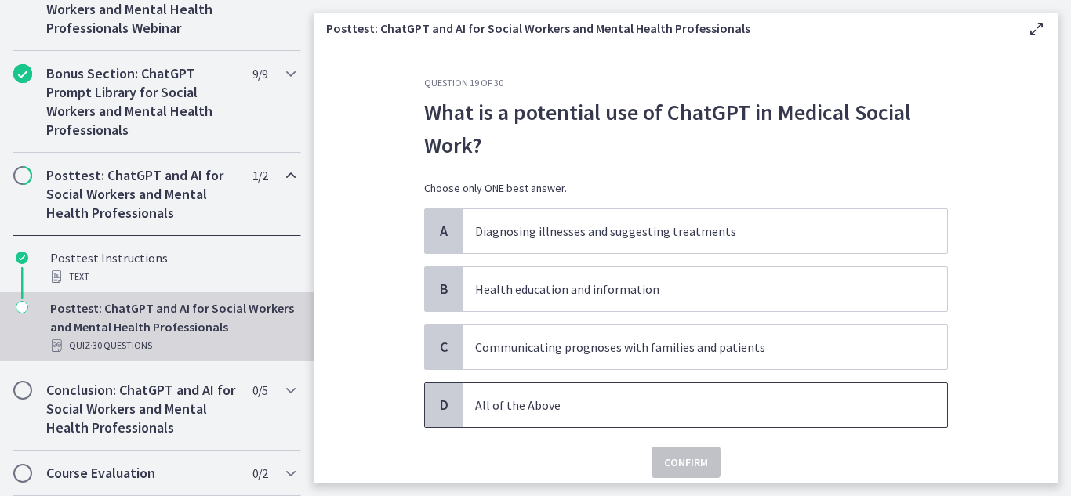
click at [437, 401] on span "D" at bounding box center [443, 405] width 19 height 19
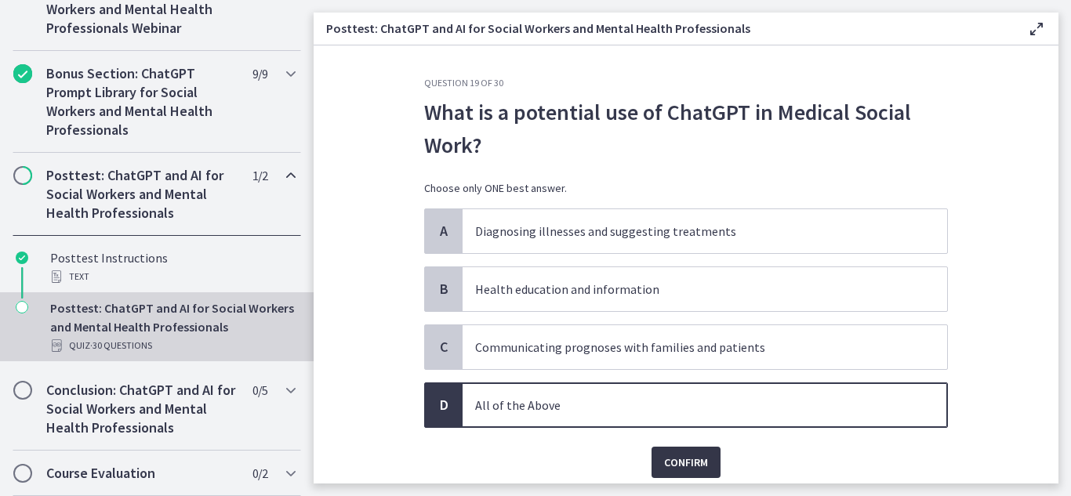
click at [689, 465] on span "Confirm" at bounding box center [686, 462] width 44 height 19
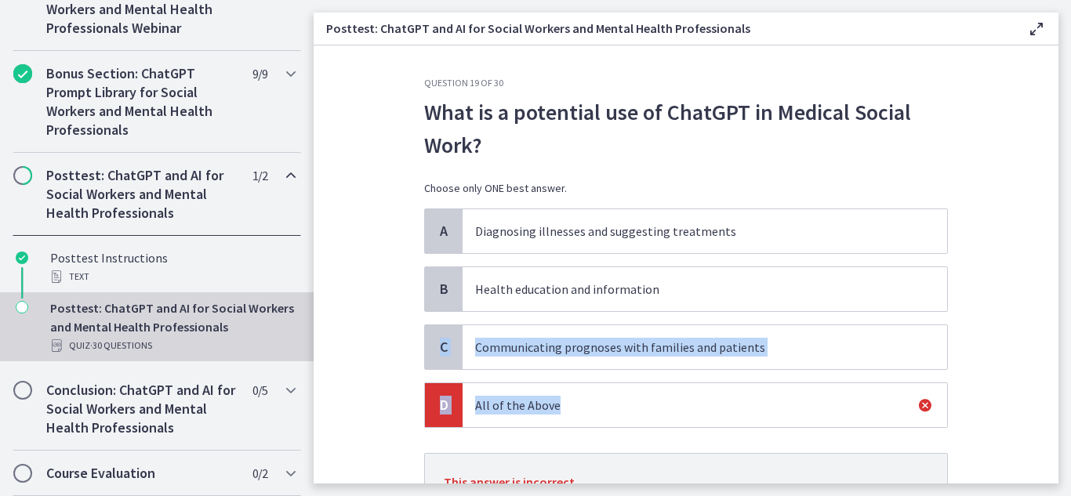
drag, startPoint x: 1041, startPoint y: 287, endPoint x: 1017, endPoint y: 398, distance: 114.0
click at [1017, 398] on section "Question 19 of 30 What is a potential use of ChatGPT in Medical Social Work? Ch…" at bounding box center [686, 264] width 745 height 438
click at [986, 349] on section "Question 19 of 30 What is a potential use of ChatGPT in Medical Social Work? Ch…" at bounding box center [686, 264] width 745 height 438
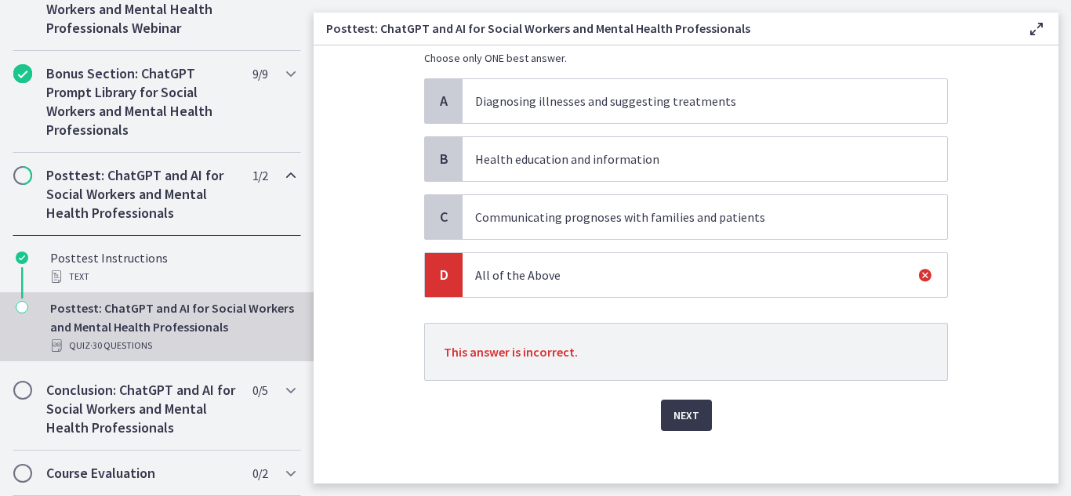
scroll to position [134, 0]
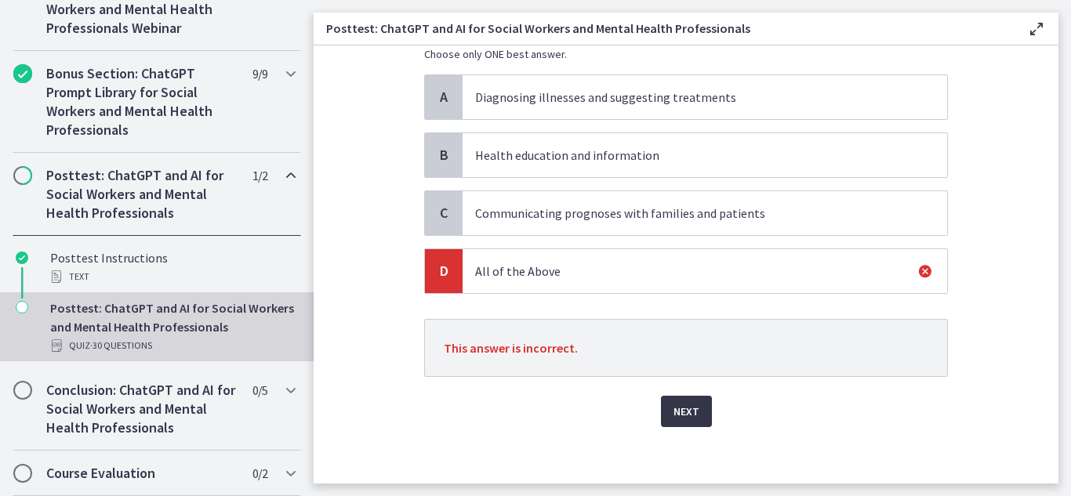
click at [674, 409] on span "Next" at bounding box center [687, 411] width 26 height 19
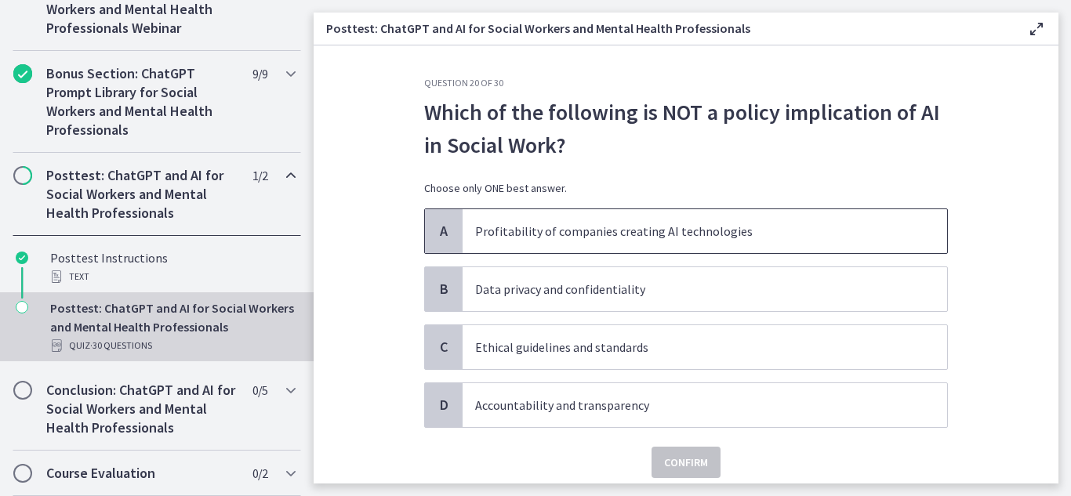
click at [434, 229] on span "A" at bounding box center [443, 231] width 19 height 19
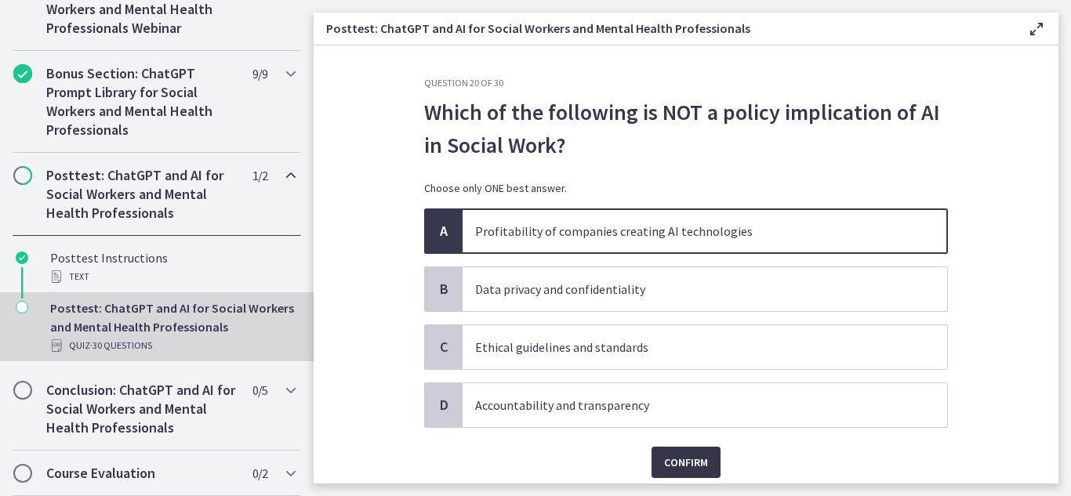
click at [684, 461] on span "Confirm" at bounding box center [686, 462] width 44 height 19
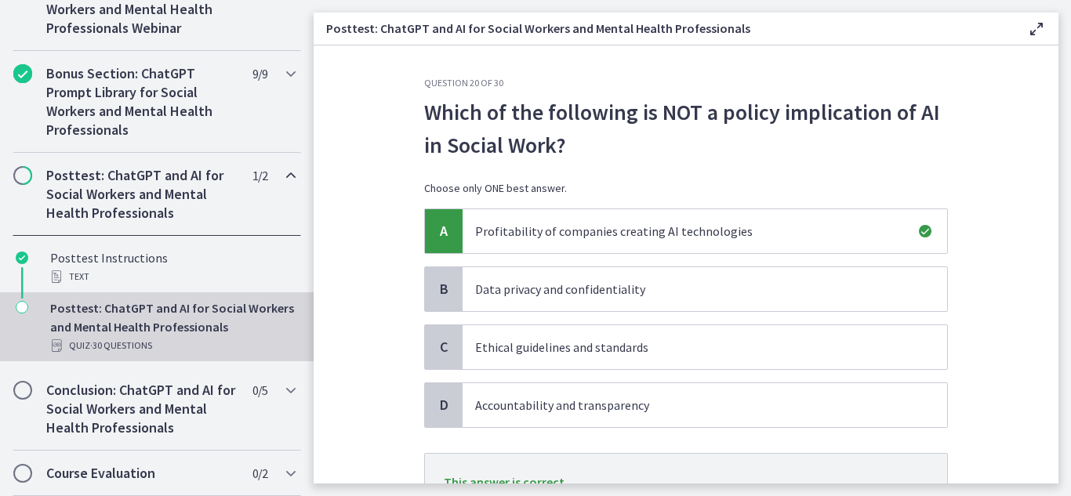
scroll to position [140, 0]
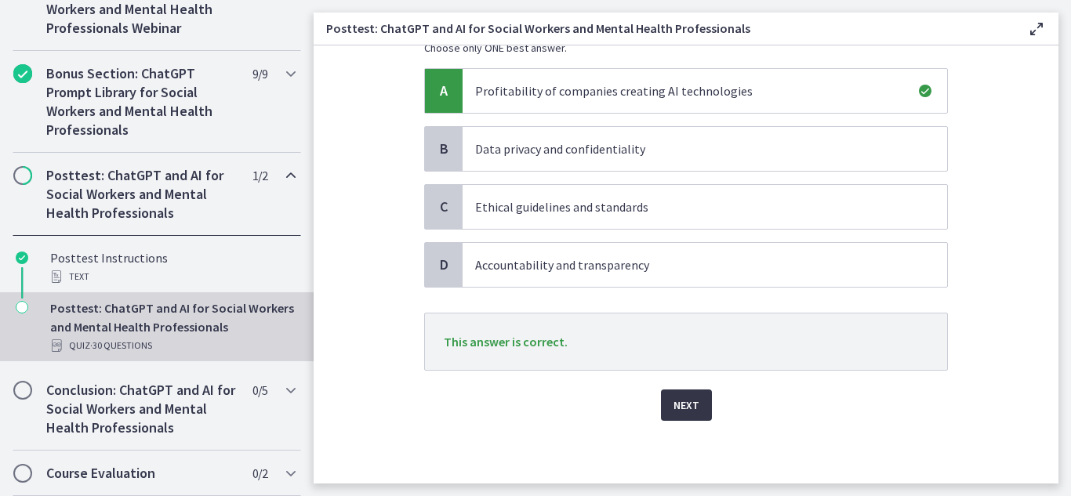
click at [687, 401] on span "Next" at bounding box center [687, 405] width 26 height 19
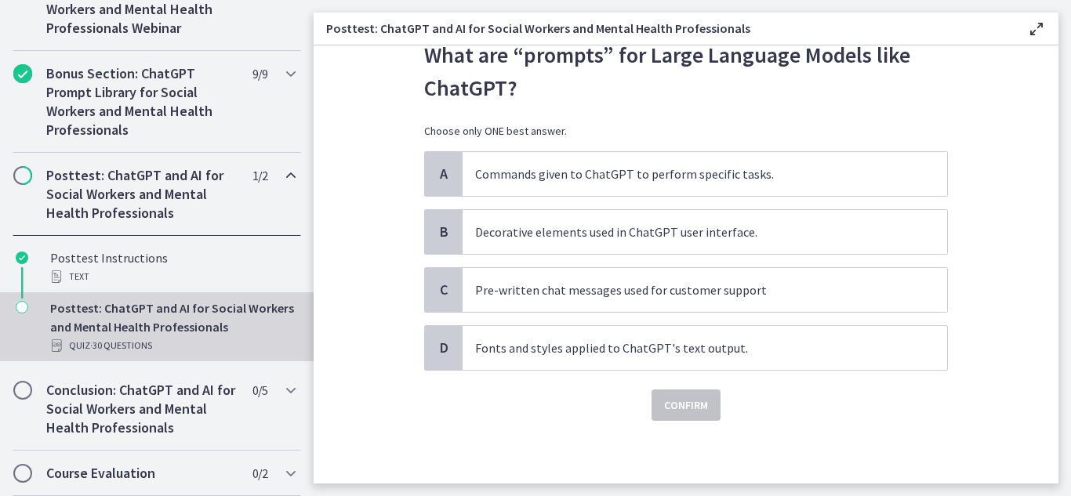
scroll to position [0, 0]
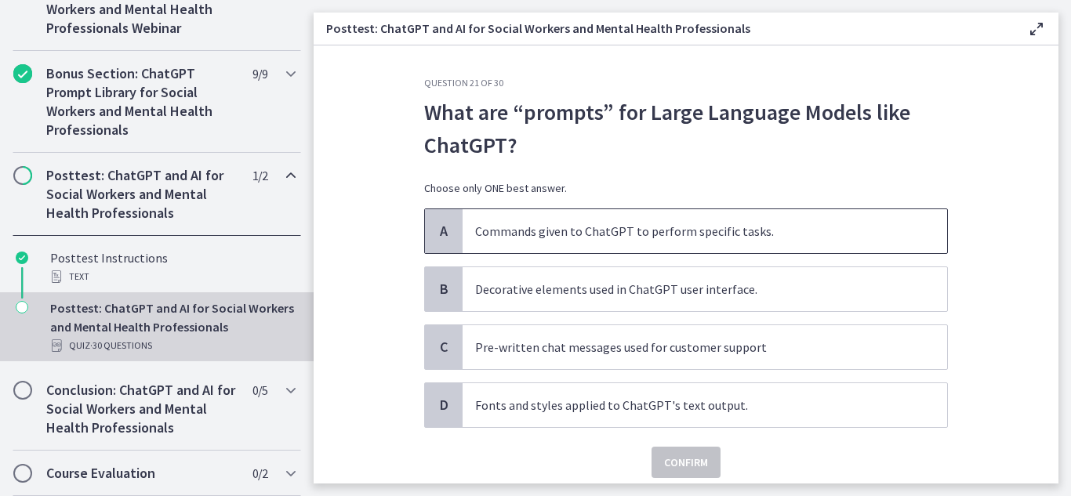
click at [436, 231] on span "A" at bounding box center [443, 231] width 19 height 19
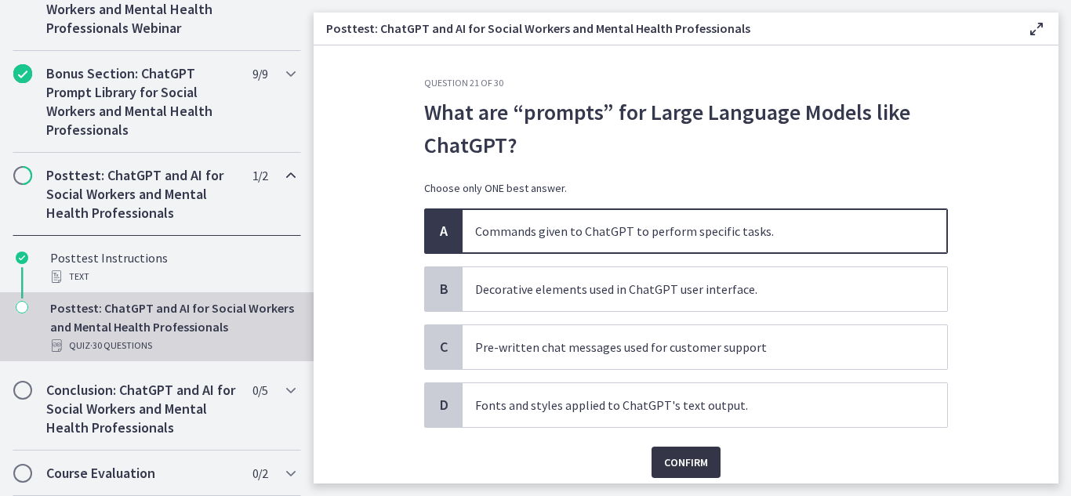
click at [681, 458] on span "Confirm" at bounding box center [686, 462] width 44 height 19
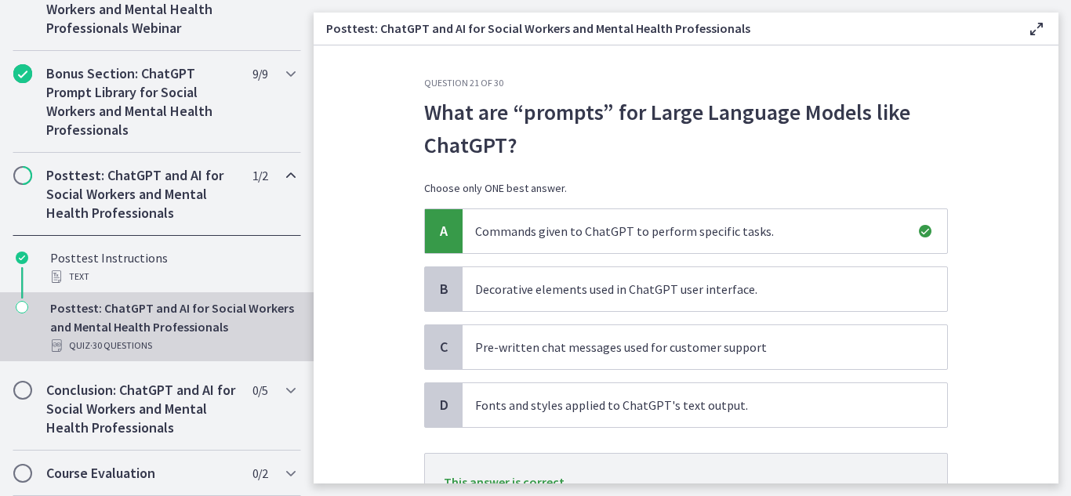
scroll to position [140, 0]
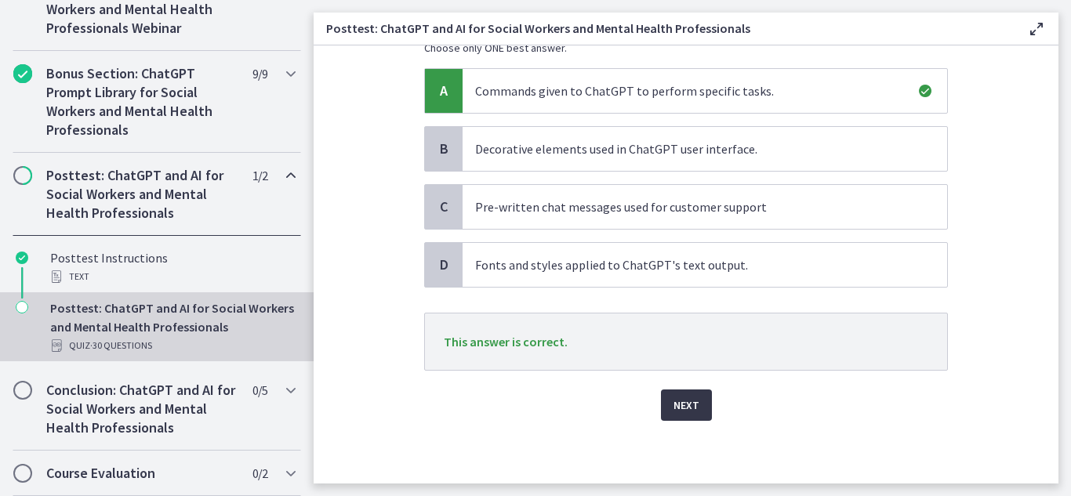
click at [674, 399] on span "Next" at bounding box center [687, 405] width 26 height 19
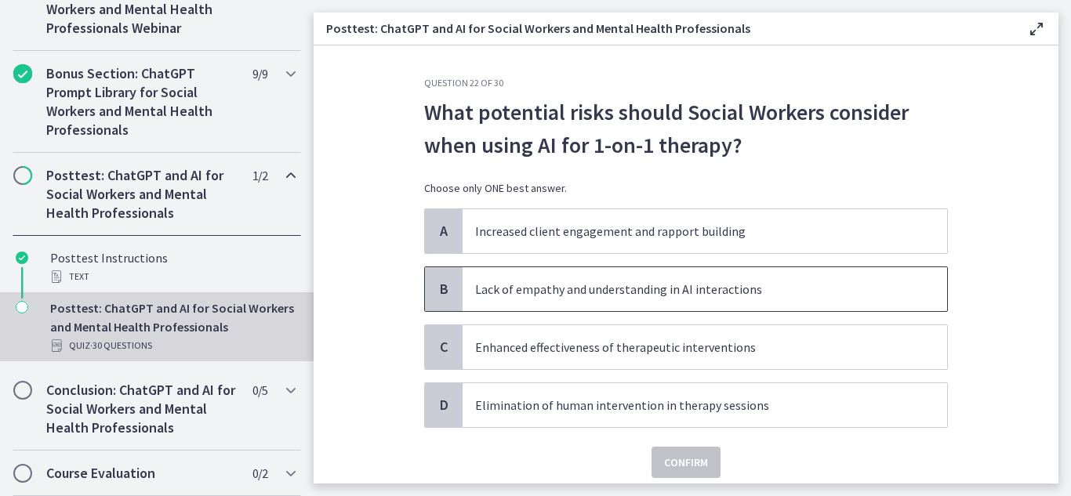
click at [434, 274] on div "B" at bounding box center [444, 289] width 38 height 44
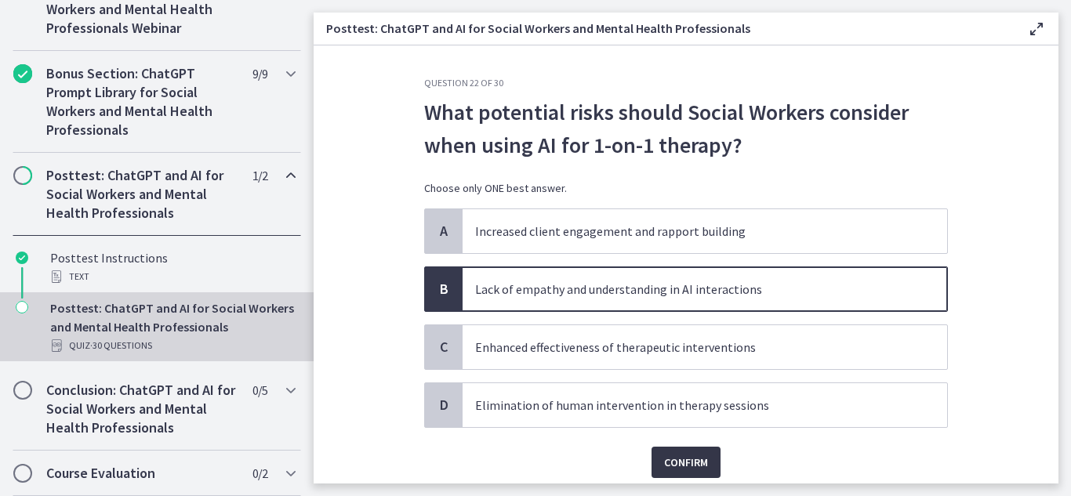
click at [693, 465] on span "Confirm" at bounding box center [686, 462] width 44 height 19
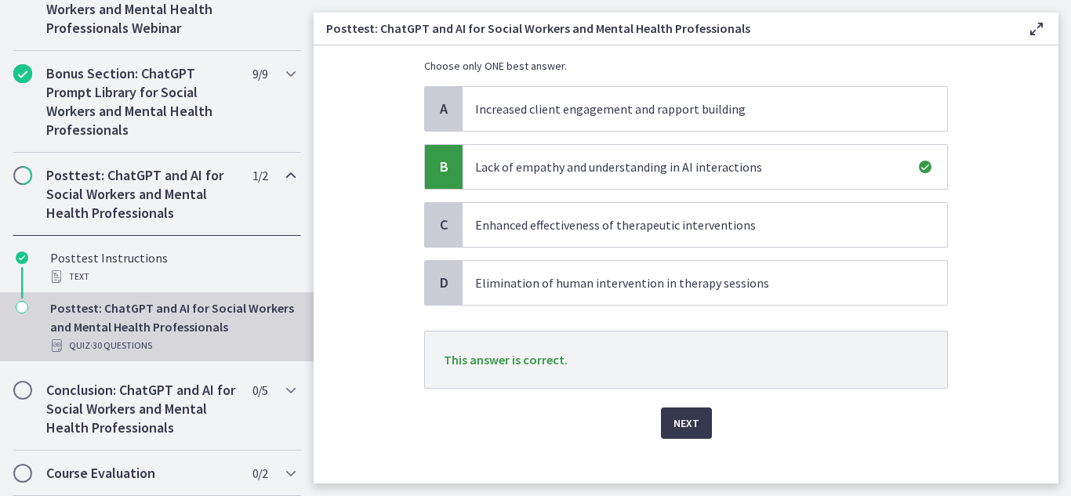
scroll to position [140, 0]
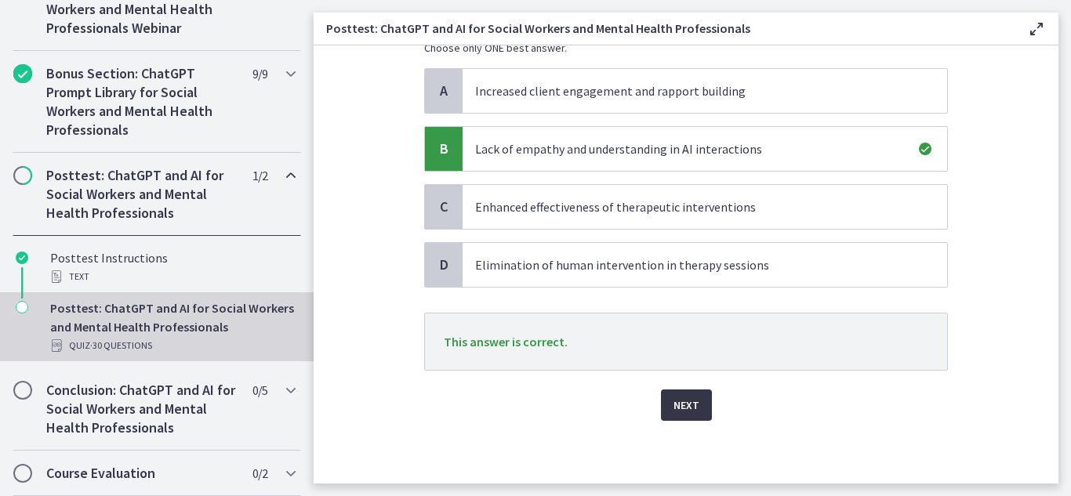
click at [679, 408] on span "Next" at bounding box center [687, 405] width 26 height 19
